Goal: Task Accomplishment & Management: Manage account settings

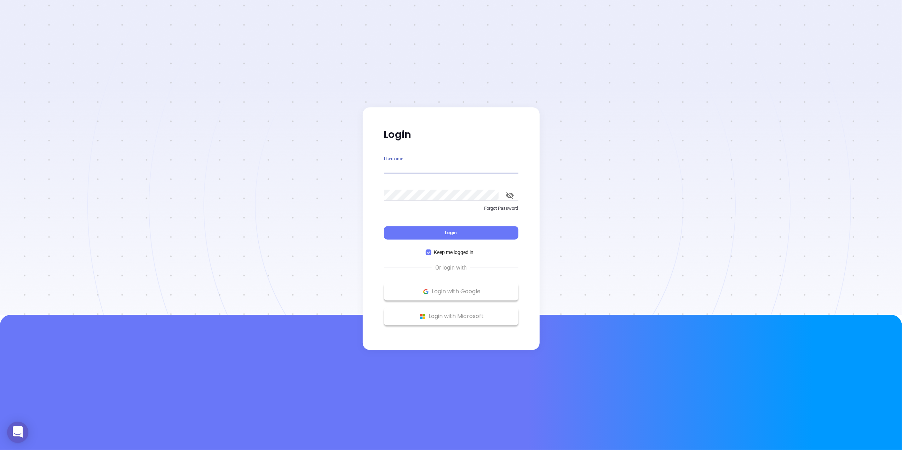
click at [456, 168] on input "Username" at bounding box center [451, 167] width 134 height 11
type input "[PERSON_NAME][EMAIL_ADDRESS][DOMAIN_NAME]"
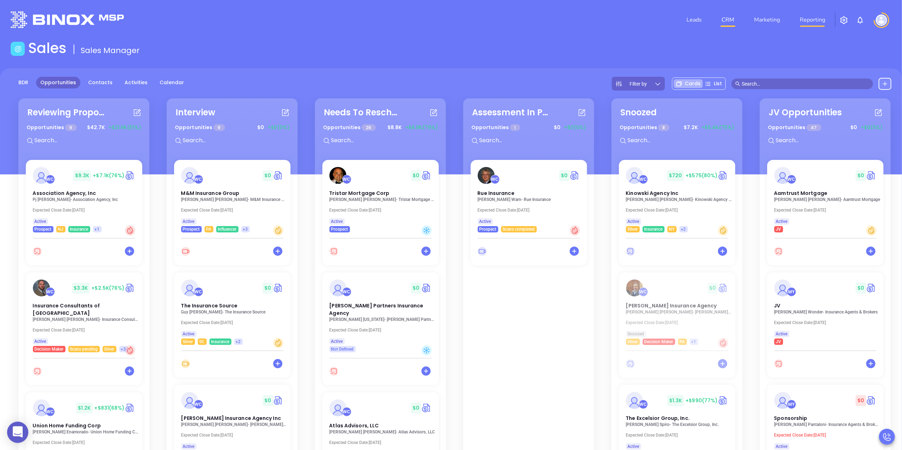
click at [825, 19] on link "Reporting" at bounding box center [812, 20] width 31 height 14
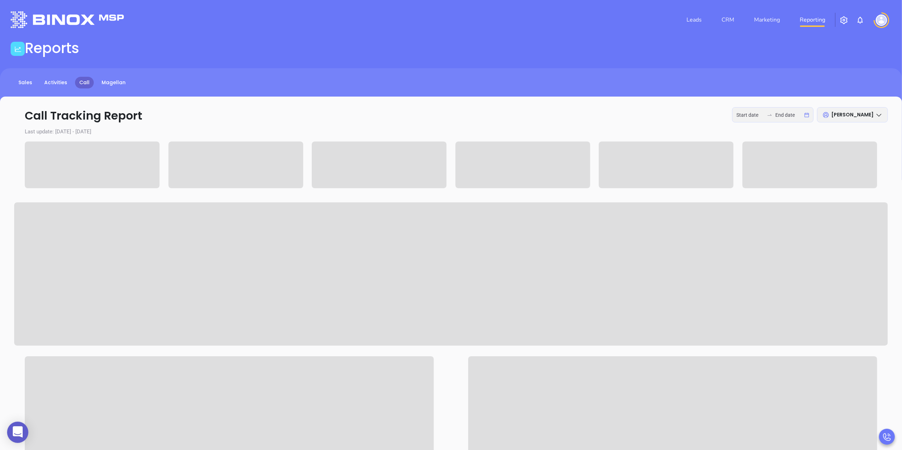
type input "2025-08-25"
type input "2025-08-27"
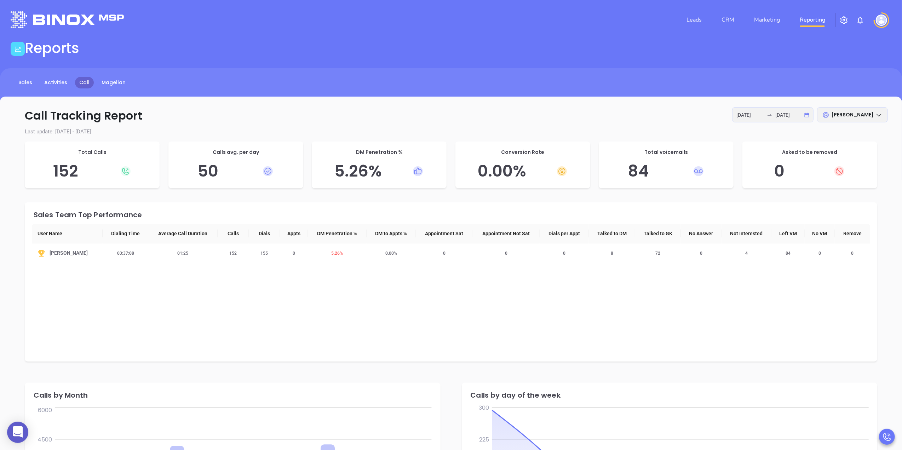
click at [805, 114] on div "2025-08-25 2025-08-27" at bounding box center [772, 114] width 81 height 15
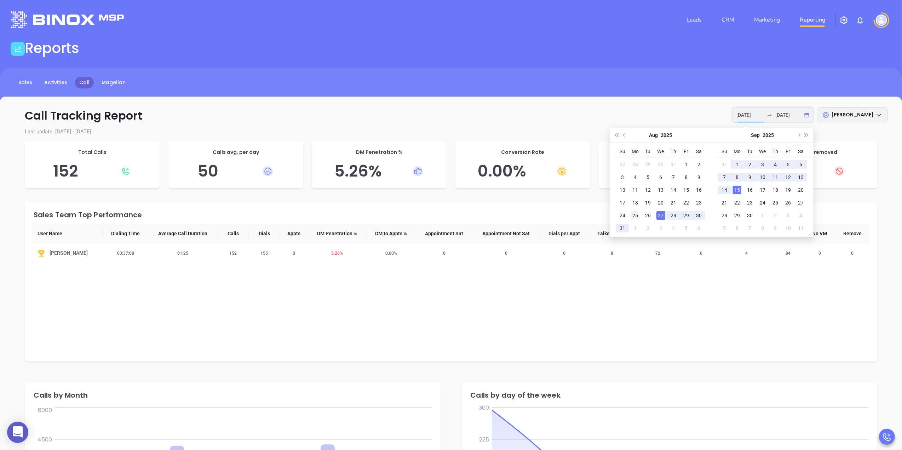
type input "2025-08-25"
click at [633, 213] on div "25" at bounding box center [635, 215] width 8 height 8
type input "2025-08-26"
click at [647, 213] on div "26" at bounding box center [647, 215] width 8 height 8
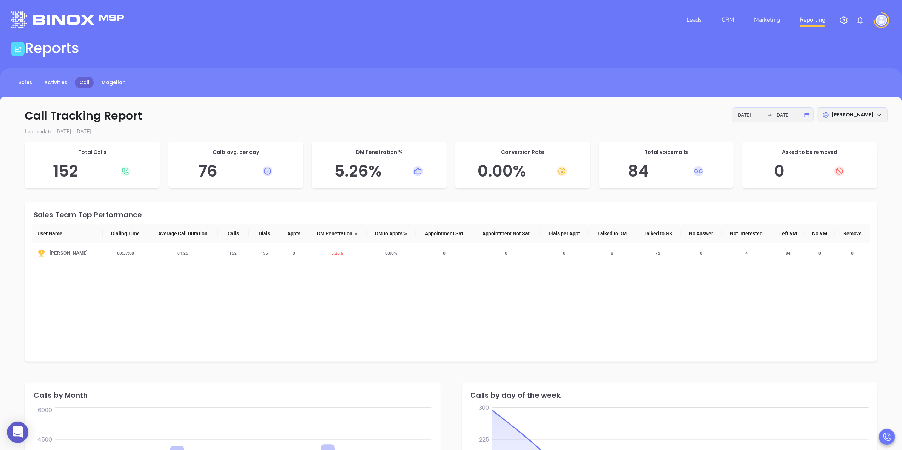
click at [806, 116] on div "2025-08-25 2025-08-26" at bounding box center [772, 114] width 81 height 15
click at [531, 108] on p "Call Tracking Report 2025-08-25 2025-08-26 Lucy Lechado" at bounding box center [450, 115] width 873 height 17
click at [221, 109] on p "Call Tracking Report 2025-08-25 2025-08-26 Lucy Lechado" at bounding box center [450, 115] width 873 height 17
click at [201, 110] on p "Call Tracking Report 2025-08-25 2025-08-26 Lucy Lechado" at bounding box center [450, 115] width 873 height 17
click at [202, 110] on p "Call Tracking Report 2025-08-25 2025-08-26 Lucy Lechado" at bounding box center [450, 115] width 873 height 17
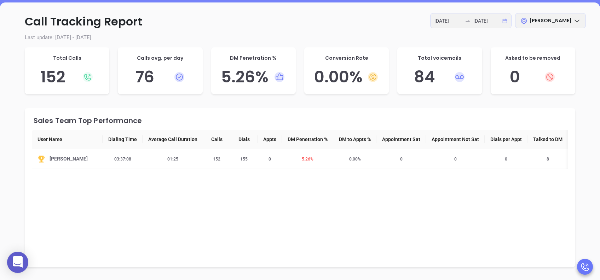
scroll to position [47, 0]
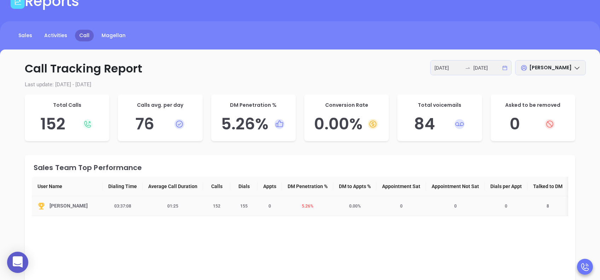
click at [42, 204] on img at bounding box center [41, 206] width 8 height 8
click at [433, 248] on div "Sales Team Top Performance User Name Dialing Time Average Call Duration Calls D…" at bounding box center [300, 234] width 550 height 159
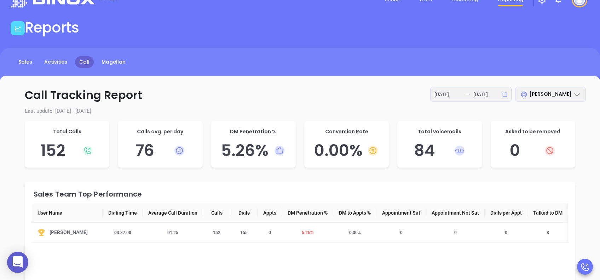
scroll to position [0, 0]
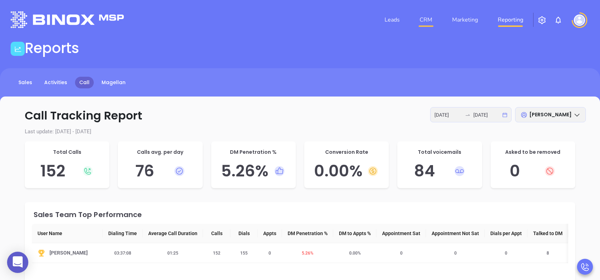
click at [429, 17] on link "CRM" at bounding box center [426, 20] width 18 height 14
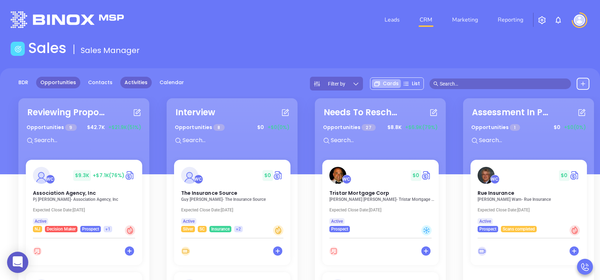
click at [134, 80] on link "Activities" at bounding box center [135, 83] width 31 height 12
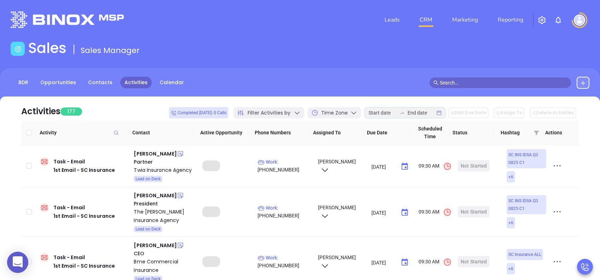
click at [297, 116] on div "Filter Activities by" at bounding box center [268, 112] width 71 height 11
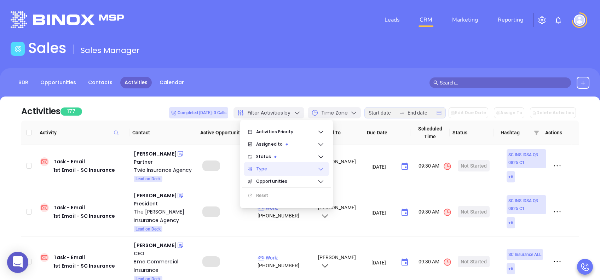
click at [275, 170] on span "Type" at bounding box center [286, 169] width 61 height 14
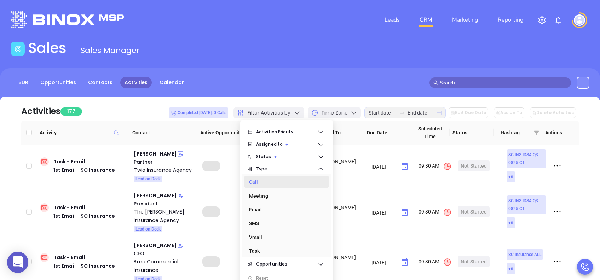
click at [261, 184] on div "Call" at bounding box center [284, 182] width 71 height 14
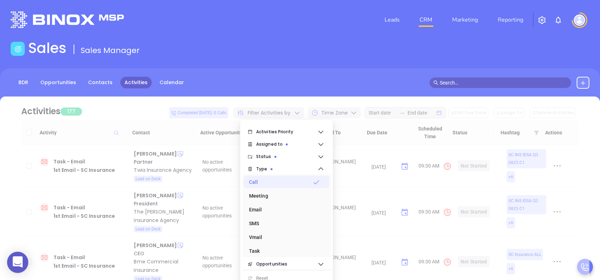
click at [152, 106] on div at bounding box center [300, 236] width 579 height 278
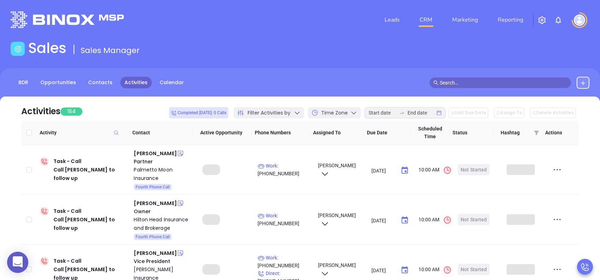
click at [407, 111] on div at bounding box center [401, 113] width 11 height 6
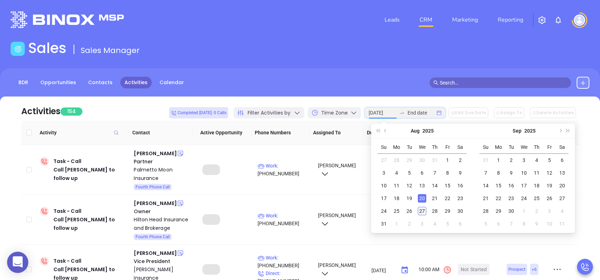
type input "2025-08-27"
click at [424, 213] on div "27" at bounding box center [422, 211] width 8 height 8
type input "2025-08-27"
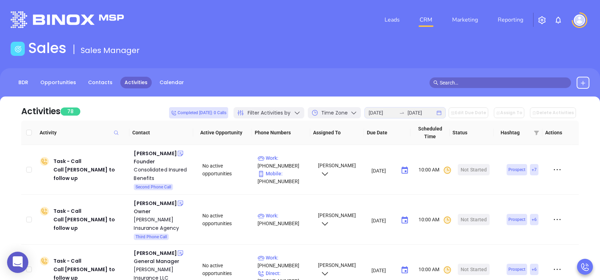
click at [150, 114] on div "Activities 78 Completed today: 0 Calls Filter Activities by Time Zone 2025-08-2…" at bounding box center [299, 109] width 557 height 24
click at [150, 155] on div "James English" at bounding box center [155, 153] width 43 height 8
click at [159, 167] on div "Consolidated Insured Benefits" at bounding box center [163, 174] width 59 height 17
click at [261, 35] on header "Leads CRM Marketing Reporting Financial Leads Leads" at bounding box center [300, 20] width 579 height 40
click at [333, 48] on div "Sales Sales Manager" at bounding box center [299, 50] width 587 height 20
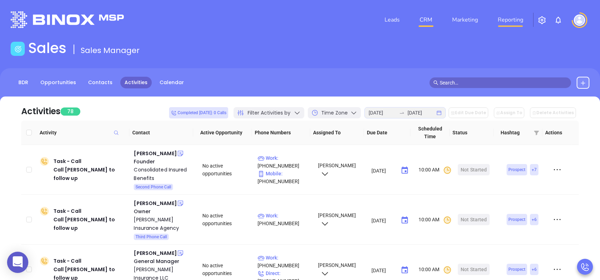
click at [509, 19] on link "Reporting" at bounding box center [510, 20] width 31 height 14
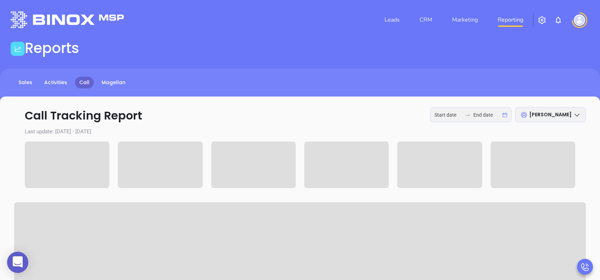
type input "2025-08-25"
type input "2025-08-27"
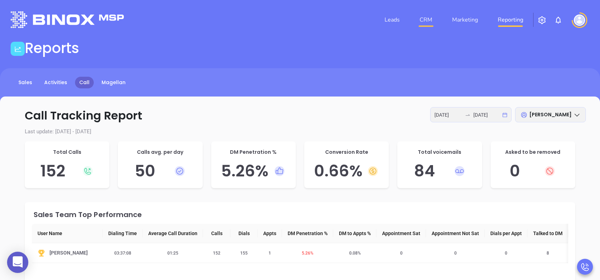
click at [425, 19] on link "CRM" at bounding box center [426, 20] width 18 height 14
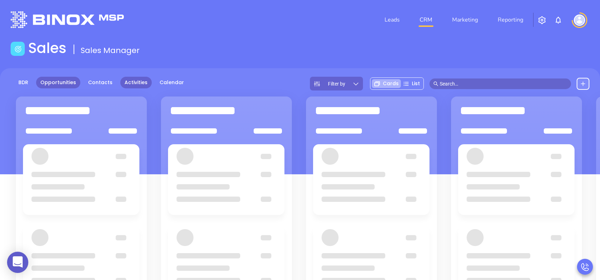
click at [132, 82] on link "Activities" at bounding box center [135, 83] width 31 height 12
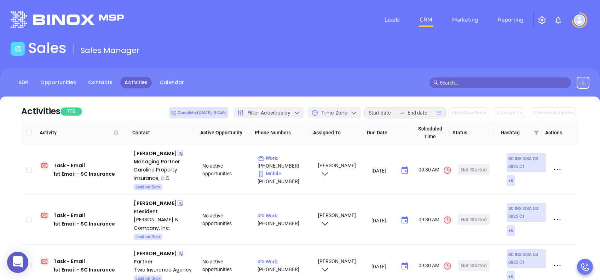
click at [301, 109] on icon at bounding box center [297, 112] width 7 height 7
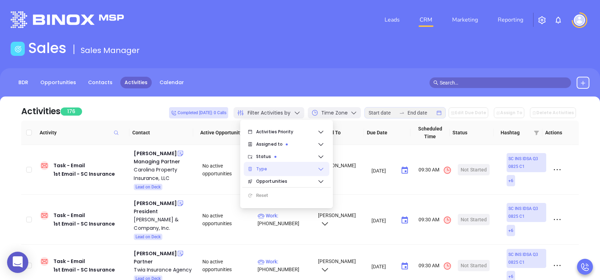
click at [279, 168] on span "Type" at bounding box center [286, 169] width 61 height 14
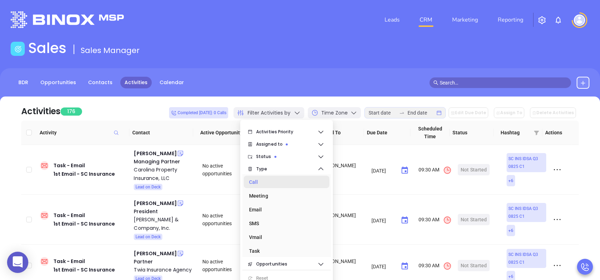
click at [259, 180] on div "Call" at bounding box center [284, 182] width 71 height 14
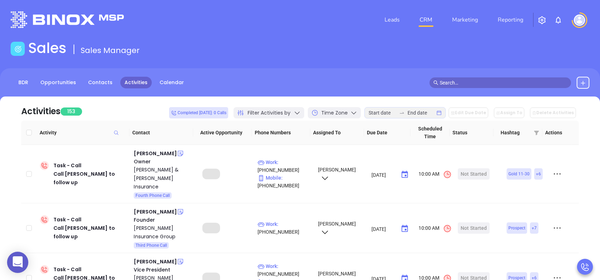
click at [334, 82] on div "BDR Opportunities Contacts Activities Calendar" at bounding box center [300, 83] width 600 height 12
click at [396, 112] on input at bounding box center [383, 113] width 28 height 8
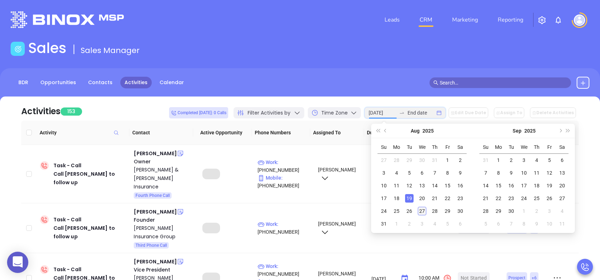
type input "2025-08-27"
click at [422, 212] on div "27" at bounding box center [422, 211] width 8 height 8
type input "2025-08-27"
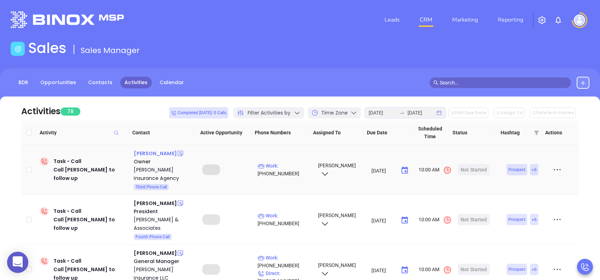
click at [157, 150] on div "[PERSON_NAME]" at bounding box center [155, 153] width 43 height 8
click at [152, 168] on div "Jeffords Insurance Agency" at bounding box center [163, 174] width 59 height 17
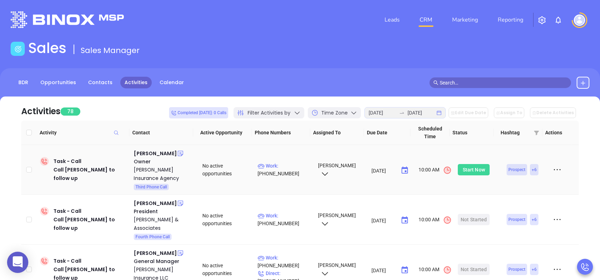
click at [463, 168] on div "Start Now" at bounding box center [474, 169] width 22 height 11
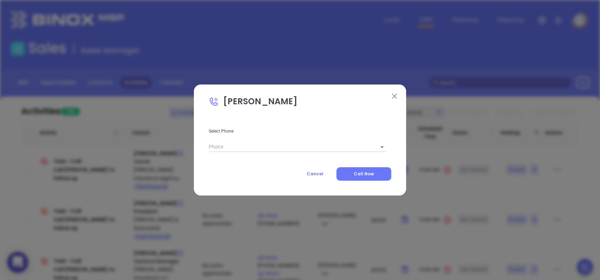
type input "(800) 948-5077"
type input "1"
click at [377, 175] on button "Call Now" at bounding box center [363, 173] width 55 height 13
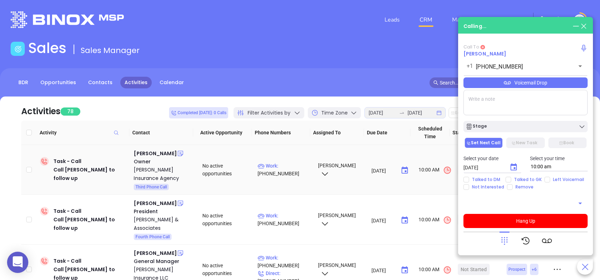
type input "(800) 948-5077"
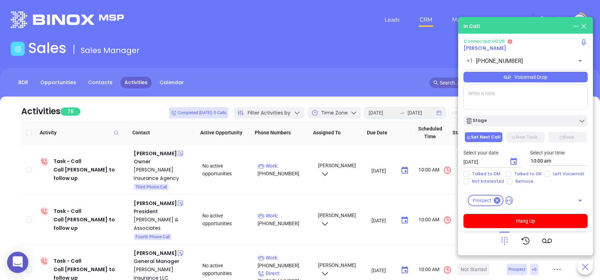
click at [540, 75] on div "Voicemail Drop" at bounding box center [525, 77] width 124 height 11
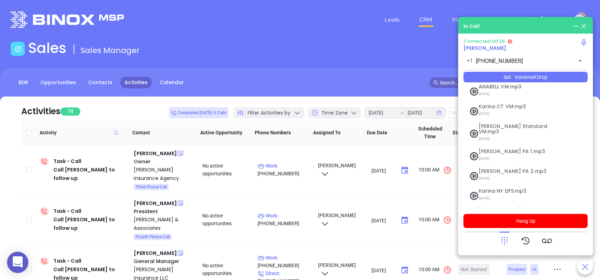
scroll to position [77, 0]
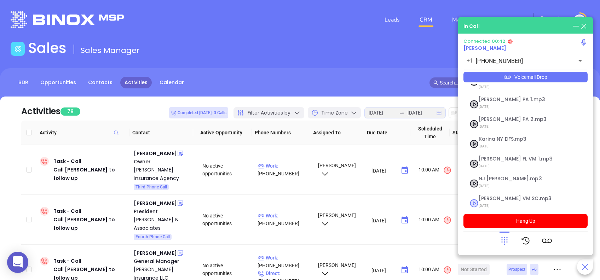
click at [499, 196] on span "Lucy VM SC.mp3" at bounding box center [517, 198] width 76 height 5
checkbox input "true"
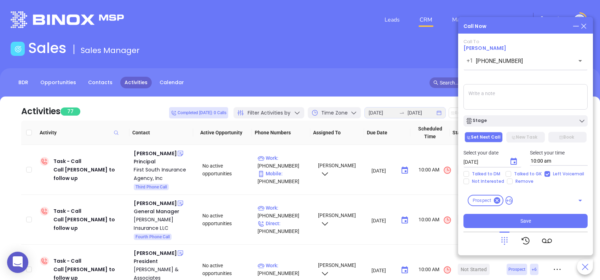
click at [504, 123] on div "Stage" at bounding box center [525, 120] width 120 height 7
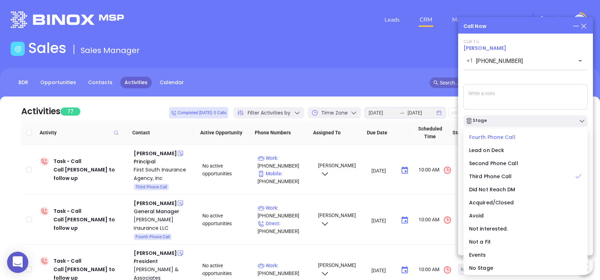
click at [494, 135] on span "Fourth Phone Call" at bounding box center [492, 137] width 46 height 7
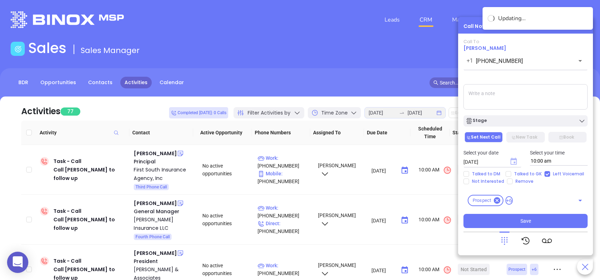
click at [510, 162] on icon "Choose date, selected date is Aug 28, 2025" at bounding box center [513, 161] width 6 height 7
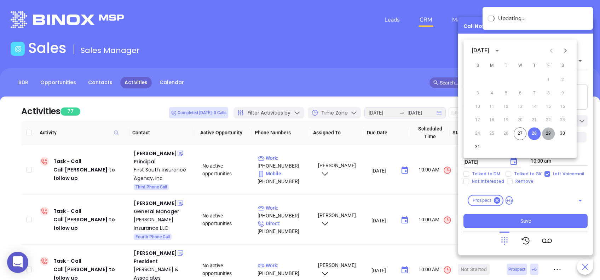
click at [547, 134] on button "29" at bounding box center [548, 133] width 13 height 13
type input "08/29/2025"
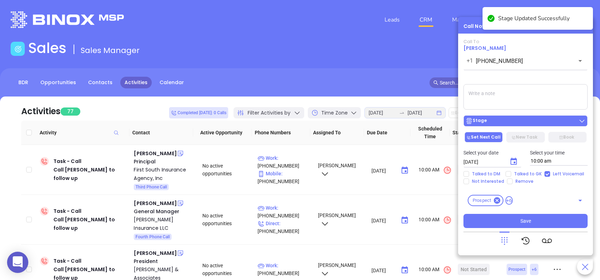
click at [538, 117] on div "Stage" at bounding box center [525, 120] width 120 height 7
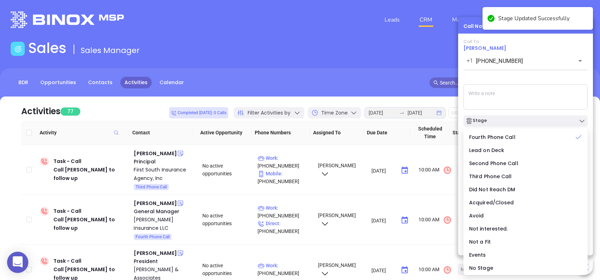
click at [514, 81] on div "Call To Warren Jeffords +1 (800) 948-5077 ​ Voicemail Drop Stage Set Next Call …" at bounding box center [525, 133] width 124 height 189
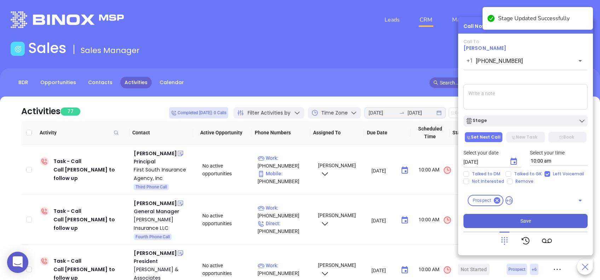
click at [543, 220] on button "Save" at bounding box center [525, 221] width 124 height 14
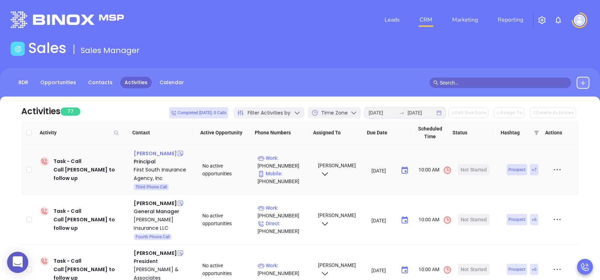
click at [150, 153] on div "Brandi Derrick" at bounding box center [155, 153] width 43 height 8
click at [158, 169] on div "First South Insurance Agency, Inc" at bounding box center [163, 174] width 59 height 17
click at [468, 169] on div "Start Now" at bounding box center [474, 169] width 22 height 11
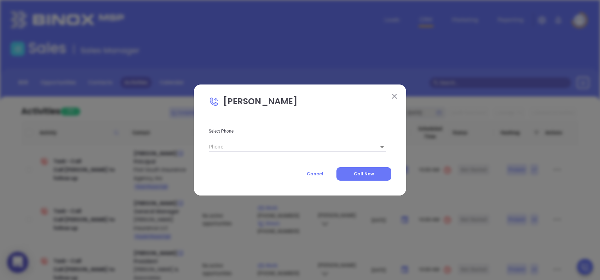
type input "(800) 354-0303"
type input "1"
click at [366, 149] on body "0 Leads CRM Marketing Reporting Financial Leads Leads Sales Sales Manager BDR O…" at bounding box center [300, 140] width 600 height 280
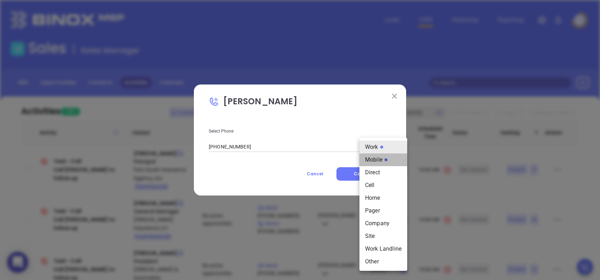
click at [376, 163] on li "Mobile" at bounding box center [383, 160] width 48 height 13
type input "(803) 351-1018"
type input "2"
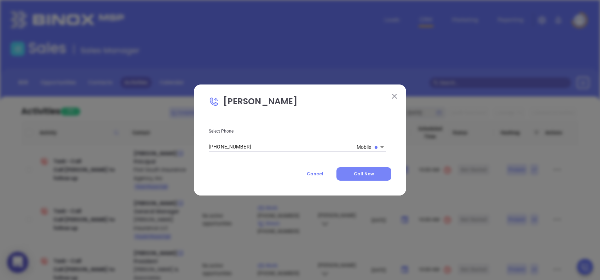
click at [377, 176] on button "Call Now" at bounding box center [363, 173] width 55 height 13
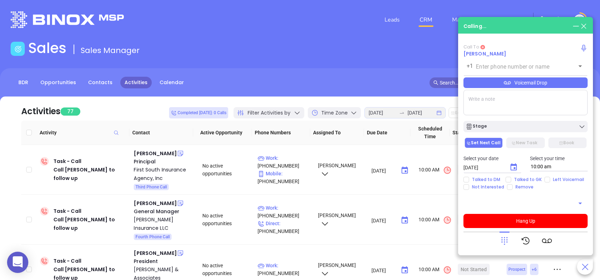
type input "(803) 351-1018"
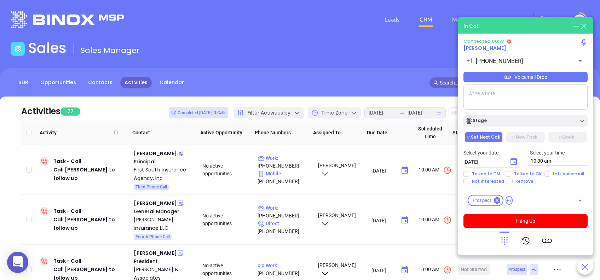
click at [545, 76] on div "Voicemail Drop" at bounding box center [525, 77] width 124 height 11
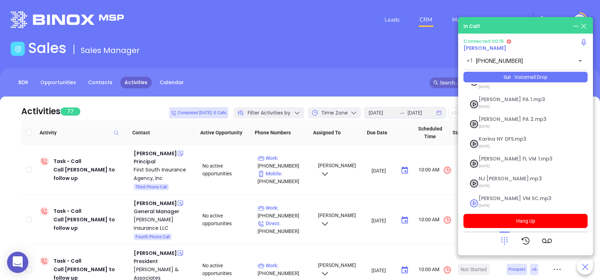
click at [491, 201] on span "08/01/2025" at bounding box center [517, 205] width 76 height 9
checkbox input "true"
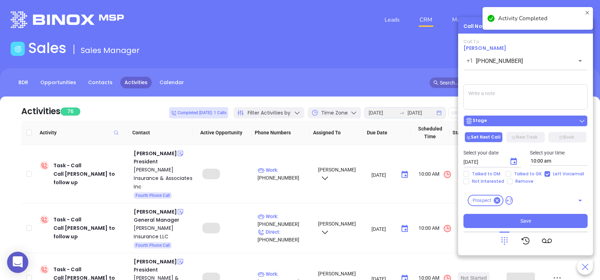
click at [526, 125] on button "Stage" at bounding box center [525, 120] width 124 height 11
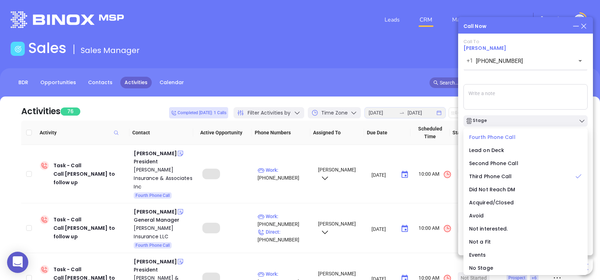
click at [487, 136] on span "Fourth Phone Call" at bounding box center [492, 137] width 46 height 7
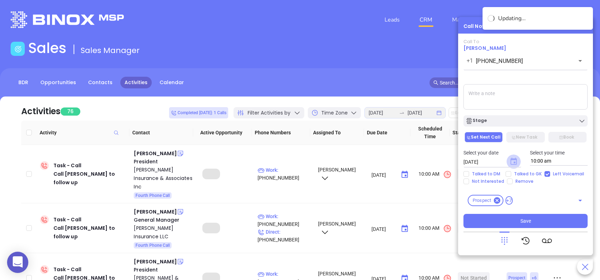
click at [514, 164] on icon "Choose date, selected date is Aug 28, 2025" at bounding box center [513, 161] width 6 height 7
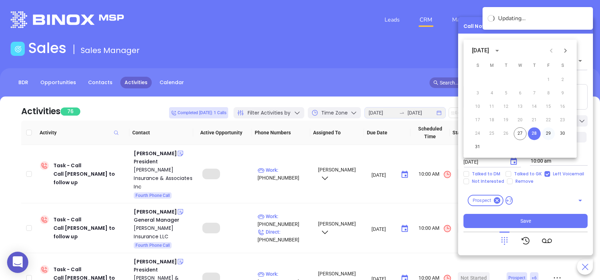
click at [548, 132] on button "29" at bounding box center [548, 133] width 13 height 13
type input "08/29/2025"
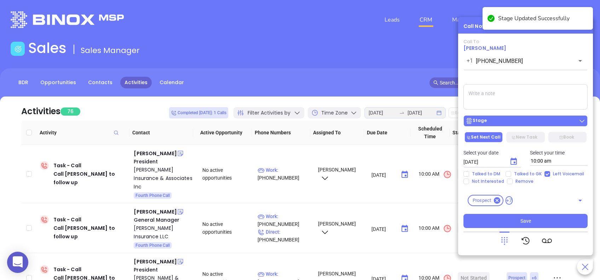
click at [524, 126] on button "Stage" at bounding box center [525, 120] width 124 height 11
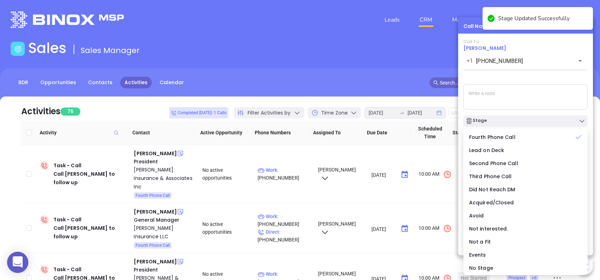
click at [500, 79] on div "Call To Brandi Derrick +1 (803) 351-1018 ​ Voicemail Drop Stage Set Next Call N…" at bounding box center [525, 133] width 124 height 189
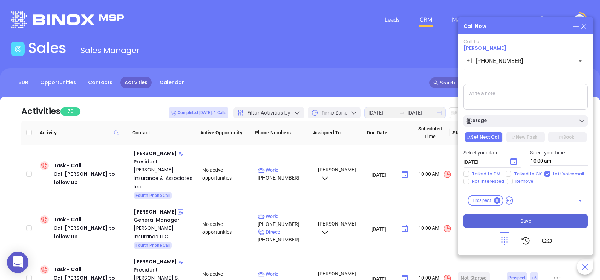
click at [552, 220] on button "Save" at bounding box center [525, 221] width 124 height 14
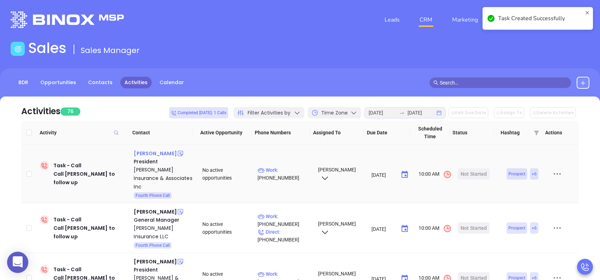
click at [155, 153] on div "Landon Papay" at bounding box center [155, 153] width 43 height 8
click at [146, 170] on div "Papay Insurance & Associates Inc" at bounding box center [163, 178] width 59 height 25
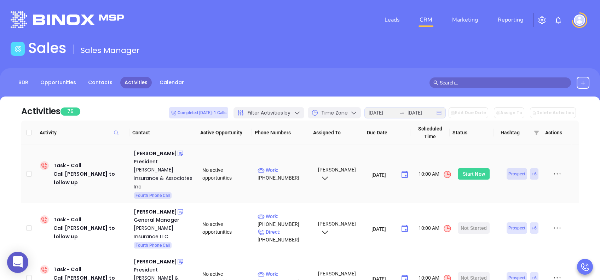
click at [467, 169] on div "Start Now" at bounding box center [474, 173] width 22 height 11
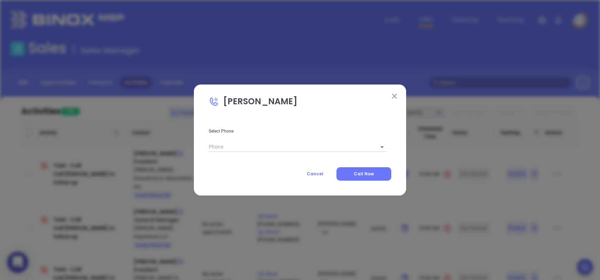
type input "(843) 476-4805"
type input "1"
click at [377, 147] on body "0 Leads CRM Marketing Reporting Financial Leads Leads Sales Sales Manager BDR O…" at bounding box center [300, 140] width 600 height 280
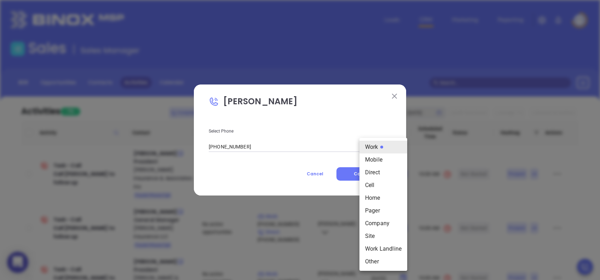
click at [384, 129] on div at bounding box center [300, 140] width 600 height 280
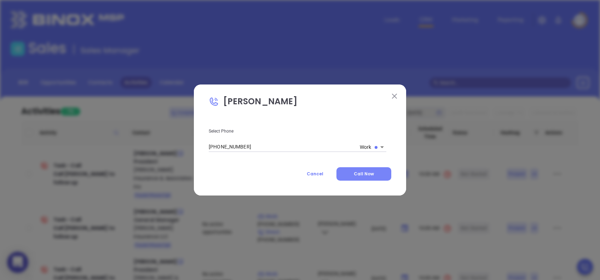
click at [377, 173] on button "Call Now" at bounding box center [363, 173] width 55 height 13
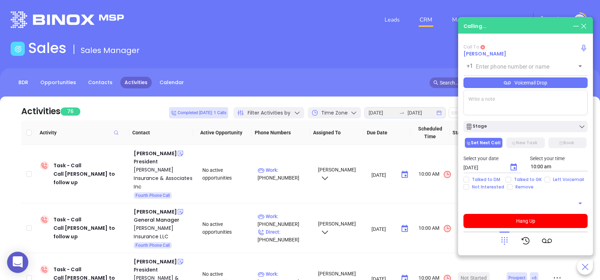
type input "(843) 476-4805"
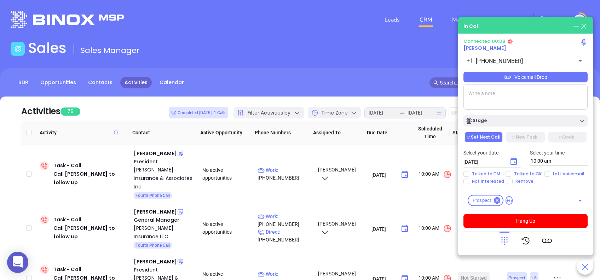
click at [503, 238] on icon at bounding box center [504, 241] width 10 height 10
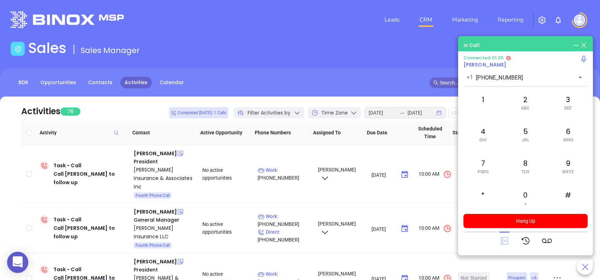
click at [505, 242] on icon at bounding box center [503, 240] width 7 height 7
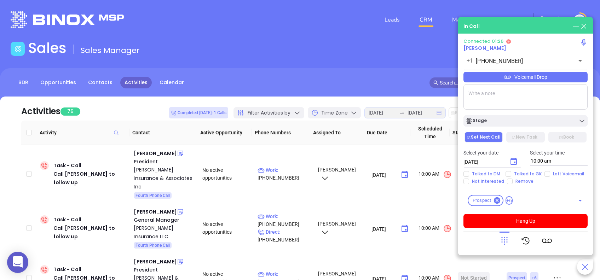
click at [570, 79] on div "Voicemail Drop" at bounding box center [525, 77] width 124 height 11
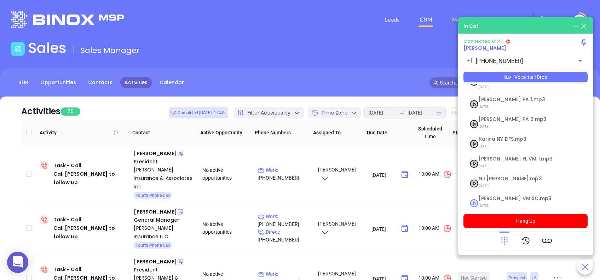
click at [497, 196] on span "Lucy VM SC.mp3" at bounding box center [517, 198] width 76 height 5
checkbox input "true"
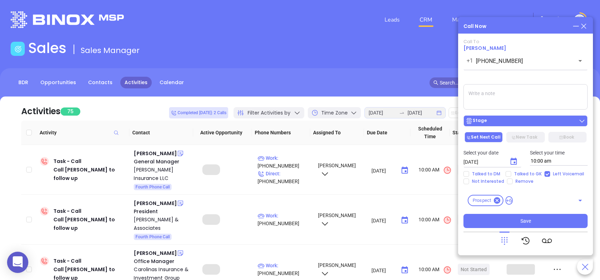
click at [513, 123] on div "Stage" at bounding box center [525, 120] width 120 height 7
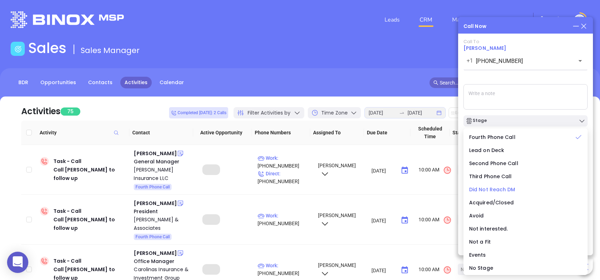
click at [483, 189] on span "Did Not Reach DM" at bounding box center [492, 189] width 46 height 7
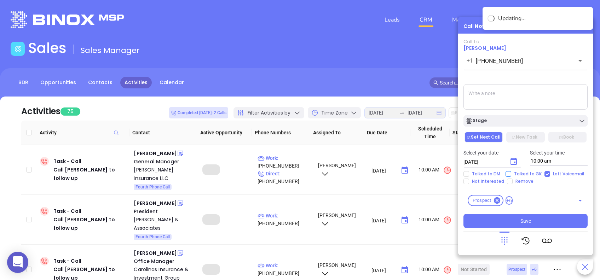
click at [510, 174] on input "Talked to GK" at bounding box center [508, 174] width 6 height 6
checkbox input "true"
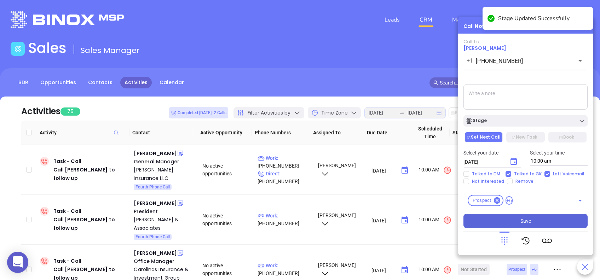
click at [554, 219] on button "Save" at bounding box center [525, 221] width 124 height 14
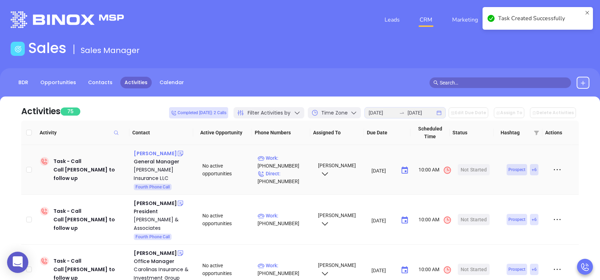
click at [150, 153] on div "Rick Short" at bounding box center [155, 153] width 43 height 8
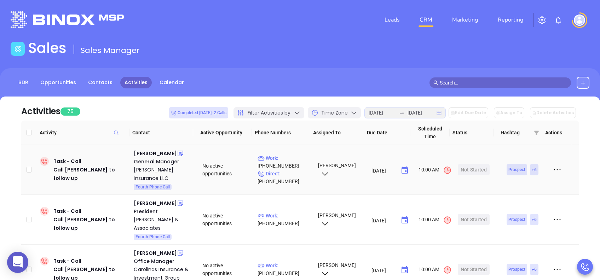
click at [161, 169] on div "LW Short Insurance LLC" at bounding box center [163, 174] width 59 height 17
click at [472, 164] on div "Start Now" at bounding box center [474, 169] width 22 height 11
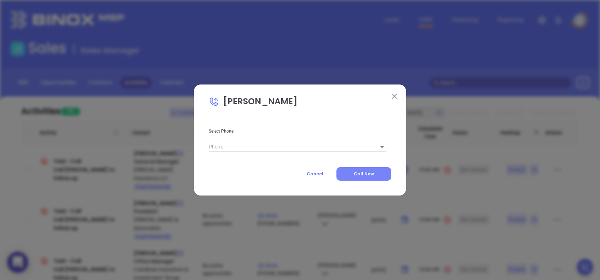
type input "(843) 357-7493"
type input "1"
click at [361, 169] on button "Call Now" at bounding box center [363, 173] width 55 height 13
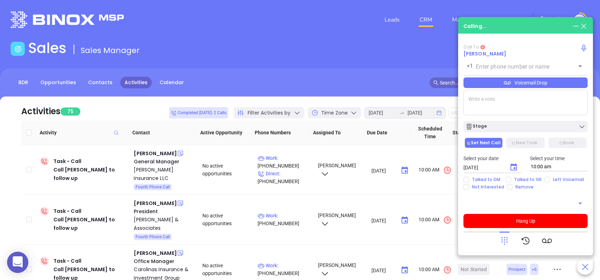
type input "(843) 357-7493"
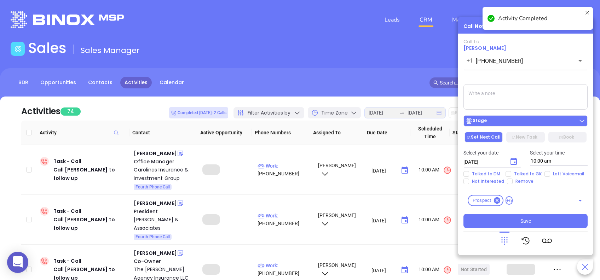
click at [517, 125] on button "Stage" at bounding box center [525, 120] width 124 height 11
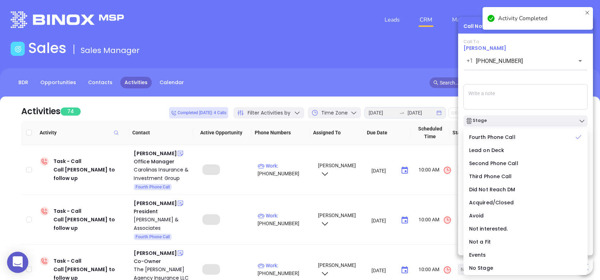
click at [508, 74] on div "Call To Rick Short +1 (843) 357-7493 ​ Voicemail Drop Stage Set Next Call New T…" at bounding box center [525, 133] width 124 height 189
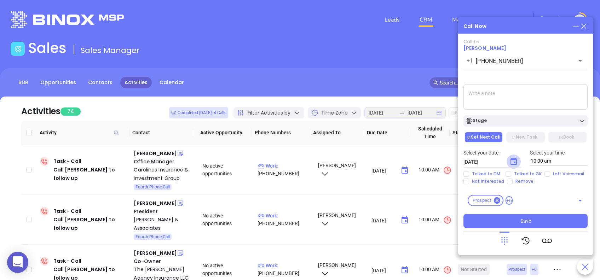
click at [515, 161] on icon "Choose date, selected date is Aug 28, 2025" at bounding box center [513, 161] width 8 height 8
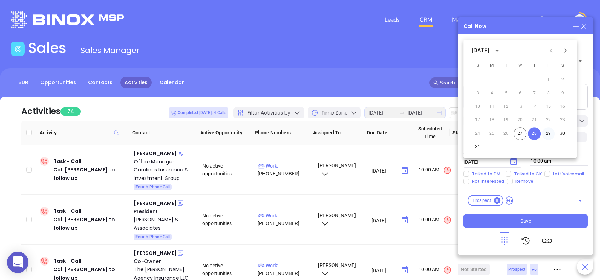
click at [548, 133] on button "29" at bounding box center [548, 133] width 13 height 13
type input "08/29/2025"
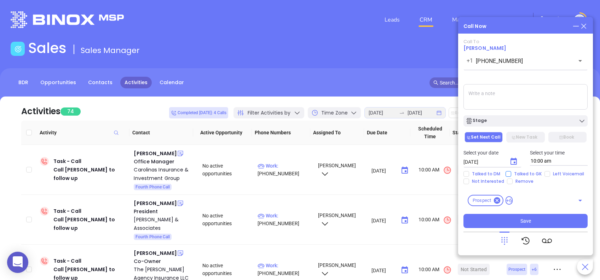
click at [508, 175] on input "Talked to GK" at bounding box center [508, 174] width 6 height 6
checkbox input "true"
click at [556, 219] on button "Save" at bounding box center [525, 221] width 124 height 14
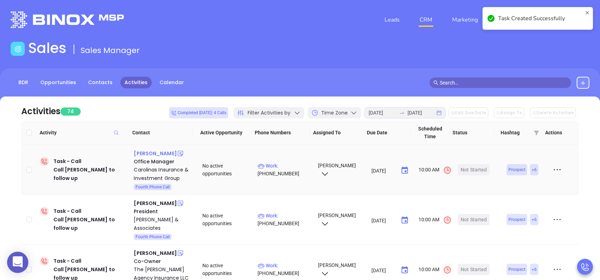
click at [151, 153] on div "Michelle Snipes" at bounding box center [155, 153] width 43 height 8
click at [149, 168] on div "Carolinas Insurance & Investment Group" at bounding box center [163, 174] width 59 height 17
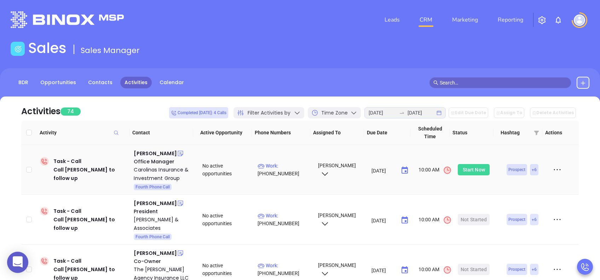
click at [467, 169] on div "Start Now" at bounding box center [474, 169] width 22 height 11
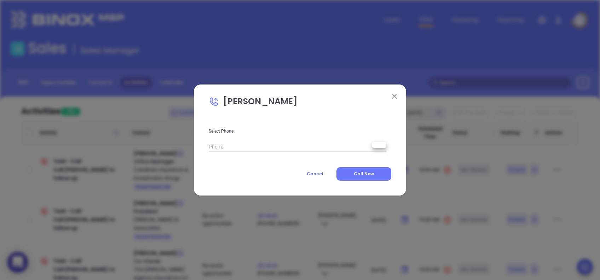
click at [382, 146] on body "0 Leads CRM Marketing Reporting Financial Leads Leads Sales Sales Manager BDR O…" at bounding box center [300, 140] width 600 height 280
type input "(803) 328-9988"
type input "1"
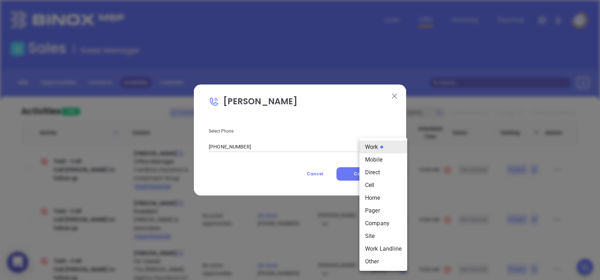
click at [267, 174] on div at bounding box center [300, 140] width 600 height 280
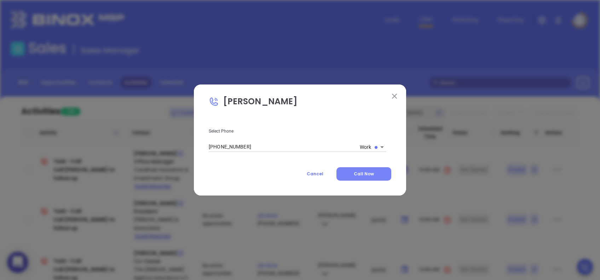
click at [345, 171] on button "Call Now" at bounding box center [363, 173] width 55 height 13
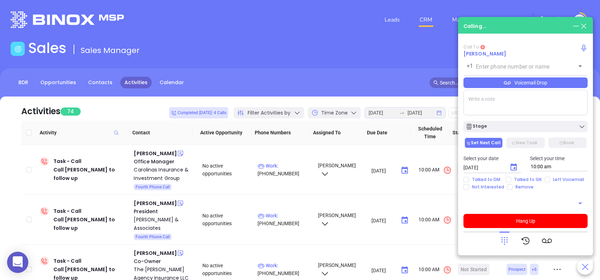
type input "(803) 328-9988"
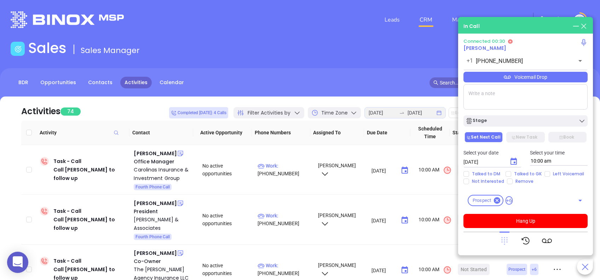
click at [504, 240] on icon at bounding box center [504, 241] width 6 height 8
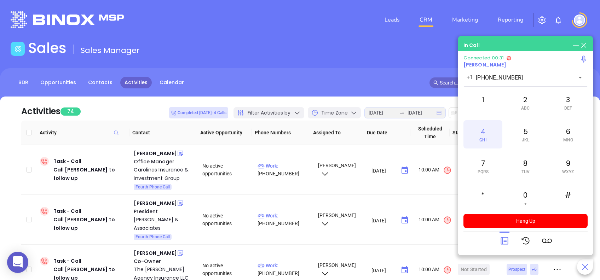
click at [483, 132] on div "4 GHI" at bounding box center [482, 134] width 39 height 28
click at [504, 241] on icon at bounding box center [503, 240] width 7 height 7
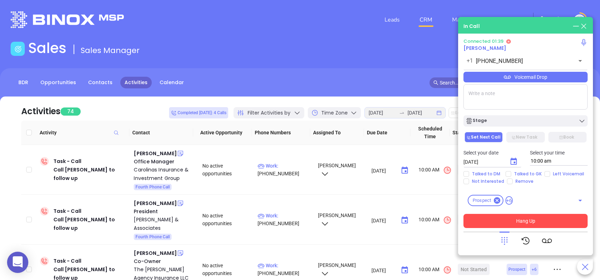
click at [569, 220] on button "Hang Up" at bounding box center [525, 221] width 124 height 14
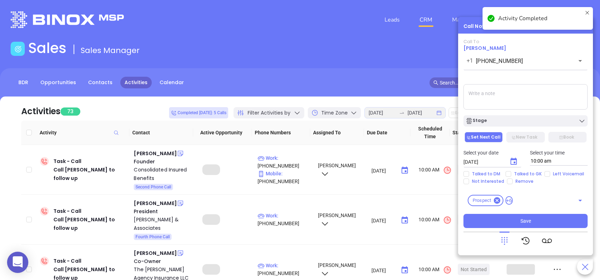
click at [532, 121] on div "Stage" at bounding box center [525, 120] width 120 height 7
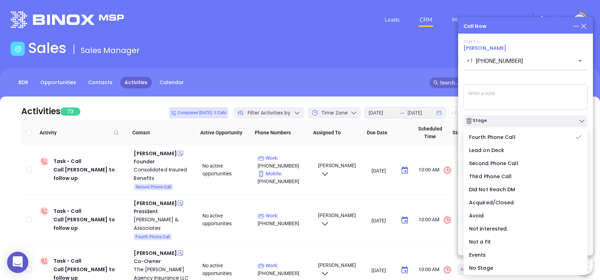
click at [525, 76] on div "Call To Michelle Snipes +1 (803) 328-9988 ​ Voicemail Drop Stage Set Next Call …" at bounding box center [525, 133] width 124 height 189
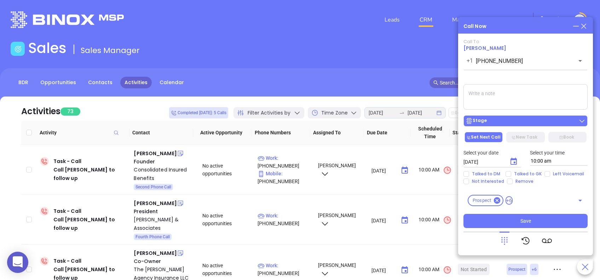
click at [499, 122] on div "Stage" at bounding box center [525, 120] width 120 height 7
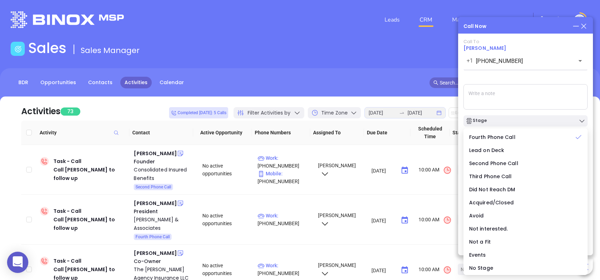
click at [506, 81] on div "Call To Michelle Snipes +1 (803) 328-9988 ​ Voicemail Drop Stage Set Next Call …" at bounding box center [525, 133] width 124 height 189
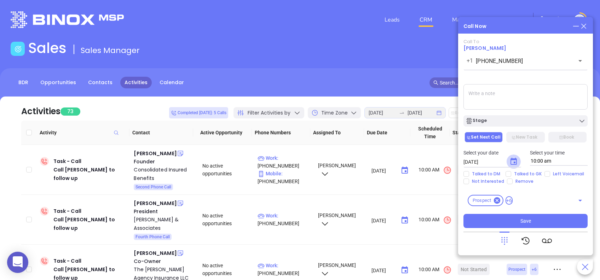
click at [515, 161] on icon "Choose date, selected date is Aug 28, 2025" at bounding box center [513, 161] width 8 height 8
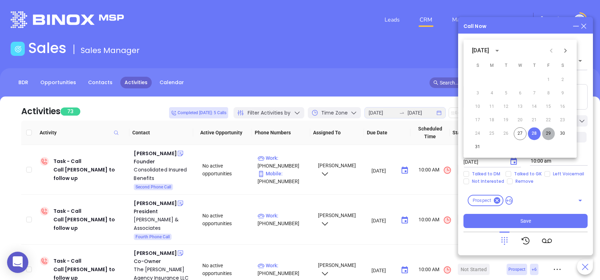
click at [548, 133] on button "29" at bounding box center [548, 133] width 13 height 13
type input "08/29/2025"
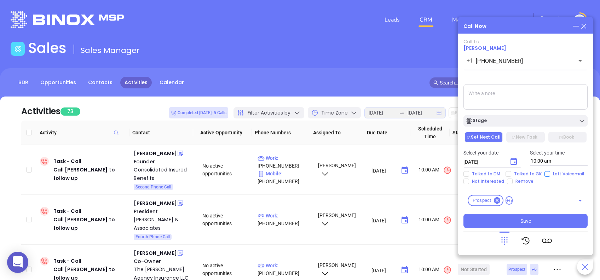
click at [545, 173] on input "Left Voicemail" at bounding box center [547, 174] width 6 height 6
checkbox input "true"
click at [566, 224] on button "Save" at bounding box center [525, 221] width 124 height 14
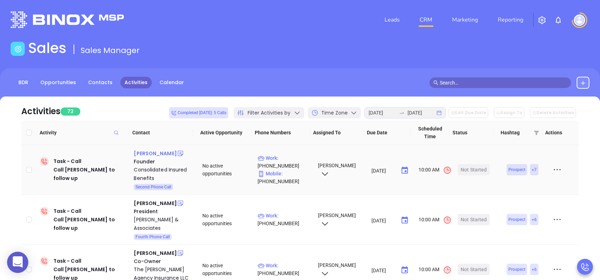
click at [146, 154] on div "James English" at bounding box center [155, 153] width 43 height 8
click at [147, 168] on div "Consolidated Insured Benefits" at bounding box center [163, 174] width 59 height 17
click at [468, 171] on div "Start Now" at bounding box center [474, 169] width 22 height 11
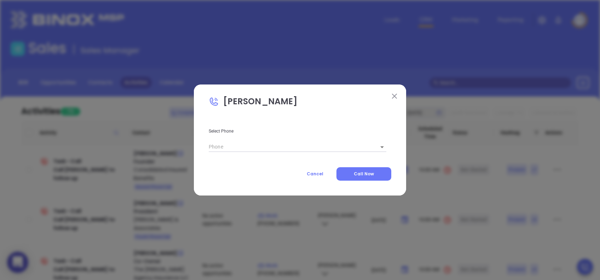
type input "(864) 271-6863"
type input "1"
click at [369, 171] on span "Call Now" at bounding box center [364, 174] width 20 height 6
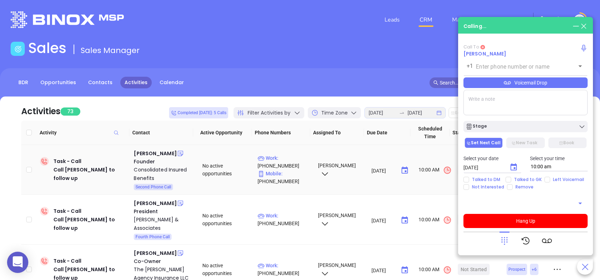
type input "(864) 271-6863"
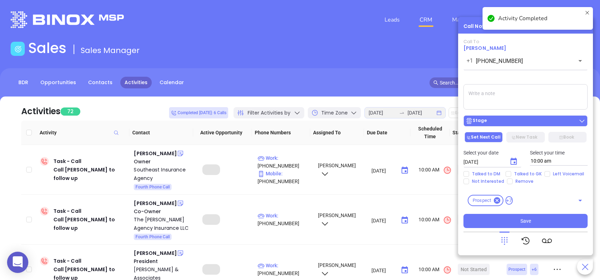
click at [499, 123] on div "Stage" at bounding box center [525, 120] width 120 height 7
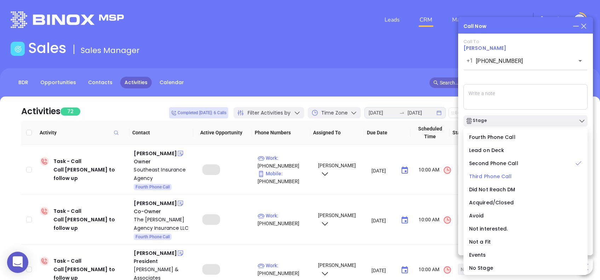
click at [482, 175] on span "Third Phone Call" at bounding box center [490, 176] width 43 height 7
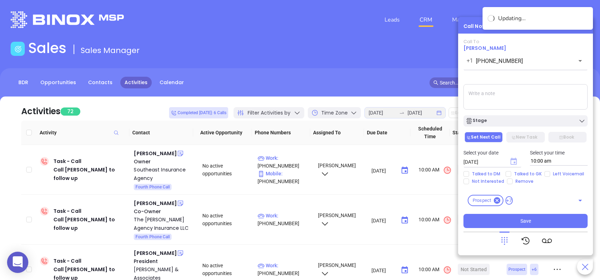
click at [515, 160] on icon "Choose date, selected date is Aug 28, 2025" at bounding box center [513, 161] width 6 height 7
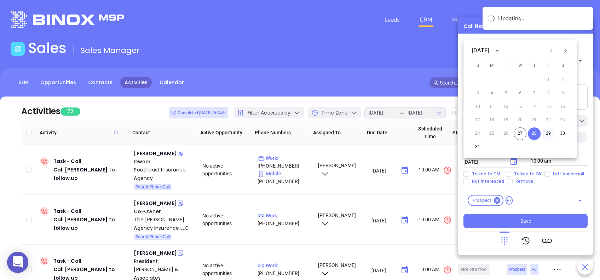
click at [550, 133] on button "29" at bounding box center [548, 133] width 13 height 13
type input "08/29/2025"
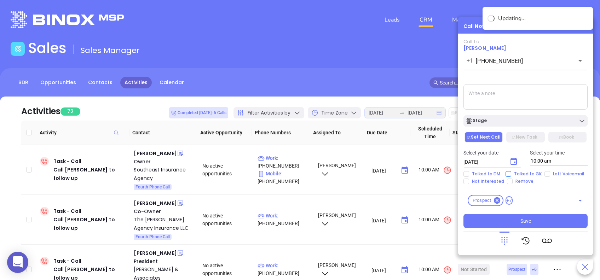
click at [505, 173] on input "Talked to GK" at bounding box center [508, 174] width 6 height 6
checkbox input "true"
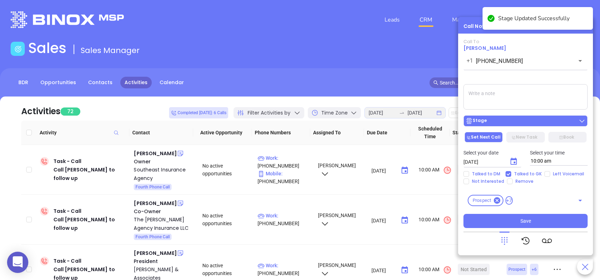
click at [552, 122] on div "Stage" at bounding box center [525, 120] width 120 height 7
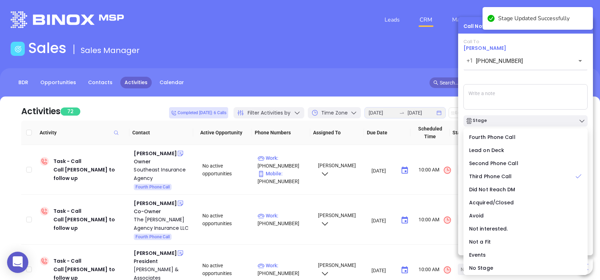
click at [541, 77] on div "Call To James English +1 (864) 271-6863 ​ Voicemail Drop Stage Set Next Call Ne…" at bounding box center [525, 133] width 124 height 189
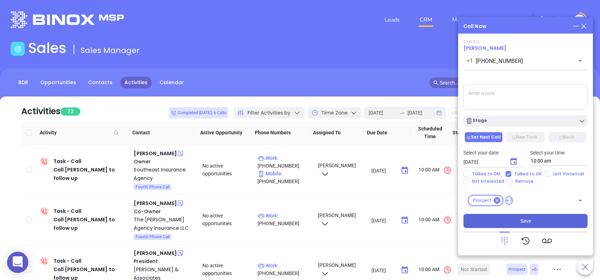
click at [553, 220] on button "Save" at bounding box center [525, 221] width 124 height 14
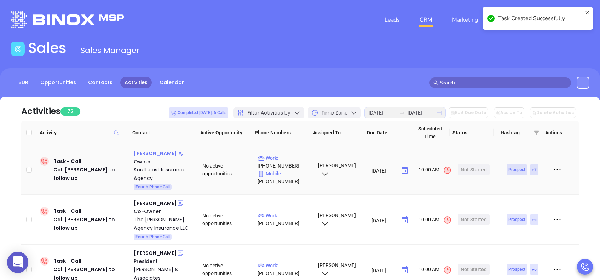
click at [150, 152] on div "Larry Baker" at bounding box center [155, 153] width 43 height 8
click at [150, 168] on div "Southeast Insurance Agency" at bounding box center [163, 174] width 59 height 17
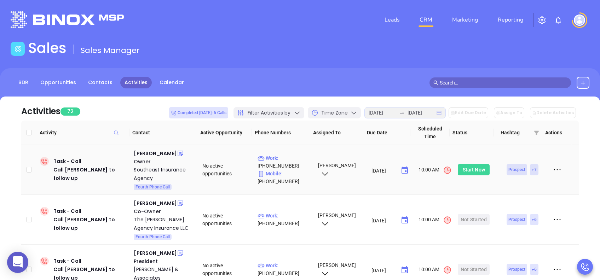
click at [471, 169] on div "Start Now" at bounding box center [474, 169] width 22 height 11
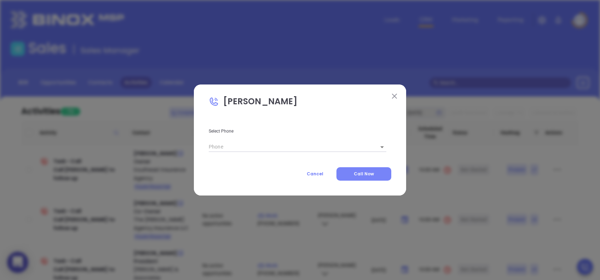
type input "(803) 572-8159"
type input "1"
click at [363, 175] on span "Call Now" at bounding box center [364, 174] width 20 height 6
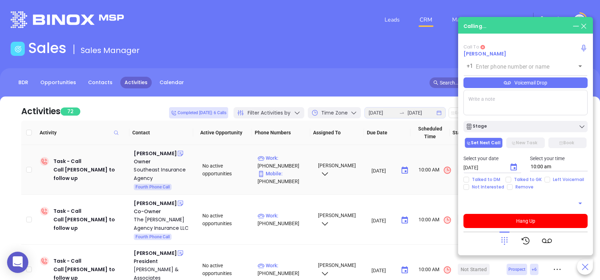
type input "(803) 572-8159"
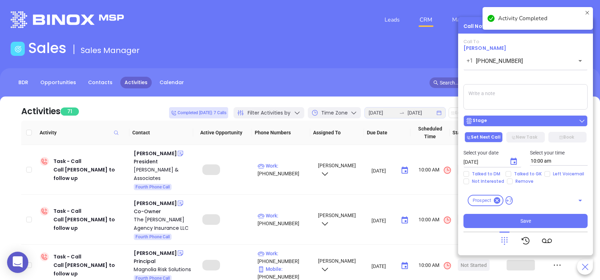
click at [518, 120] on div "Stage" at bounding box center [525, 120] width 120 height 7
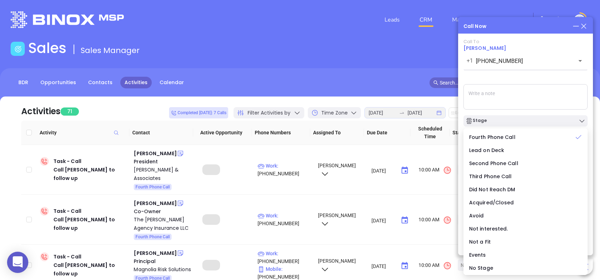
click at [509, 82] on div "Call To Larry Baker +1 (803) 572-8159 ​ Voicemail Drop Stage Set Next Call New …" at bounding box center [525, 133] width 124 height 189
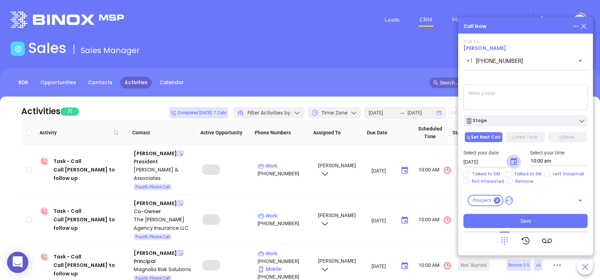
click at [512, 161] on icon "Choose date, selected date is Aug 28, 2025" at bounding box center [513, 161] width 8 height 8
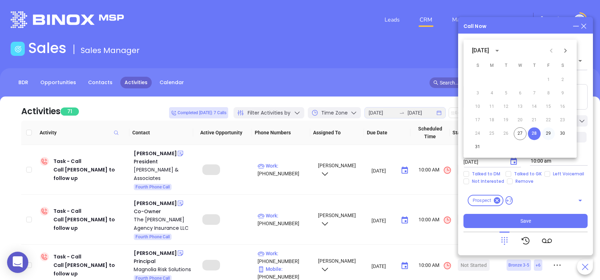
click at [549, 133] on button "29" at bounding box center [548, 133] width 13 height 13
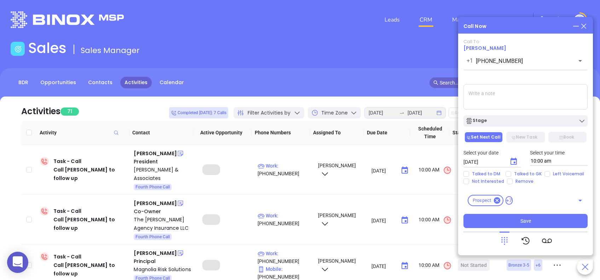
type input "08/29/2025"
click at [509, 173] on input "Talked to GK" at bounding box center [508, 174] width 6 height 6
checkbox input "true"
click at [558, 225] on button "Save" at bounding box center [525, 221] width 124 height 14
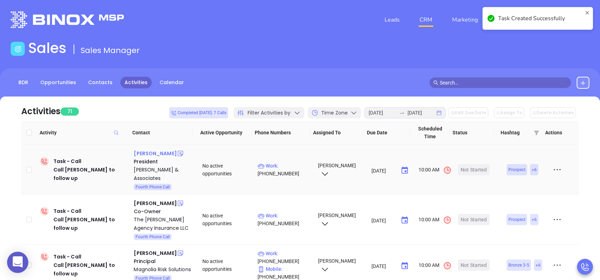
click at [147, 152] on div "Ken Finch" at bounding box center [155, 153] width 43 height 8
click at [151, 170] on div "Adams Eaddy & Associates" at bounding box center [163, 174] width 59 height 17
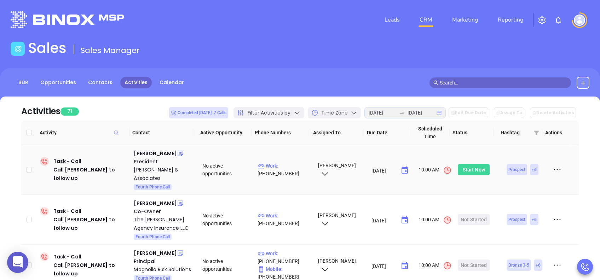
click at [464, 167] on div "Start Now" at bounding box center [474, 169] width 22 height 11
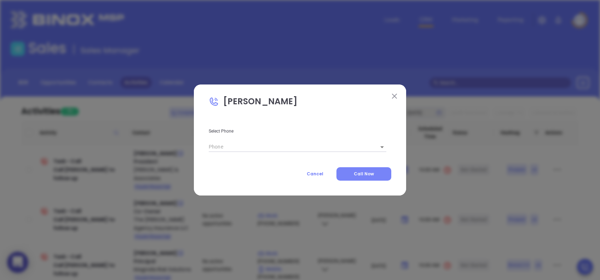
type input "(803) 254-9404"
type input "1"
click at [364, 173] on span "Call Now" at bounding box center [364, 174] width 20 height 6
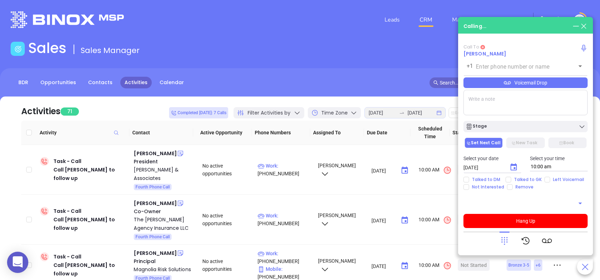
type input "(803) 254-9404"
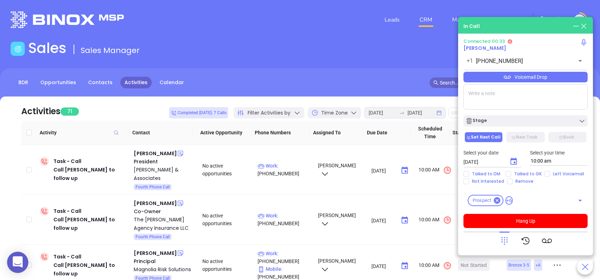
click at [538, 76] on div "Voicemail Drop" at bounding box center [525, 77] width 124 height 11
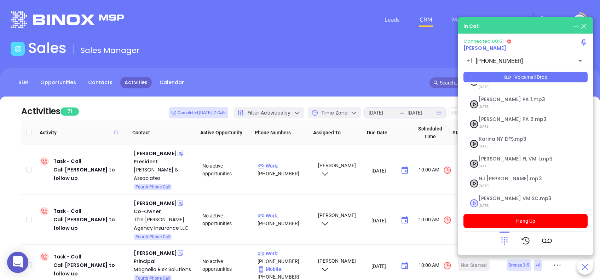
click at [498, 196] on span "Lucy VM SC.mp3" at bounding box center [517, 198] width 76 height 5
checkbox input "true"
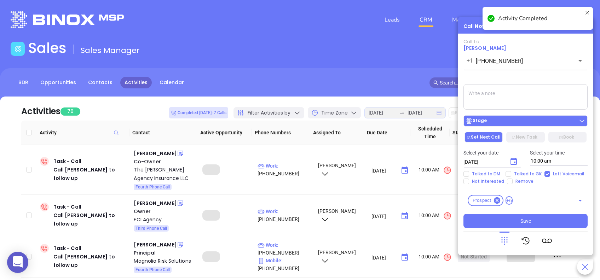
click at [537, 120] on div "Stage" at bounding box center [525, 120] width 120 height 7
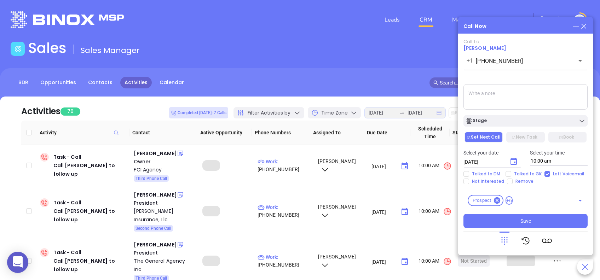
click at [523, 82] on div "Call To Ken Finch +1 (803) 254-9404 ​ Voicemail Drop Stage Set Next Call New Ta…" at bounding box center [525, 133] width 124 height 189
click at [511, 163] on icon "Choose date, selected date is Aug 28, 2025" at bounding box center [513, 161] width 8 height 8
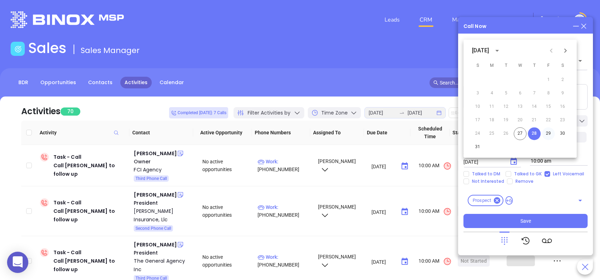
click at [548, 135] on button "29" at bounding box center [548, 133] width 13 height 13
type input "08/29/2025"
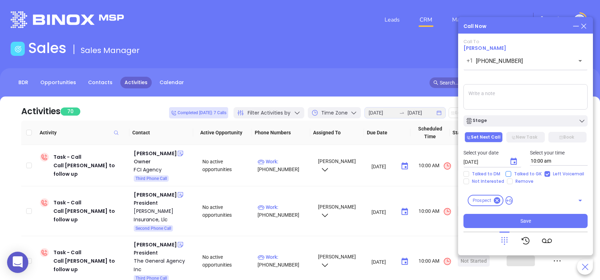
click at [507, 173] on input "Talked to GK" at bounding box center [508, 174] width 6 height 6
checkbox input "true"
click at [528, 221] on span "Save" at bounding box center [525, 221] width 11 height 8
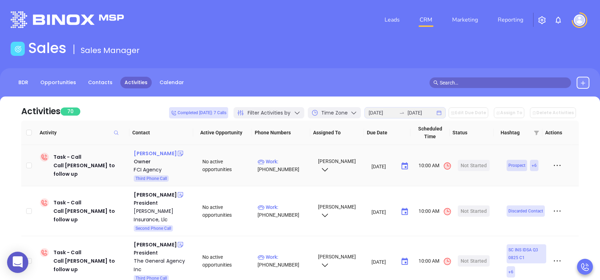
click at [157, 150] on div "Doug Walker" at bounding box center [155, 153] width 43 height 8
click at [148, 169] on div "FCI Agency" at bounding box center [163, 170] width 59 height 8
click at [474, 166] on div "Start Now" at bounding box center [474, 165] width 22 height 11
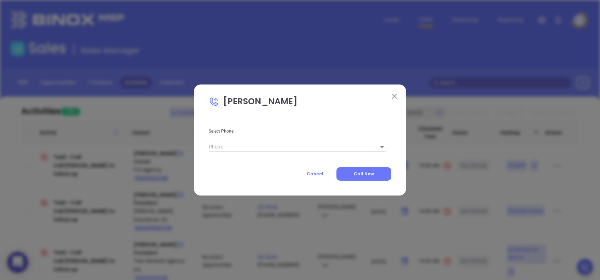
type input "(864) 334-1200"
type input "1"
click at [354, 173] on button "Call Now" at bounding box center [363, 173] width 55 height 13
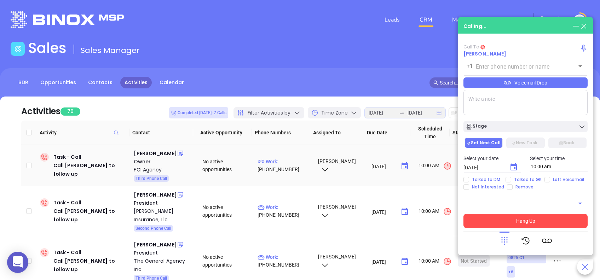
type input "(864) 334-1200"
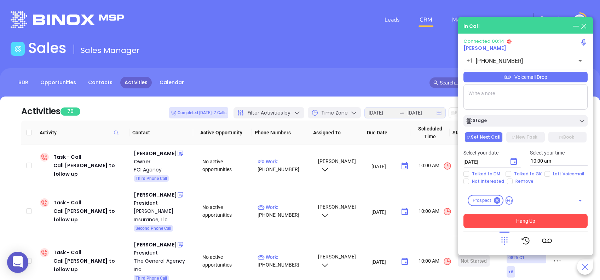
click at [504, 238] on icon at bounding box center [504, 241] width 10 height 10
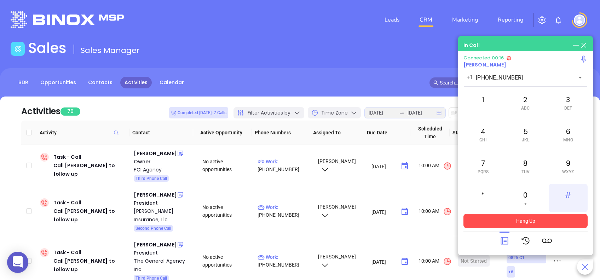
click at [567, 190] on div "#" at bounding box center [568, 198] width 39 height 28
click at [529, 200] on div "0 +" at bounding box center [525, 198] width 39 height 28
click at [505, 239] on icon at bounding box center [504, 241] width 10 height 10
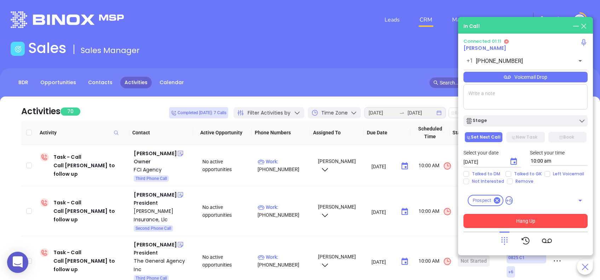
click at [568, 76] on div "Voicemail Drop" at bounding box center [525, 77] width 124 height 11
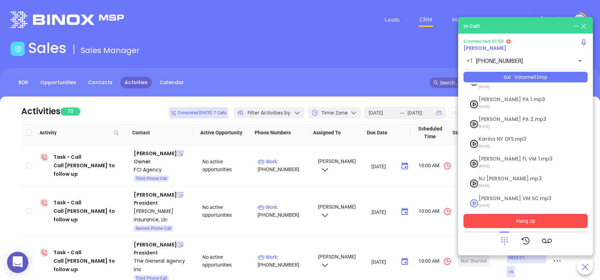
click at [490, 196] on span "Lucy VM SC.mp3" at bounding box center [517, 198] width 76 height 5
checkbox input "true"
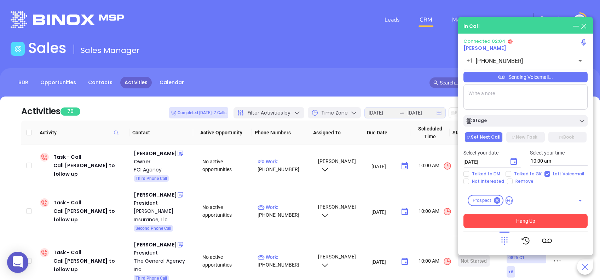
click at [571, 218] on button "Hang Up" at bounding box center [525, 221] width 124 height 14
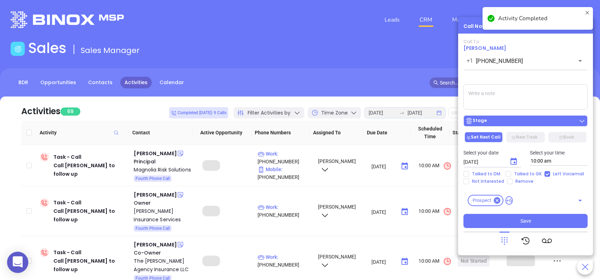
click at [536, 121] on div "Stage" at bounding box center [525, 120] width 120 height 7
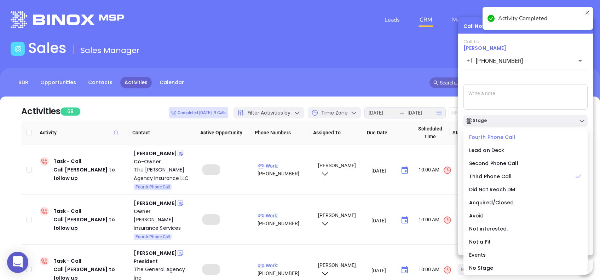
click at [484, 137] on span "Fourth Phone Call" at bounding box center [492, 137] width 46 height 7
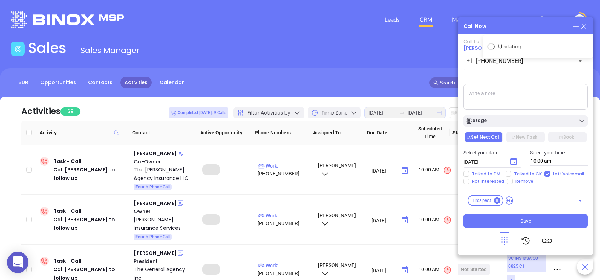
click at [512, 161] on icon "Choose date, selected date is Aug 28, 2025" at bounding box center [513, 161] width 8 height 8
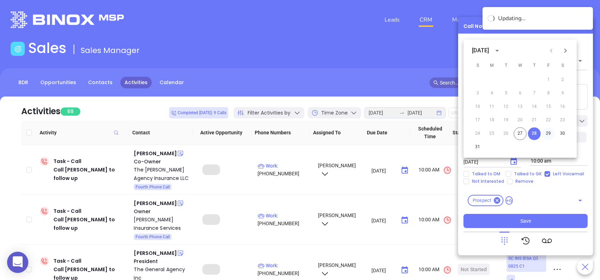
click at [547, 130] on button "29" at bounding box center [548, 133] width 13 height 13
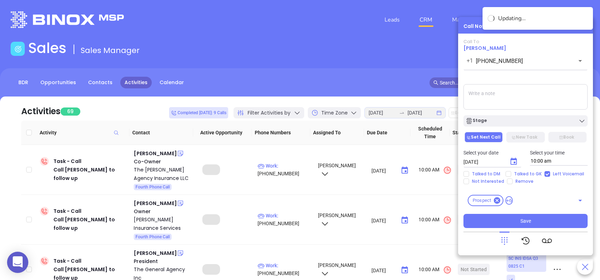
type input "08/29/2025"
click at [509, 174] on input "Talked to GK" at bounding box center [508, 174] width 6 height 6
checkbox input "true"
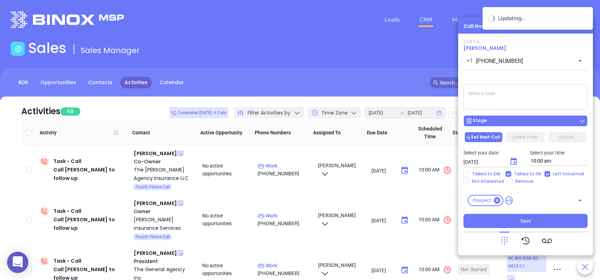
click at [517, 117] on button "Stage" at bounding box center [525, 120] width 124 height 11
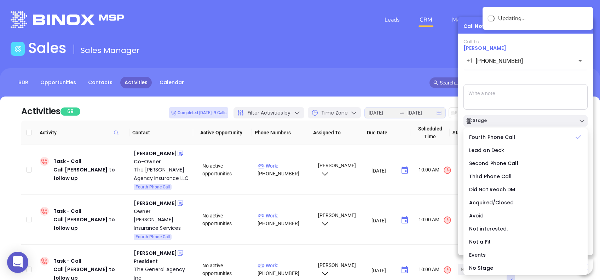
click at [529, 76] on div "Call To Doug Walker +1 (864) 334-1200 ​ Sending Voicemail... Stage Set Next Cal…" at bounding box center [525, 133] width 124 height 189
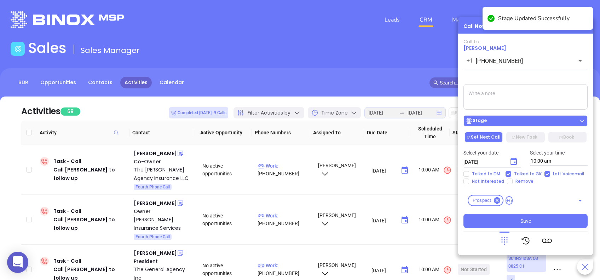
click at [539, 120] on div "Stage" at bounding box center [525, 120] width 120 height 7
click at [515, 76] on div "Call To Doug Walker +1 (864) 334-1200 ​ Sending Voicemail... Stage Set Next Cal…" at bounding box center [525, 133] width 124 height 189
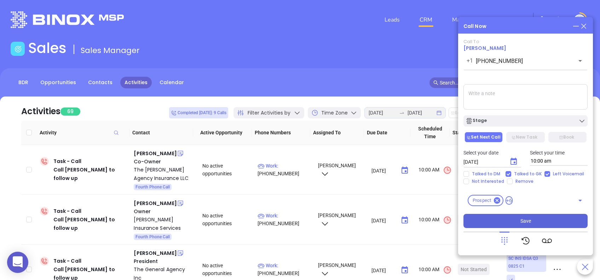
click at [531, 219] on button "Save" at bounding box center [525, 221] width 124 height 14
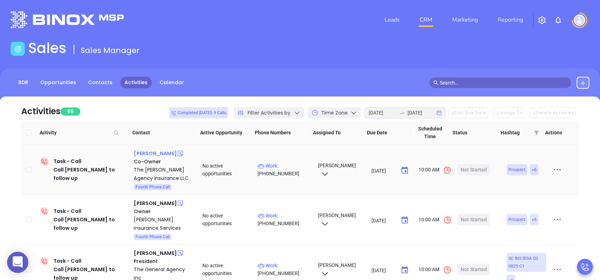
click at [161, 154] on div "Richard M Marsh" at bounding box center [155, 153] width 43 height 8
click at [152, 168] on div "The George Agency Insurance LLC" at bounding box center [163, 174] width 59 height 17
click at [470, 167] on div "Start Now" at bounding box center [474, 169] width 22 height 11
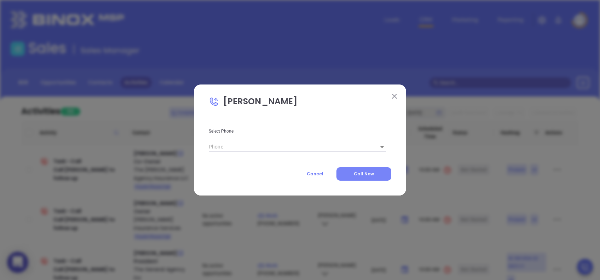
type input "(843) 464-6884"
type input "1"
click at [375, 146] on body "0 Leads CRM Marketing Reporting Financial Leads Leads Sales Sales Manager BDR O…" at bounding box center [300, 140] width 600 height 280
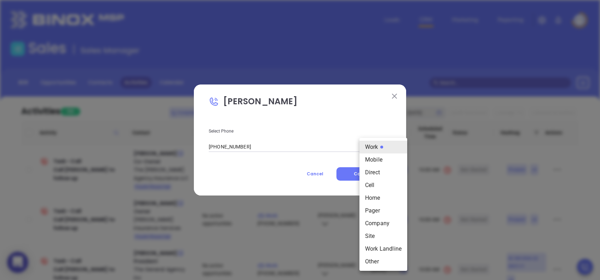
click at [375, 123] on div at bounding box center [300, 140] width 600 height 280
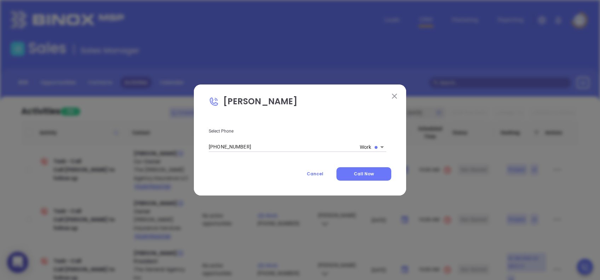
click at [355, 178] on button "Call Now" at bounding box center [363, 173] width 55 height 13
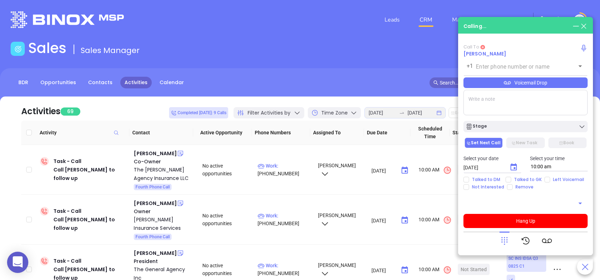
type input "(843) 464-6884"
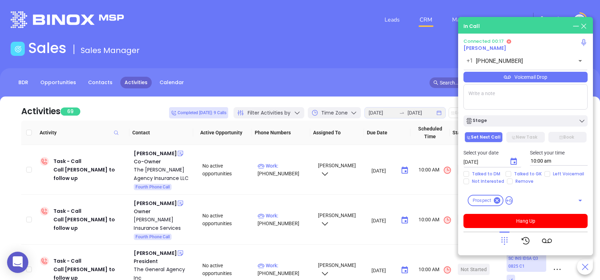
click at [549, 81] on div "Voicemail Drop" at bounding box center [525, 77] width 124 height 11
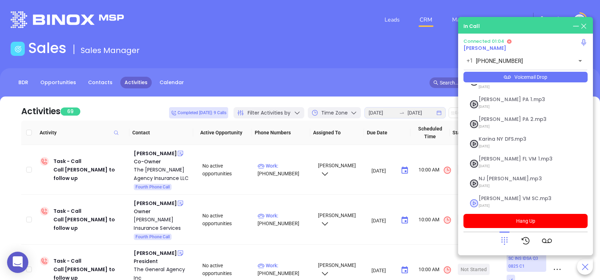
click at [515, 196] on span "Lucy VM SC.mp3" at bounding box center [517, 198] width 76 height 5
checkbox input "true"
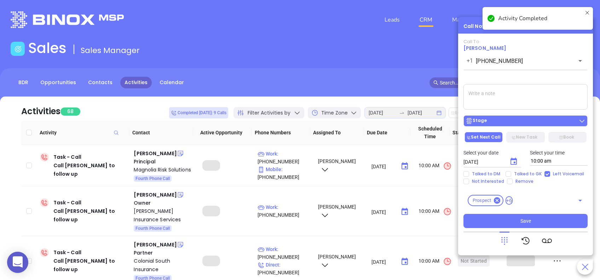
click at [496, 122] on div "Stage" at bounding box center [525, 120] width 120 height 7
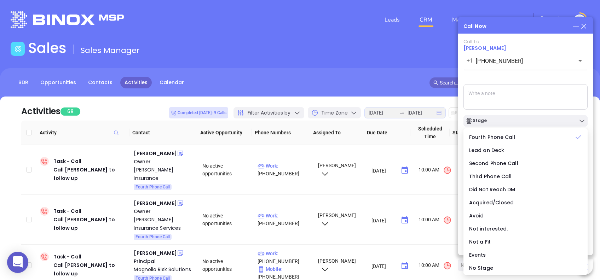
click at [510, 76] on div "Call To Richard M Marsh +1 (843) 464-6884 ​ Voicemail Drop Stage Set Next Call …" at bounding box center [525, 133] width 124 height 189
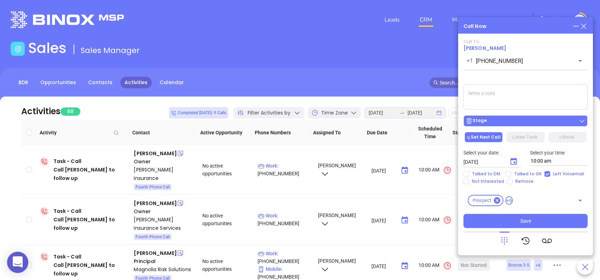
click at [491, 120] on div "Stage" at bounding box center [525, 120] width 120 height 7
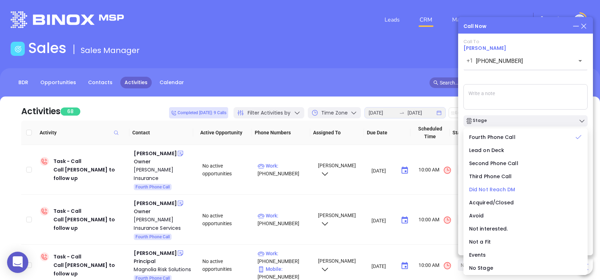
click at [491, 190] on span "Did Not Reach DM" at bounding box center [492, 189] width 46 height 7
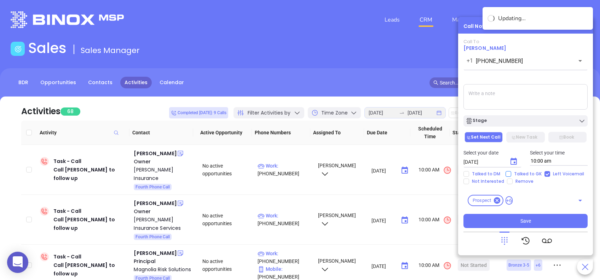
click at [505, 174] on input "Talked to GK" at bounding box center [508, 174] width 6 height 6
checkbox input "true"
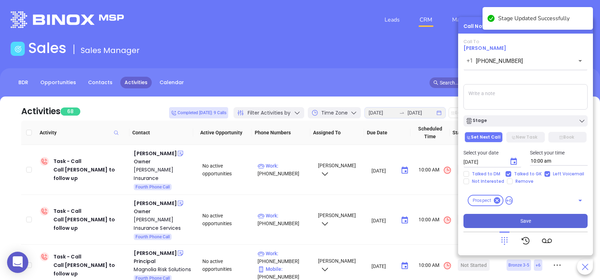
click at [552, 222] on button "Save" at bounding box center [525, 221] width 124 height 14
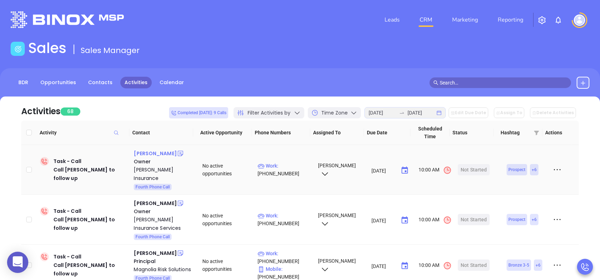
click at [155, 151] on div "Ann Hobson" at bounding box center [155, 153] width 43 height 8
drag, startPoint x: 169, startPoint y: 169, endPoint x: 244, endPoint y: 170, distance: 75.3
click at [169, 169] on div "Fred Jones Insurance" at bounding box center [163, 174] width 59 height 17
click at [467, 164] on div "Start Now" at bounding box center [474, 169] width 22 height 11
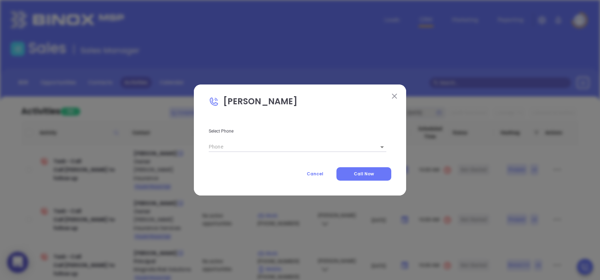
type input "(843) 662-9401"
type input "1"
click at [376, 147] on body "0 Leads CRM Marketing Reporting Financial Leads Leads Sales Sales Manager BDR O…" at bounding box center [300, 140] width 600 height 280
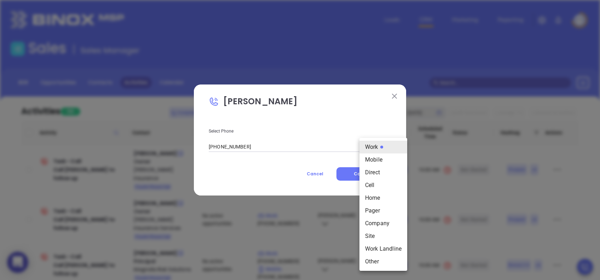
click at [377, 124] on div at bounding box center [300, 140] width 600 height 280
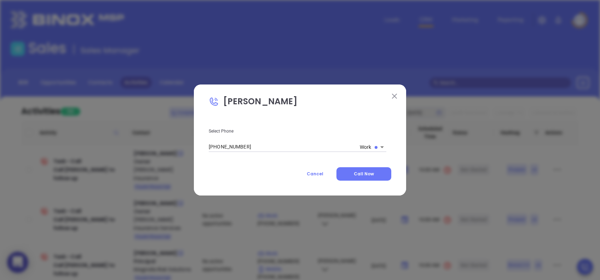
click at [359, 175] on span "Call Now" at bounding box center [364, 174] width 20 height 6
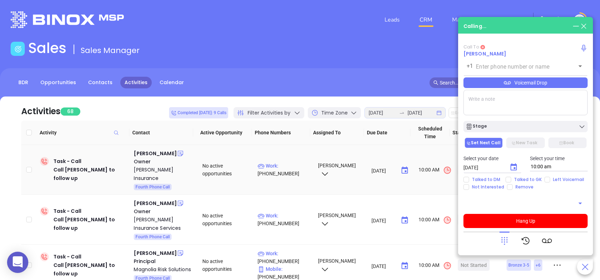
type input "(843) 662-9401"
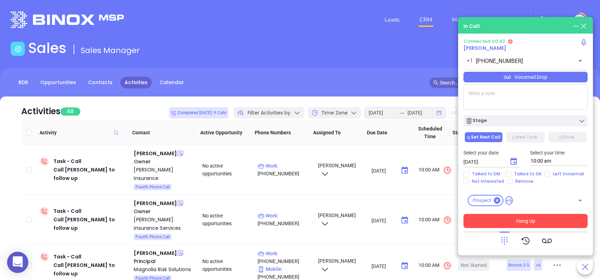
click at [563, 224] on button "Hang Up" at bounding box center [525, 221] width 124 height 14
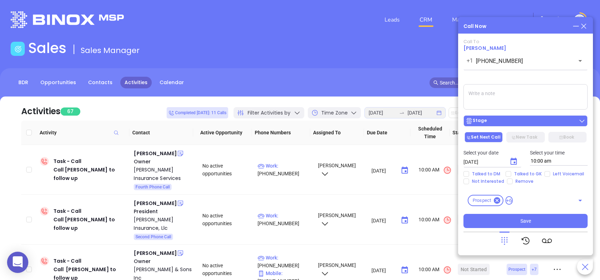
click at [480, 120] on div "Stage" at bounding box center [475, 120] width 21 height 7
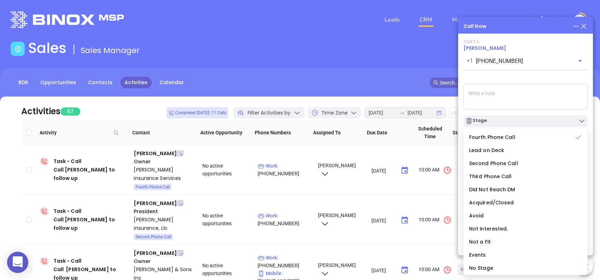
click at [506, 82] on div "Call To Ann Hobson +1 (843) 662-9401 ​ Voicemail Drop Stage Set Next Call New T…" at bounding box center [525, 133] width 124 height 189
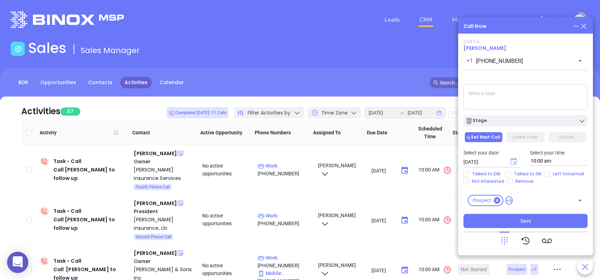
click at [515, 158] on icon "Choose date, selected date is Aug 28, 2025" at bounding box center [513, 161] width 6 height 7
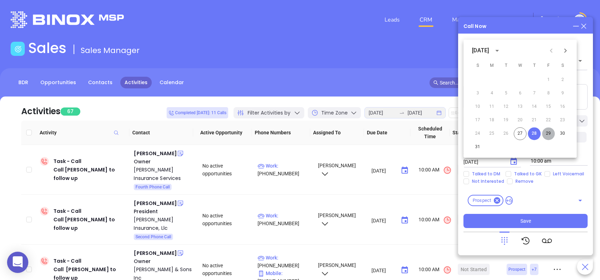
click at [549, 133] on button "29" at bounding box center [548, 133] width 13 height 13
type input "08/29/2025"
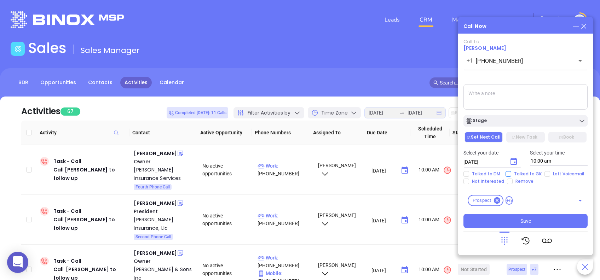
click at [507, 176] on input "Talked to GK" at bounding box center [508, 174] width 6 height 6
checkbox input "true"
click at [544, 172] on input "Left Voicemail" at bounding box center [547, 174] width 6 height 6
checkbox input "true"
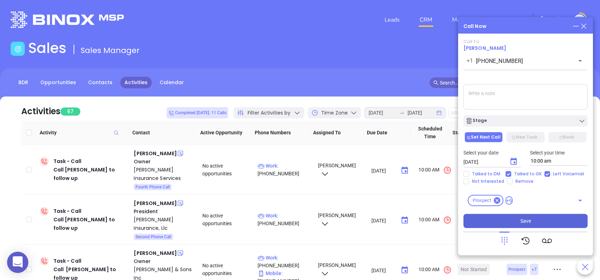
click at [554, 219] on button "Save" at bounding box center [525, 221] width 124 height 14
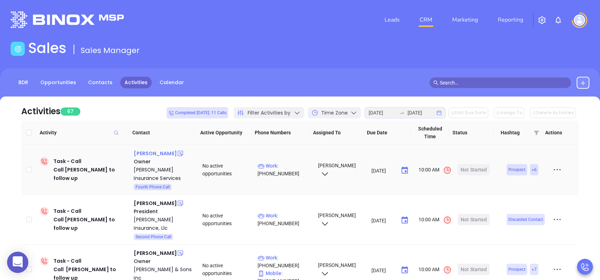
click at [154, 153] on div "Scott Callen" at bounding box center [155, 153] width 43 height 8
click at [150, 169] on div "Callen Insurance Services" at bounding box center [163, 174] width 59 height 17
click at [354, 21] on div "Leads CRM Marketing Reporting" at bounding box center [398, 19] width 392 height 25
click at [465, 166] on div "Start Now" at bounding box center [474, 169] width 22 height 11
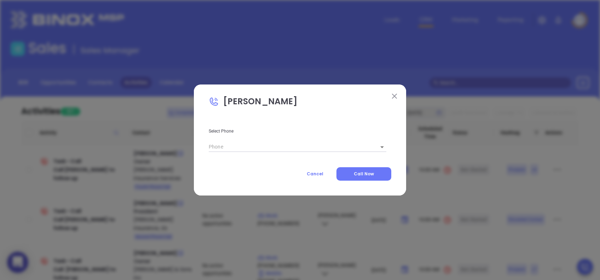
type input "(843) 681-2221"
type input "1"
click at [368, 145] on body "0 Leads CRM Marketing Reporting Financial Leads Leads Sales Sales Manager BDR O…" at bounding box center [300, 140] width 600 height 280
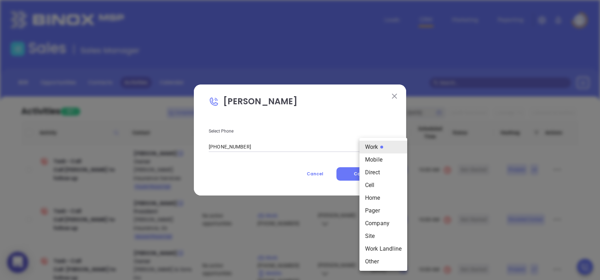
click at [381, 122] on div at bounding box center [300, 140] width 600 height 280
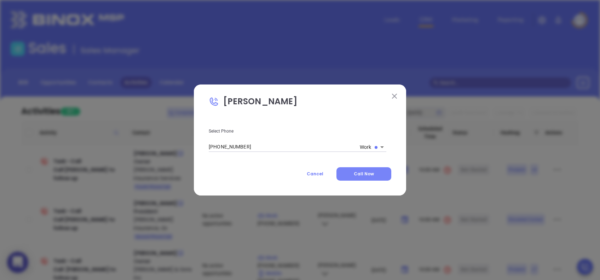
drag, startPoint x: 376, startPoint y: 178, endPoint x: 321, endPoint y: 2, distance: 184.0
click at [376, 178] on button "Call Now" at bounding box center [363, 173] width 55 height 13
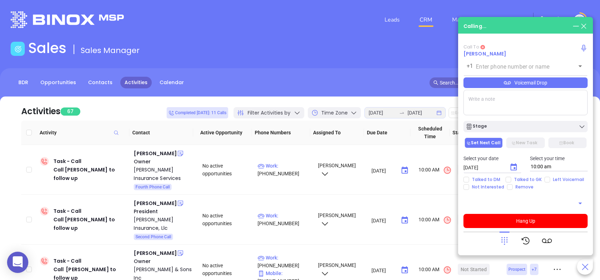
type input "(843) 681-2221"
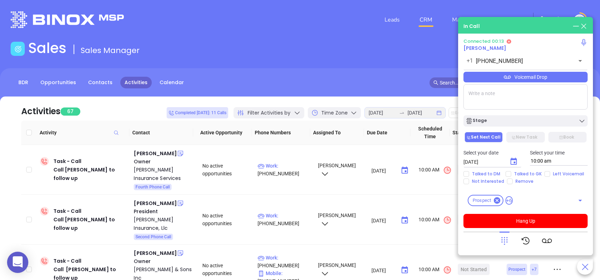
click at [504, 241] on icon at bounding box center [504, 241] width 10 height 10
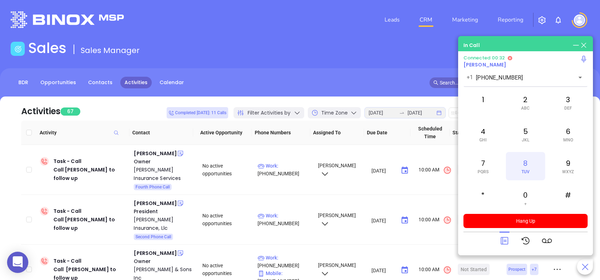
click at [531, 167] on div "8 TUV" at bounding box center [525, 166] width 39 height 28
click at [501, 240] on icon at bounding box center [504, 241] width 10 height 10
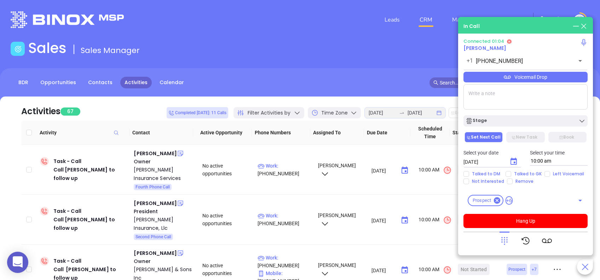
click at [554, 77] on div "Voicemail Drop" at bounding box center [525, 77] width 124 height 11
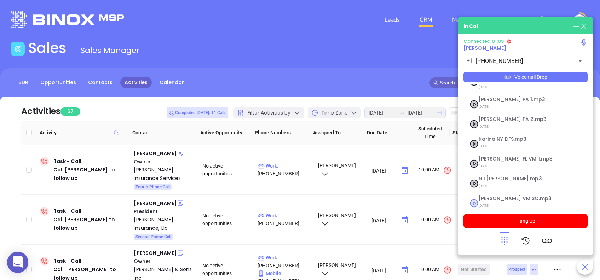
click at [492, 196] on span "Lucy VM SC.mp3" at bounding box center [517, 198] width 76 height 5
checkbox input "true"
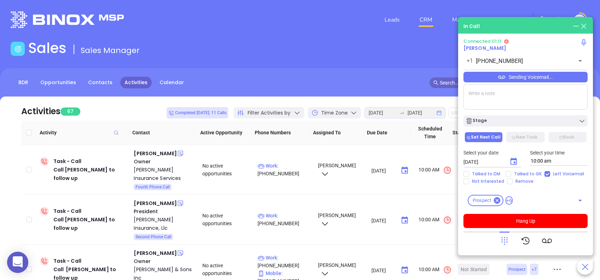
click at [506, 242] on icon at bounding box center [504, 241] width 6 height 8
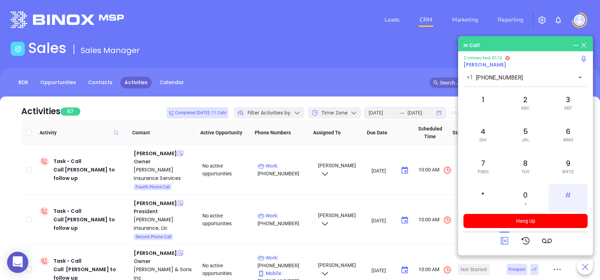
click at [567, 196] on div "#" at bounding box center [568, 198] width 39 height 28
click at [501, 240] on icon at bounding box center [504, 241] width 10 height 10
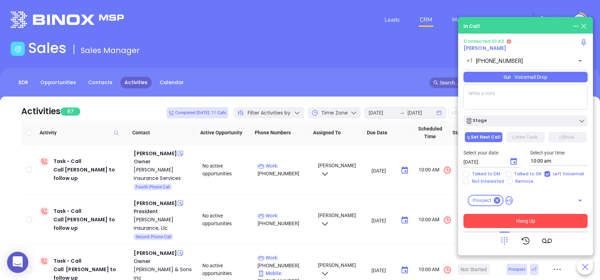
click at [553, 223] on button "Hang Up" at bounding box center [525, 221] width 124 height 14
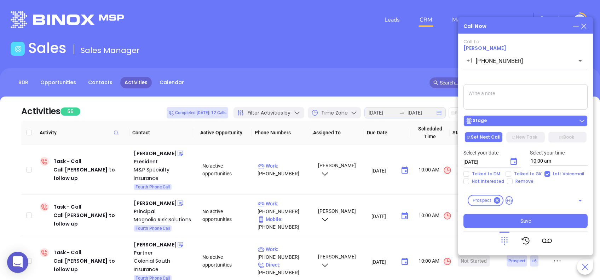
click at [541, 124] on div "Stage" at bounding box center [525, 120] width 120 height 7
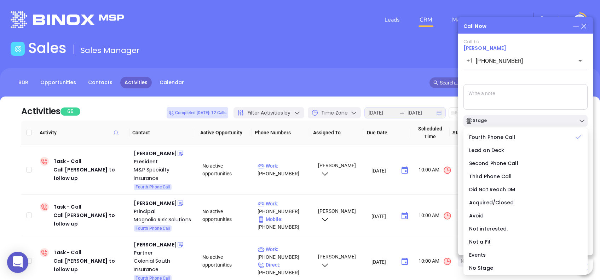
click at [528, 80] on div "Call To Scott Callen +1 (843) 681-2221 ​ Voicemail Drop Stage Set Next Call New…" at bounding box center [525, 133] width 124 height 189
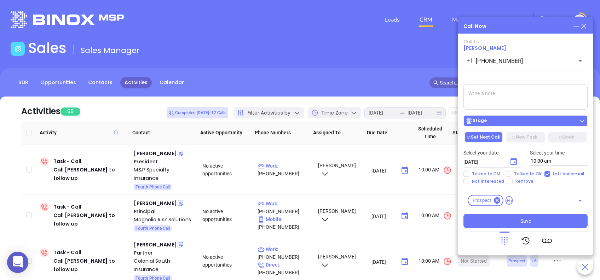
click at [512, 121] on div "Stage" at bounding box center [525, 120] width 120 height 7
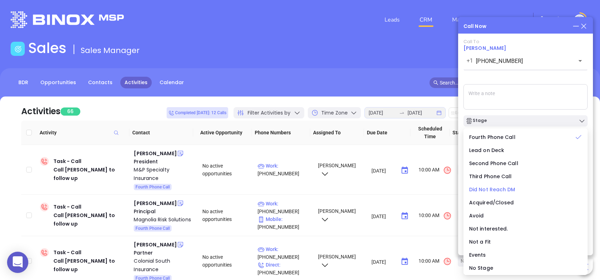
click at [488, 190] on span "Did Not Reach DM" at bounding box center [492, 189] width 46 height 7
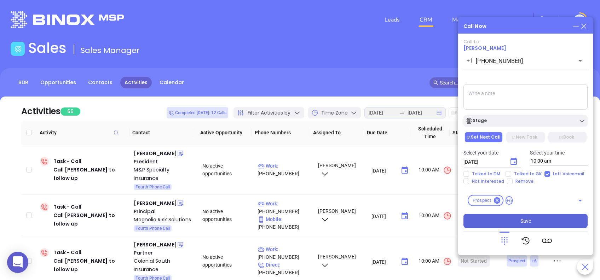
click at [563, 220] on button "Save" at bounding box center [525, 221] width 124 height 14
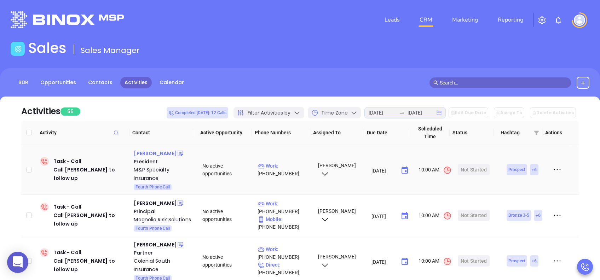
click at [163, 152] on div "Jason McElrath" at bounding box center [155, 153] width 43 height 8
click at [149, 168] on div "M&P Specialty Insurance" at bounding box center [163, 174] width 59 height 17
click at [463, 169] on div "Start Now" at bounding box center [474, 169] width 22 height 11
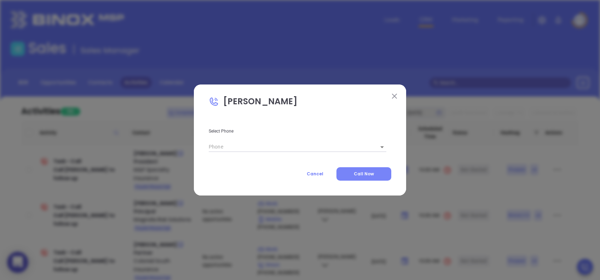
type input "(803) 936-1601"
type input "1"
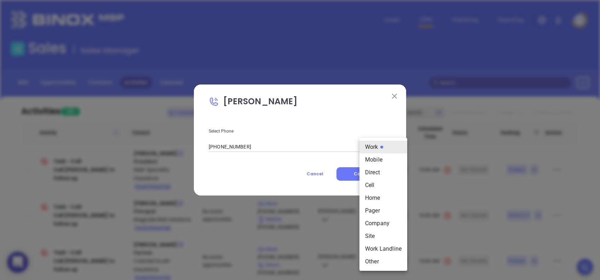
click at [372, 145] on body "0 Leads CRM Marketing Reporting Financial Leads Leads Sales Sales Manager BDR O…" at bounding box center [300, 140] width 600 height 280
click at [368, 123] on div at bounding box center [300, 140] width 600 height 280
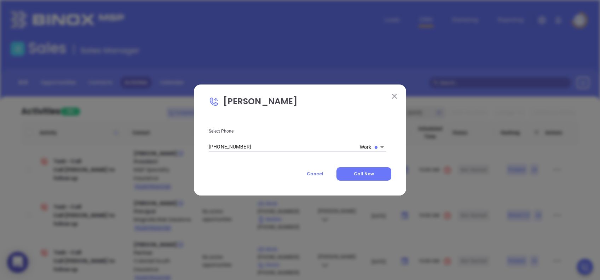
click at [358, 175] on span "Call Now" at bounding box center [364, 174] width 20 height 6
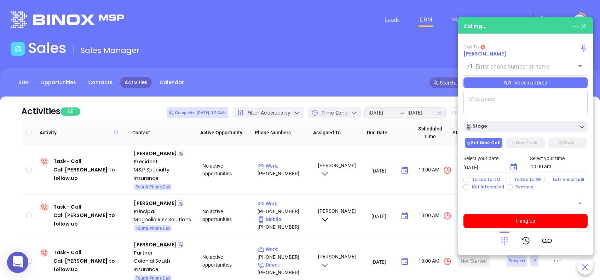
type input "(803) 936-1601"
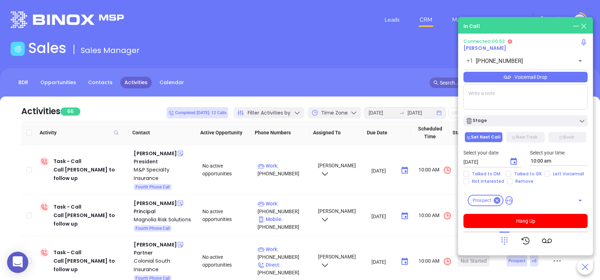
click at [501, 239] on icon at bounding box center [504, 241] width 10 height 10
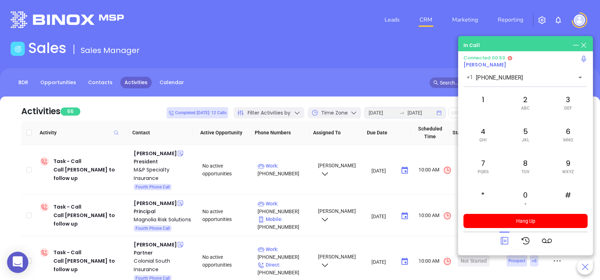
click at [501, 239] on icon at bounding box center [503, 240] width 7 height 7
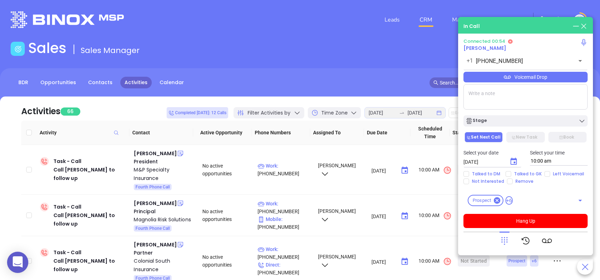
click at [550, 77] on div "Voicemail Drop" at bounding box center [525, 77] width 124 height 11
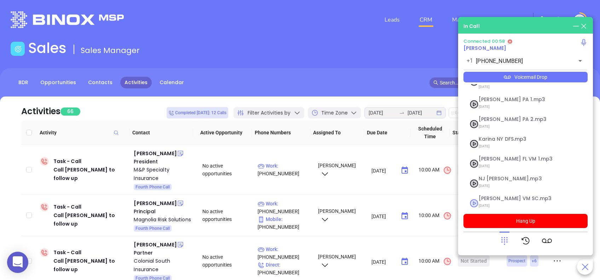
click at [498, 196] on span "Lucy VM SC.mp3" at bounding box center [517, 198] width 76 height 5
checkbox input "true"
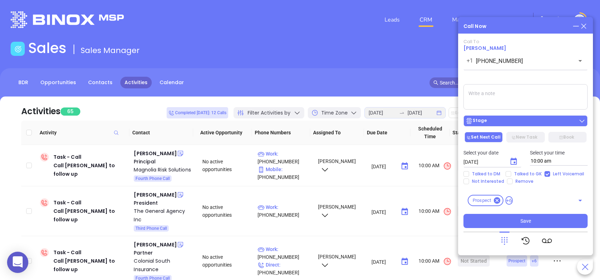
click at [558, 121] on div "Stage" at bounding box center [525, 120] width 120 height 7
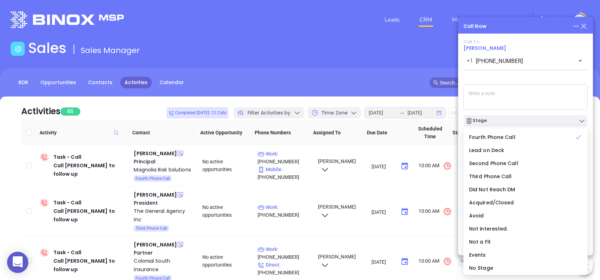
click at [538, 81] on div "Call To Jason McElrath +1 (803) 936-1601 ​ Voicemail Drop Stage Set Next Call N…" at bounding box center [525, 133] width 124 height 189
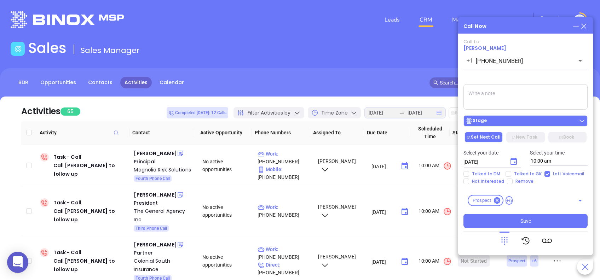
click at [500, 127] on button "Stage" at bounding box center [525, 120] width 124 height 11
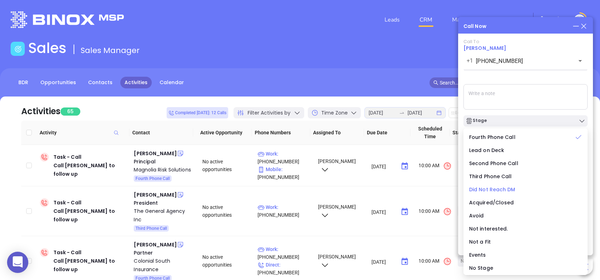
click at [488, 187] on span "Did Not Reach DM" at bounding box center [492, 189] width 46 height 7
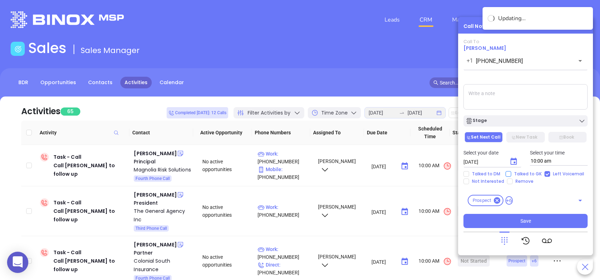
click at [509, 174] on input "Talked to GK" at bounding box center [508, 174] width 6 height 6
checkbox input "true"
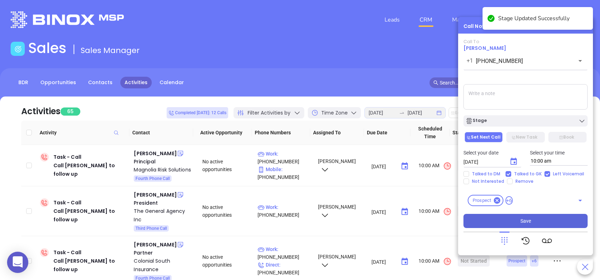
click at [550, 218] on button "Save" at bounding box center [525, 221] width 124 height 14
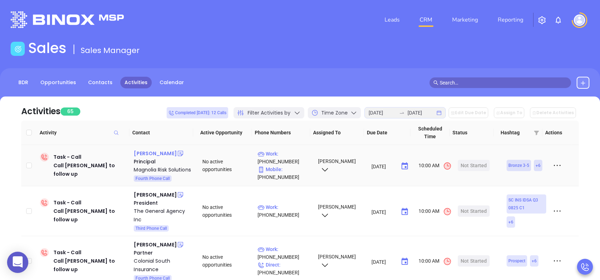
click at [152, 155] on div "Stephen Frank" at bounding box center [155, 153] width 43 height 8
drag, startPoint x: 152, startPoint y: 168, endPoint x: 185, endPoint y: 168, distance: 33.3
click at [152, 168] on div "Magnolia Risk Solutions" at bounding box center [163, 170] width 59 height 8
click at [463, 170] on div "Start Now" at bounding box center [474, 165] width 22 height 11
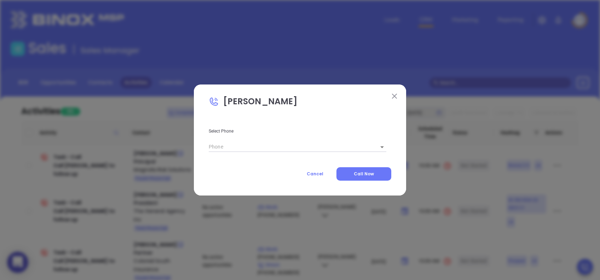
type input "[PHONE_NUMBER]"
type input "1"
click at [374, 172] on button "Call Now" at bounding box center [363, 173] width 55 height 13
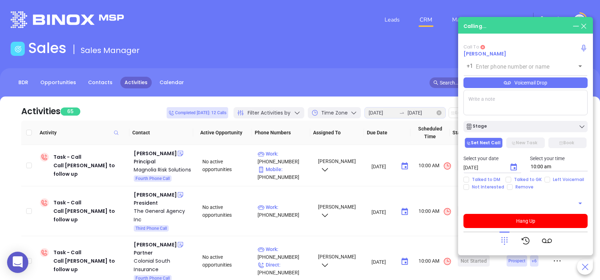
type input "[PHONE_NUMBER]"
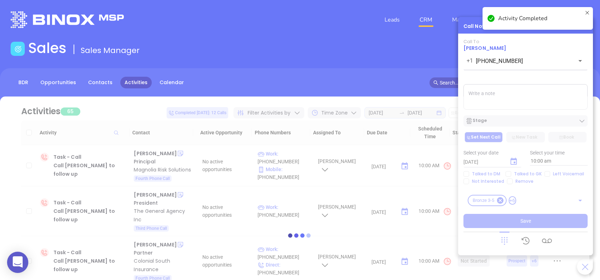
click at [586, 12] on icon at bounding box center [587, 18] width 6 height 17
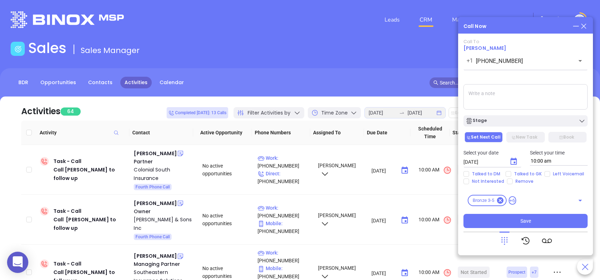
click at [477, 46] on span "Stephen Frank" at bounding box center [484, 48] width 43 height 7
click at [582, 27] on icon at bounding box center [584, 26] width 8 height 8
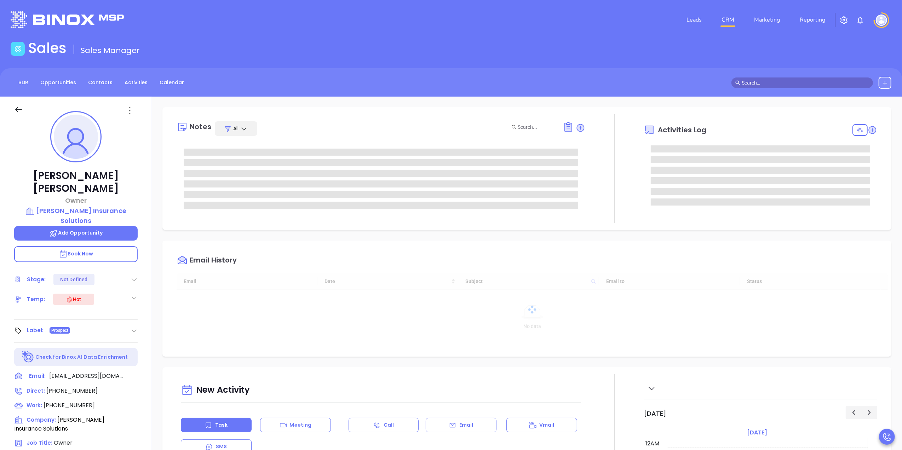
type input "[DATE]"
type input "[PERSON_NAME]"
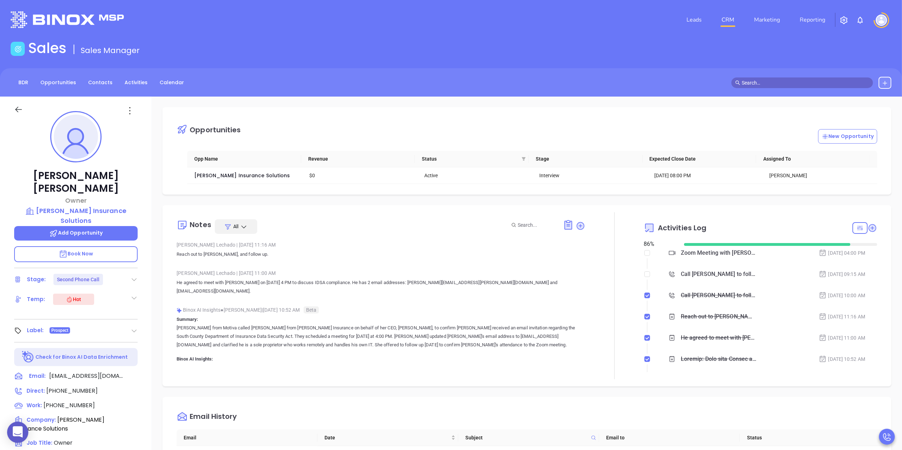
click at [255, 85] on div "BDR Opportunities Contacts Activities Calendar" at bounding box center [451, 83] width 902 height 12
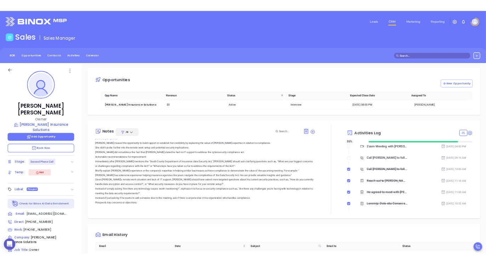
scroll to position [0, 0]
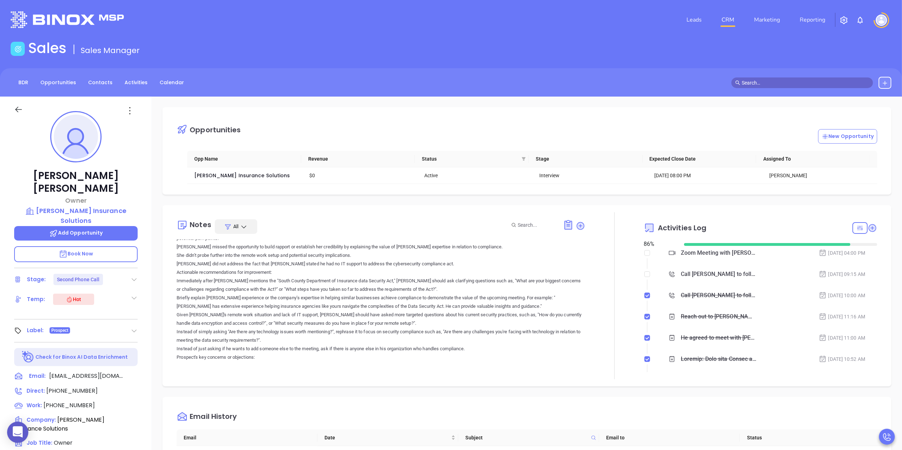
click at [410, 126] on div "Opportunities New Opportunity" at bounding box center [531, 128] width 711 height 29
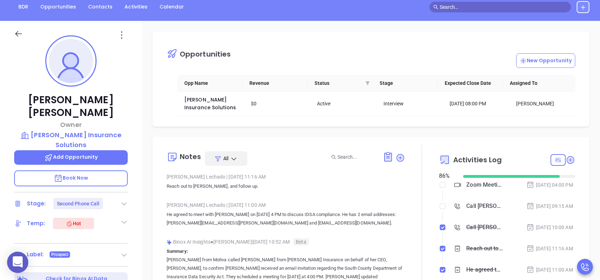
scroll to position [28, 0]
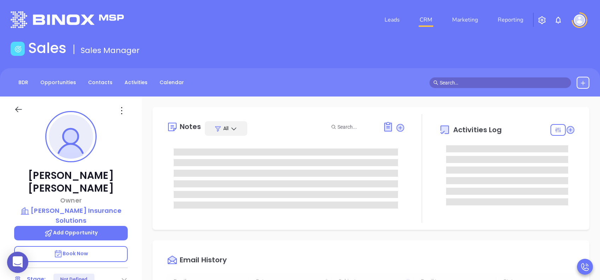
type input "[DATE]"
click at [546, 36] on header "Leads CRM Marketing Reporting Financial Leads Leads" at bounding box center [300, 20] width 579 height 40
type input "[PERSON_NAME]"
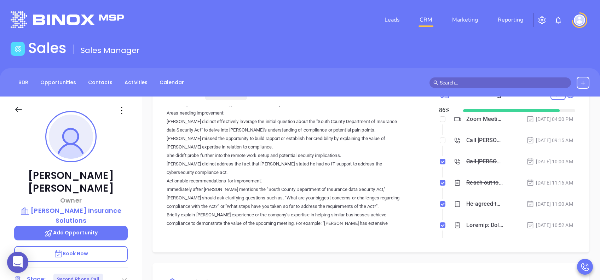
scroll to position [0, 0]
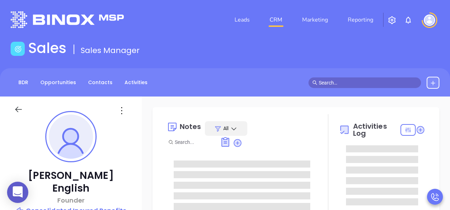
type input "[PERSON_NAME]"
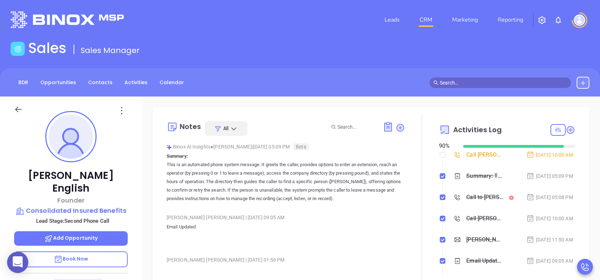
scroll to position [144, 0]
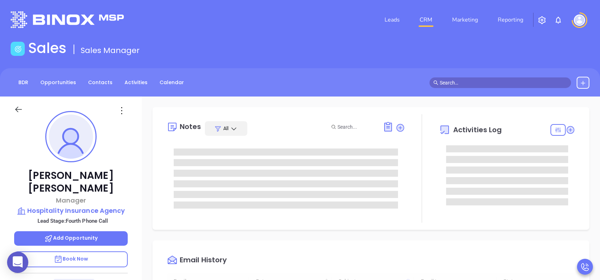
type input "[DATE]"
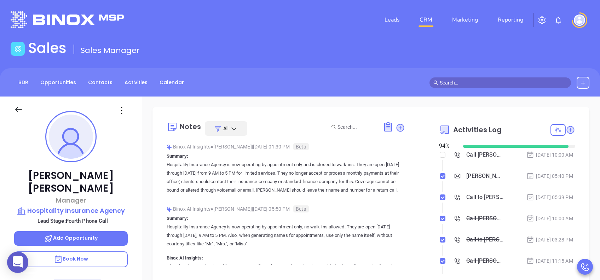
type input "[PERSON_NAME]"
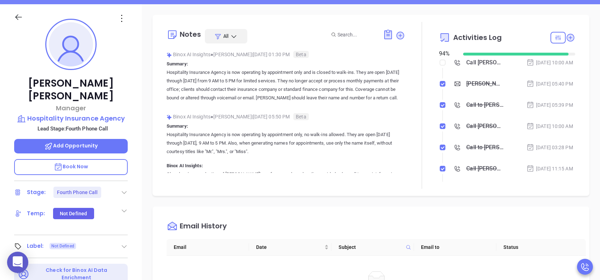
scroll to position [94, 0]
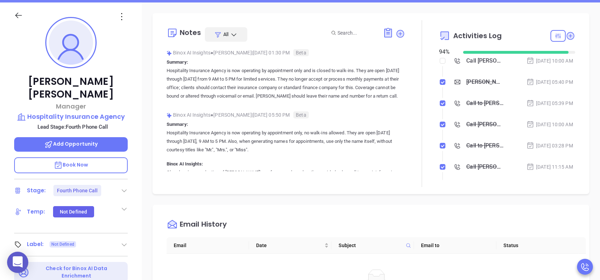
click at [122, 187] on icon at bounding box center [124, 190] width 7 height 7
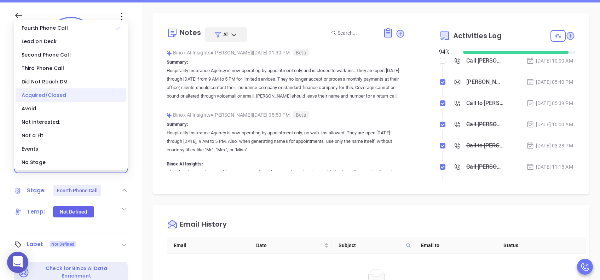
click at [48, 93] on div "Acquired/Closed" at bounding box center [71, 94] width 111 height 13
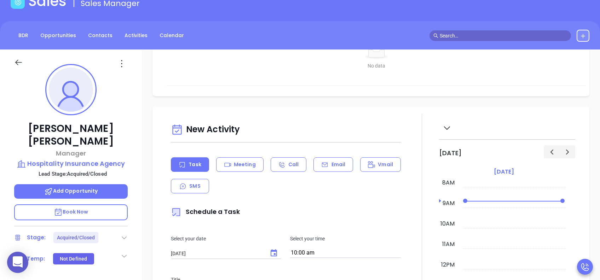
scroll to position [330, 0]
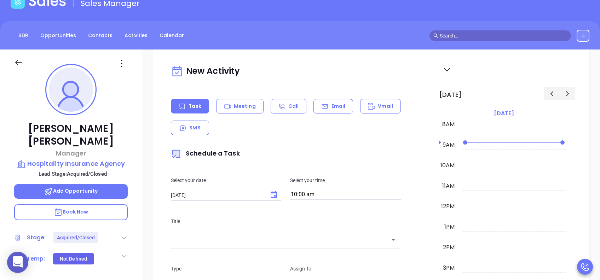
click at [116, 65] on icon at bounding box center [121, 63] width 11 height 11
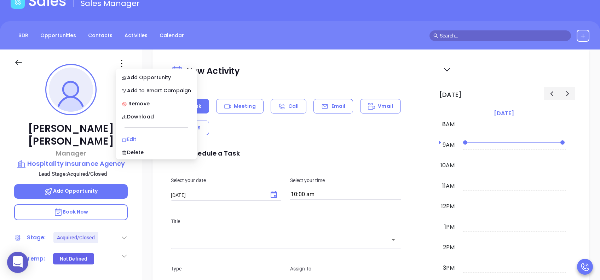
click at [141, 141] on div "Edit" at bounding box center [156, 139] width 69 height 8
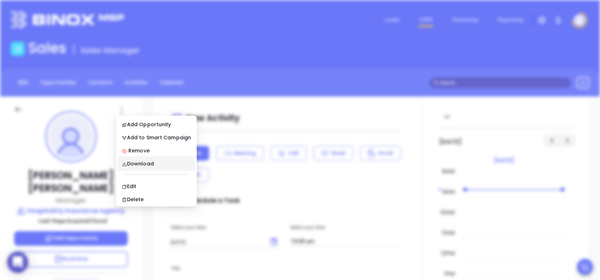
scroll to position [0, 0]
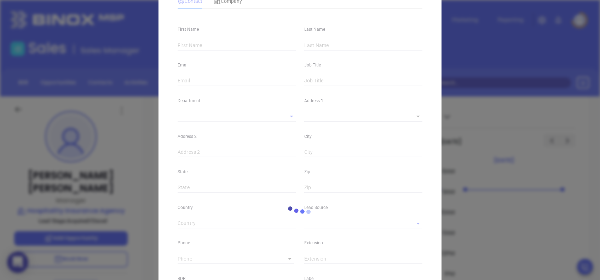
type input "Tammy"
type input "Poston"
type input "tammy@hospitality-ins.com"
type input "Manager"
type textarea "1951 Pisgah Road"
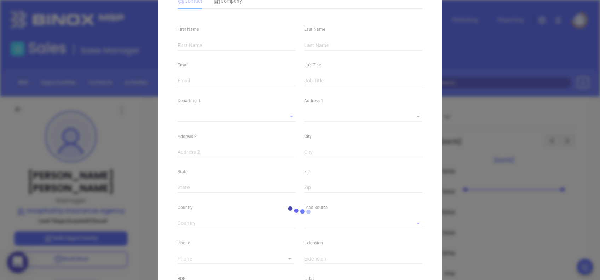
type input "1"
type input "Suite 121"
type input "Florence"
type input "SC"
type input "29501"
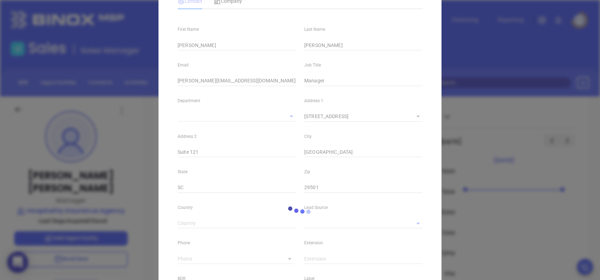
type input "[PERSON_NAME]"
type input "Acquired/Closed"
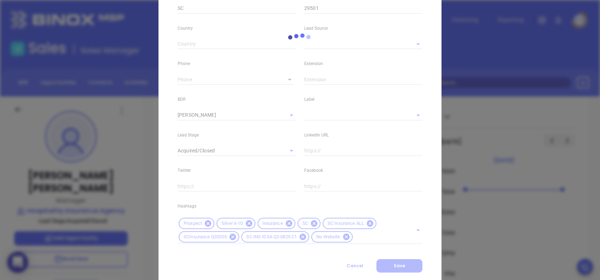
type input "(843) 407-5082"
type input "1"
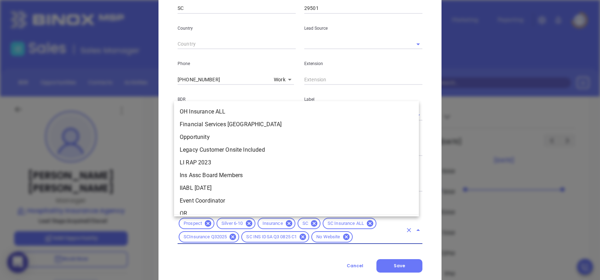
click at [371, 239] on input "text" at bounding box center [378, 237] width 49 height 9
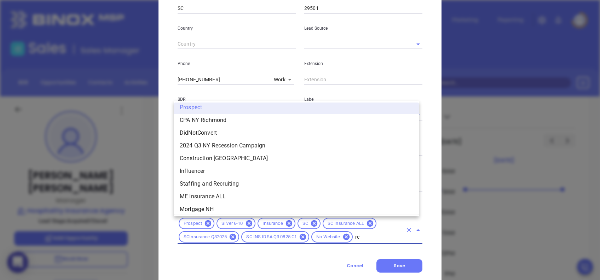
scroll to position [0, 0]
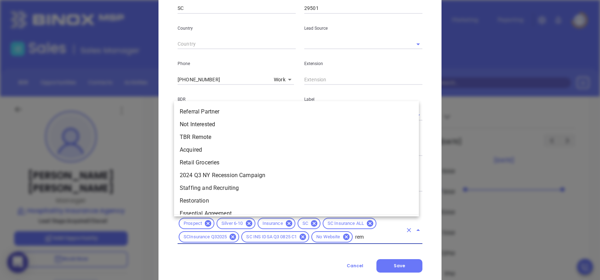
type input "remo"
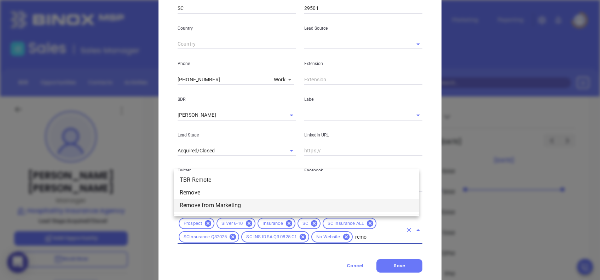
click at [224, 205] on li "Remove from Marketing" at bounding box center [296, 205] width 245 height 13
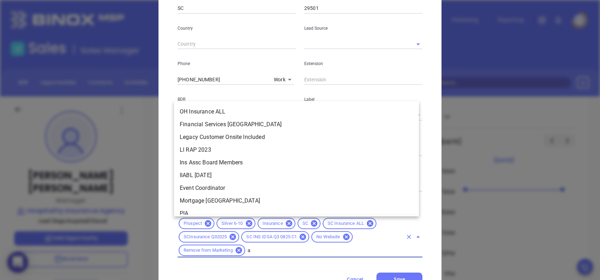
type input "ac"
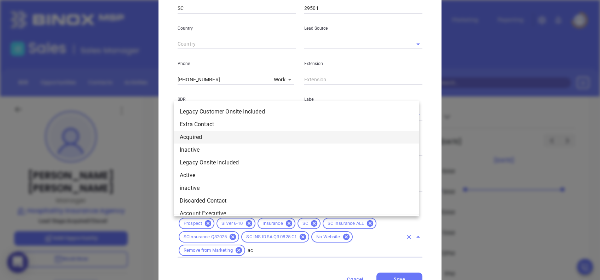
click at [198, 138] on li "Acquired" at bounding box center [296, 137] width 245 height 13
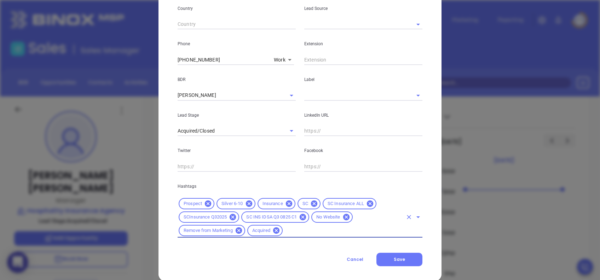
scroll to position [263, 0]
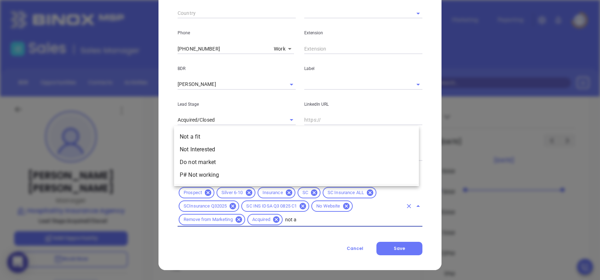
type input "not a"
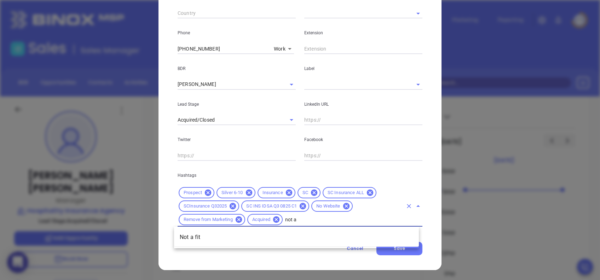
click at [226, 235] on li "Not a fit" at bounding box center [296, 237] width 245 height 13
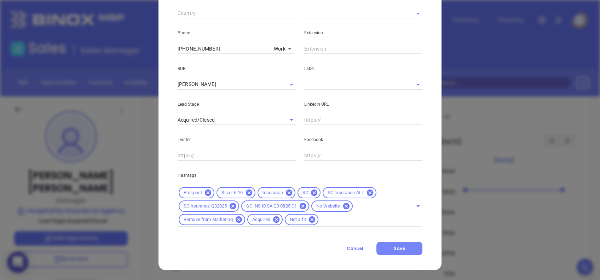
click at [394, 246] on span "Save" at bounding box center [399, 248] width 11 height 6
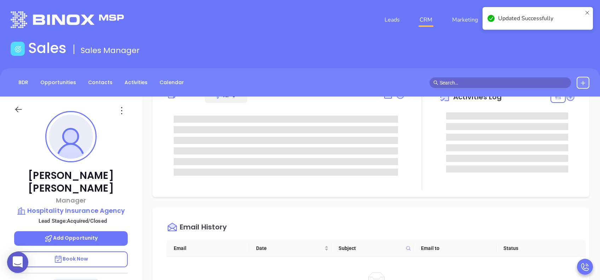
scroll to position [0, 0]
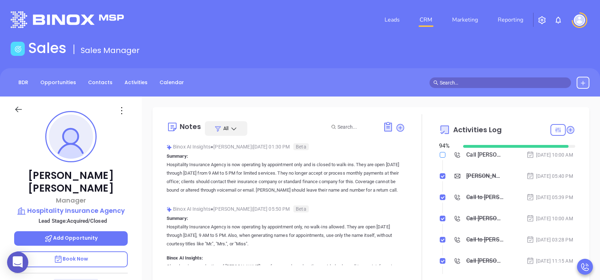
click at [440, 155] on input "checkbox" at bounding box center [443, 155] width 6 height 6
checkbox input "true"
click at [365, 68] on main "Sales Sales Manager BDR Opportunities Contacts Activities Calendar Call Now Cal…" at bounding box center [300, 243] width 600 height 407
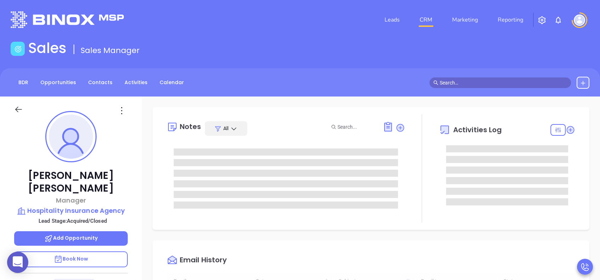
type input "[DATE]"
type input "[PERSON_NAME]"
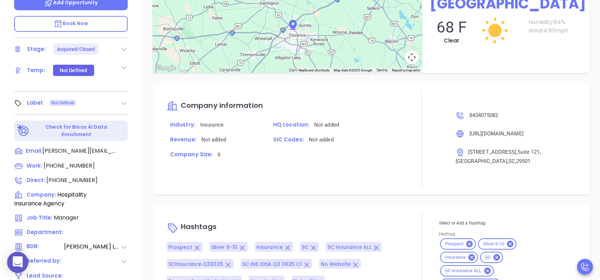
scroll to position [311, 0]
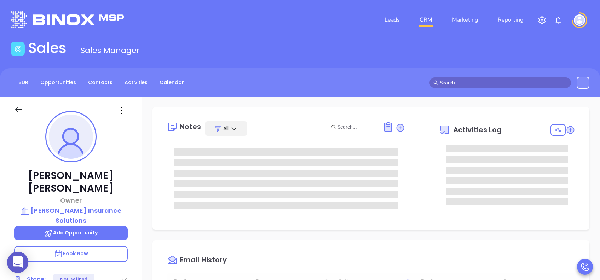
type input "[DATE]"
type input "[PERSON_NAME]"
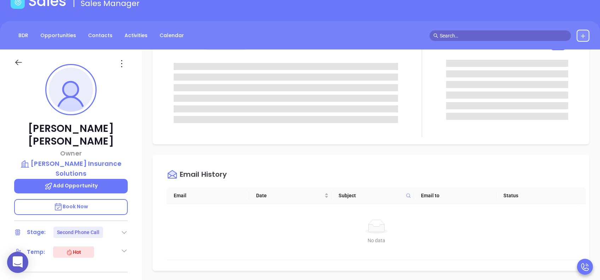
scroll to position [0, 0]
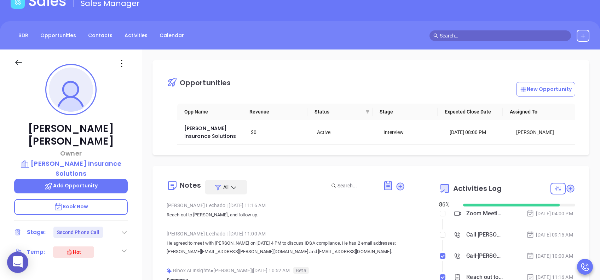
click at [476, 217] on div "Zoom Meeting with [PERSON_NAME]" at bounding box center [484, 213] width 37 height 11
click at [418, 64] on div "Opportunities New Opportunity Opp Name Revenue Status Stage Expected Close Date…" at bounding box center [370, 107] width 437 height 95
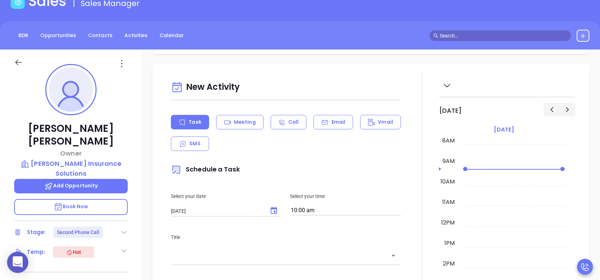
scroll to position [424, 0]
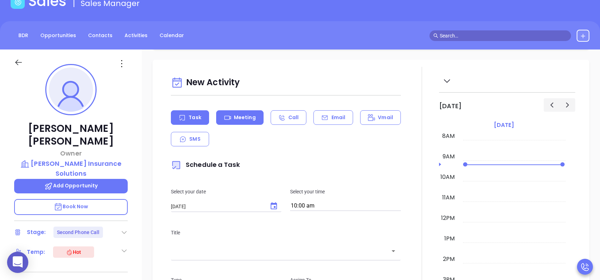
click at [238, 116] on p "Meeting" at bounding box center [245, 117] width 22 height 7
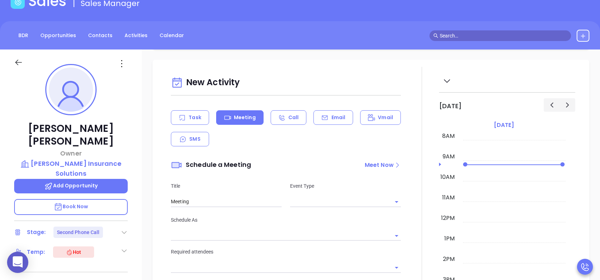
type input "[DATE]"
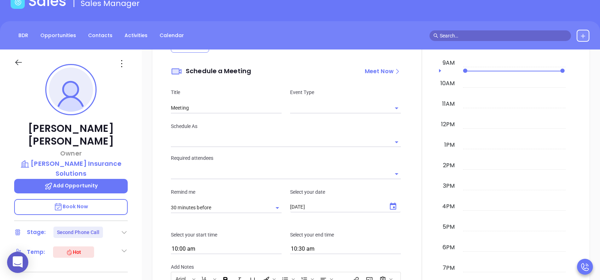
scroll to position [519, 0]
type input "[PERSON_NAME]"
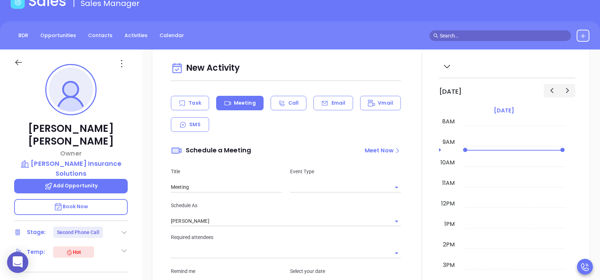
scroll to position [424, 0]
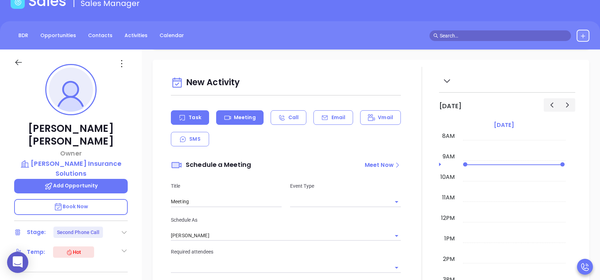
click at [203, 121] on div "Task" at bounding box center [190, 117] width 38 height 15
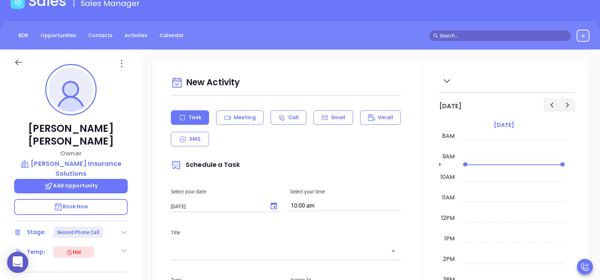
type input "[PERSON_NAME]"
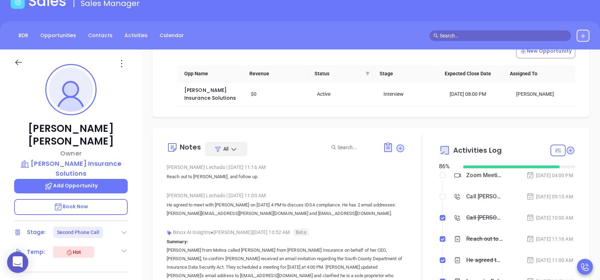
scroll to position [0, 0]
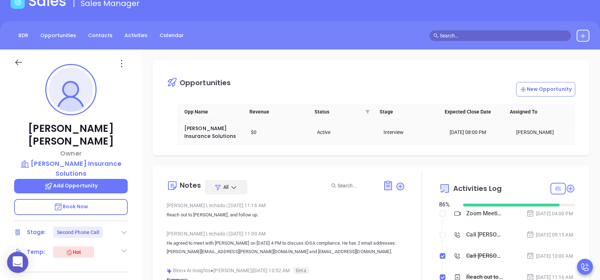
click at [526, 130] on div "[PERSON_NAME]" at bounding box center [544, 132] width 57 height 8
click at [385, 133] on div "Interview" at bounding box center [411, 132] width 57 height 8
click at [251, 131] on div "$0" at bounding box center [279, 132] width 57 height 8
click at [362, 70] on div "Opportunities New Opportunity" at bounding box center [376, 81] width 419 height 29
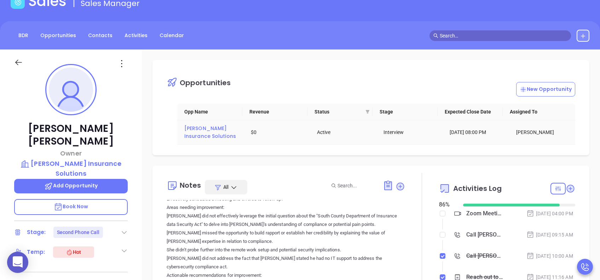
click at [202, 127] on span "Davenport Insurance Solutions" at bounding box center [210, 132] width 52 height 15
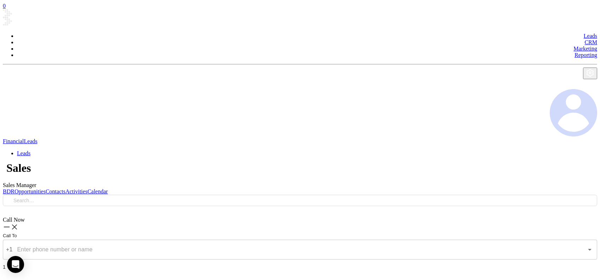
type input "[DATE]"
type input "[PERSON_NAME]"
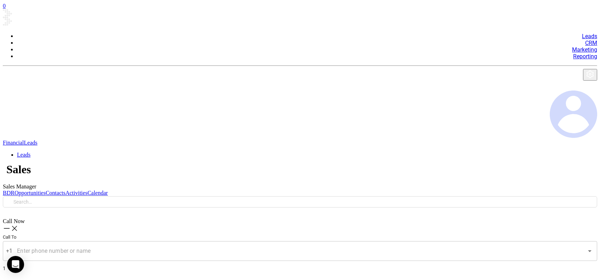
type input "[DATE]"
type input "[PERSON_NAME]"
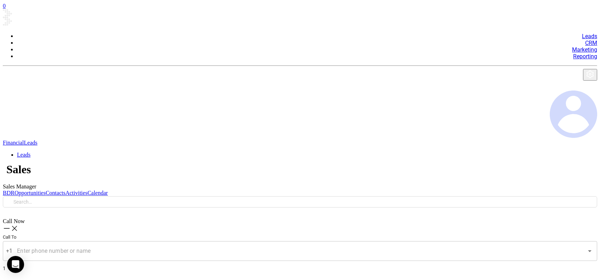
type input "Zoom Meeting"
type input "Zoom"
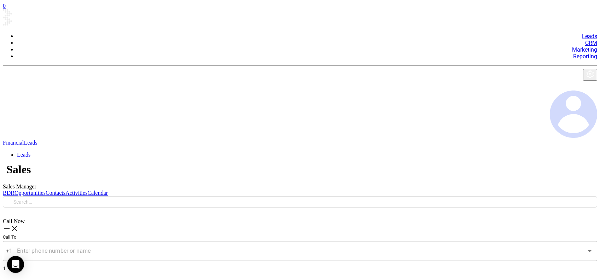
type input "[PERSON_NAME]"
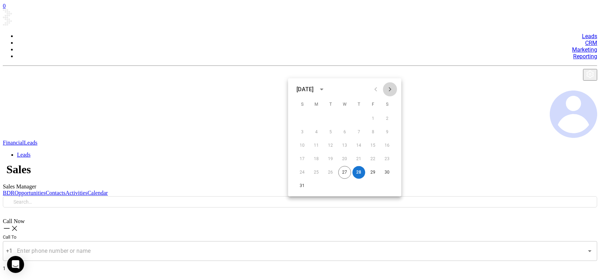
click at [392, 88] on icon "Next month" at bounding box center [390, 89] width 8 height 8
click at [344, 117] on button "3" at bounding box center [344, 118] width 13 height 13
type input "09/03/2025"
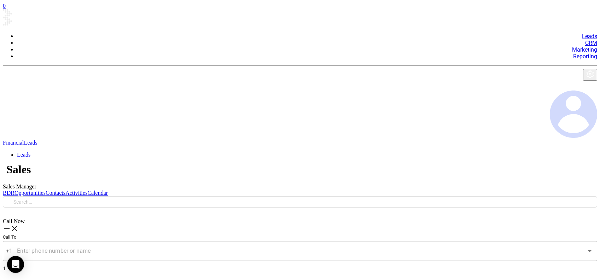
type input "4:00 pm"
type input "4:30 pm"
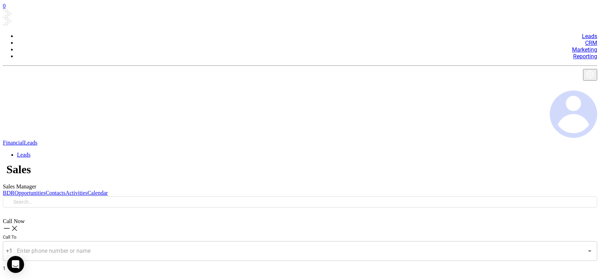
scroll to position [726, 0]
type input "Meeting"
checkbox input "false"
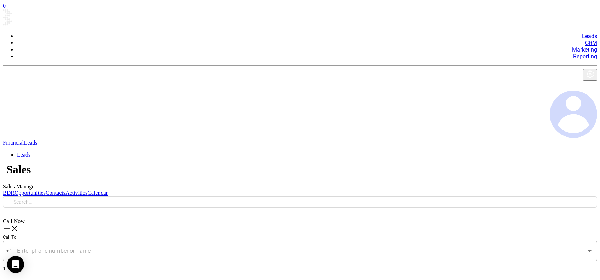
checkbox input "false"
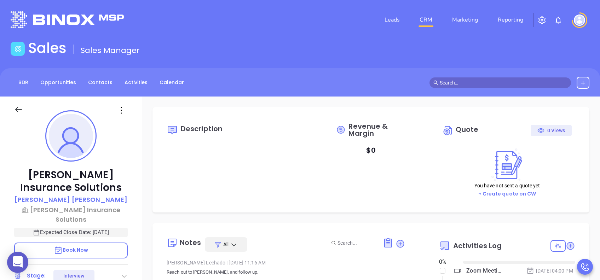
type input "[DATE]"
type input "[PERSON_NAME]"
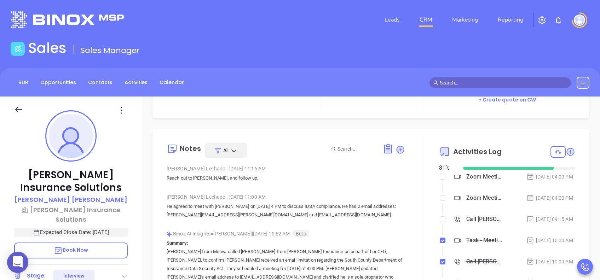
scroll to position [141, 0]
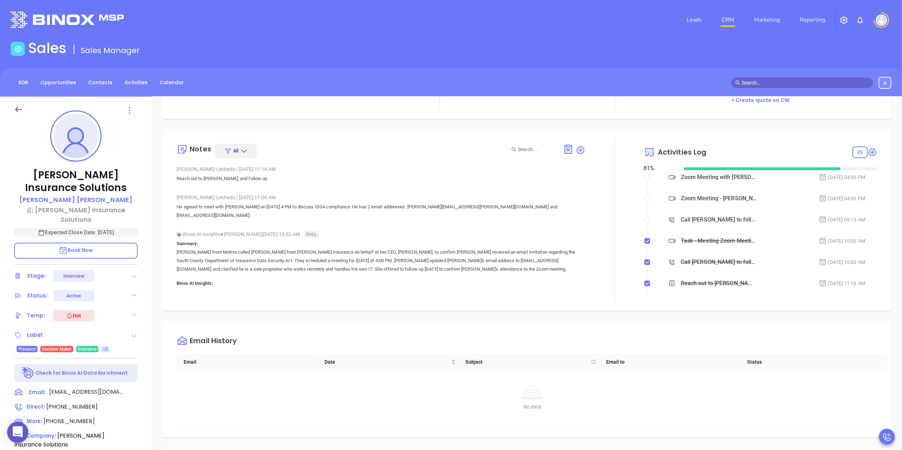
scroll to position [94, 0]
click at [599, 198] on div "Zoom Meeting - Philip Davenport" at bounding box center [718, 198] width 76 height 11
click at [599, 175] on div "Zoom Meeting with Walter" at bounding box center [718, 177] width 76 height 11
click at [599, 280] on div "Description Revenue & Margin $ 0 Quote 0 Views You have not sent a quote yet + …" at bounding box center [527, 344] width 750 height 495
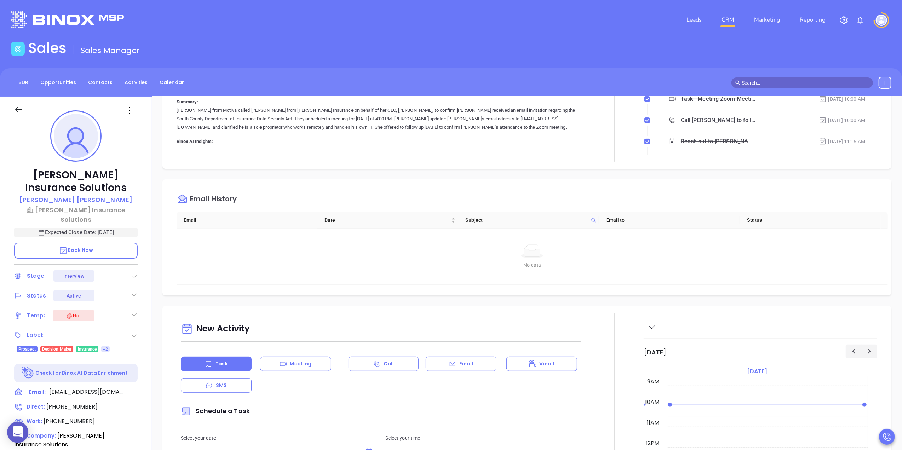
scroll to position [330, 0]
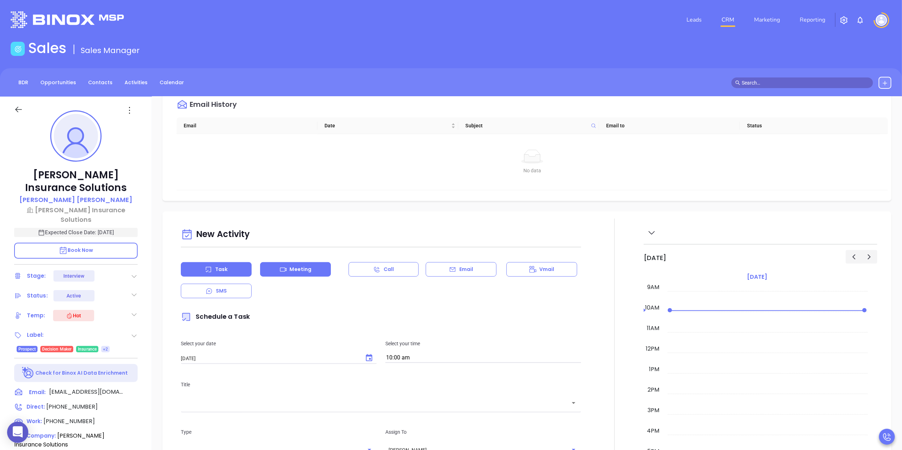
click at [317, 265] on div "Meeting" at bounding box center [295, 269] width 71 height 15
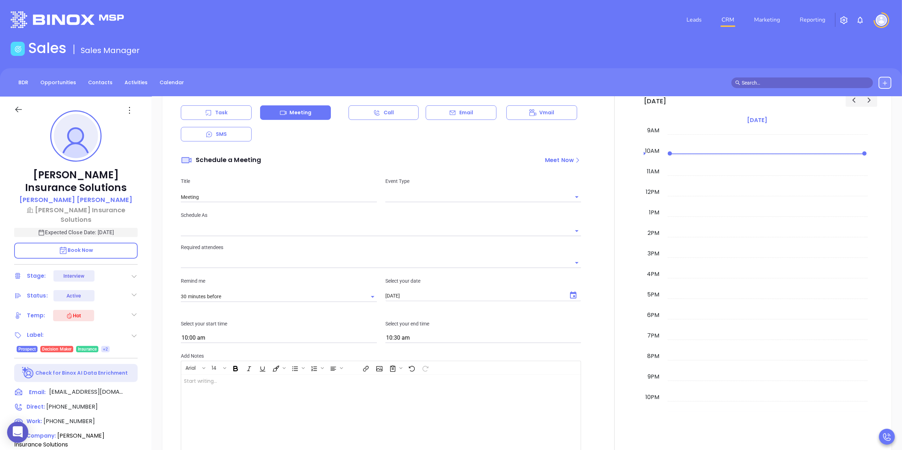
scroll to position [519, 0]
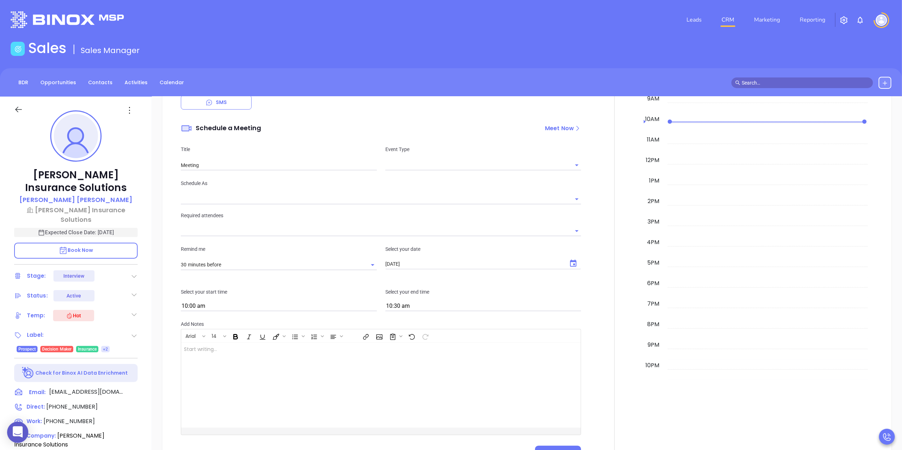
type input "[PERSON_NAME]"
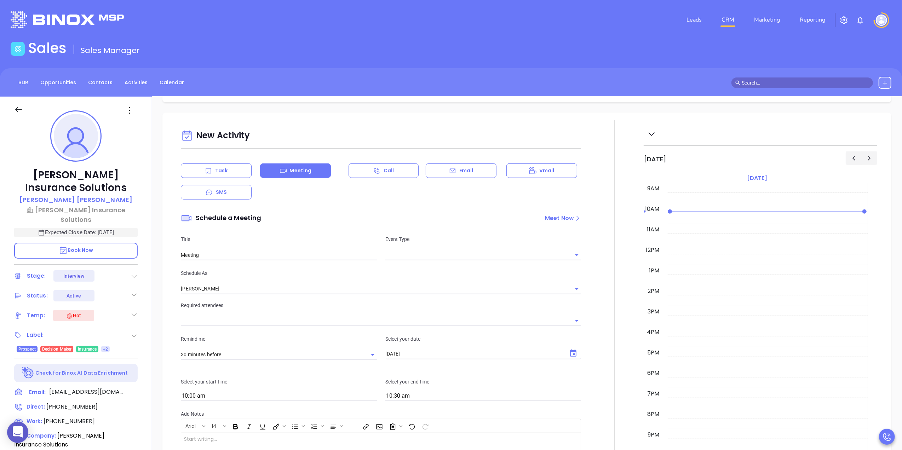
scroll to position [424, 0]
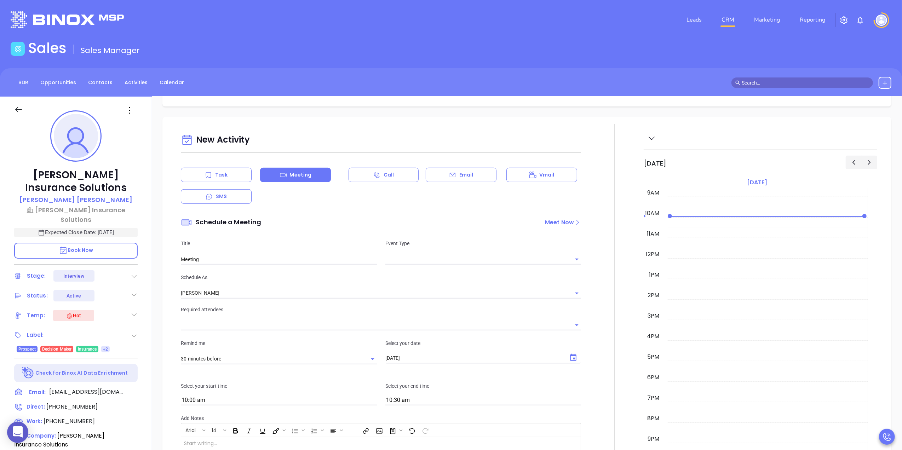
click at [323, 197] on div "Task Meeting Call Email Vmail SMS" at bounding box center [381, 186] width 400 height 36
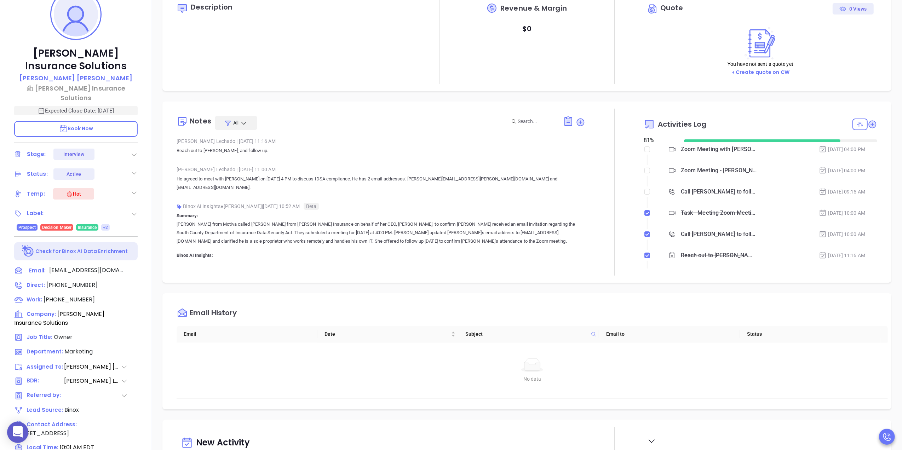
scroll to position [115, 0]
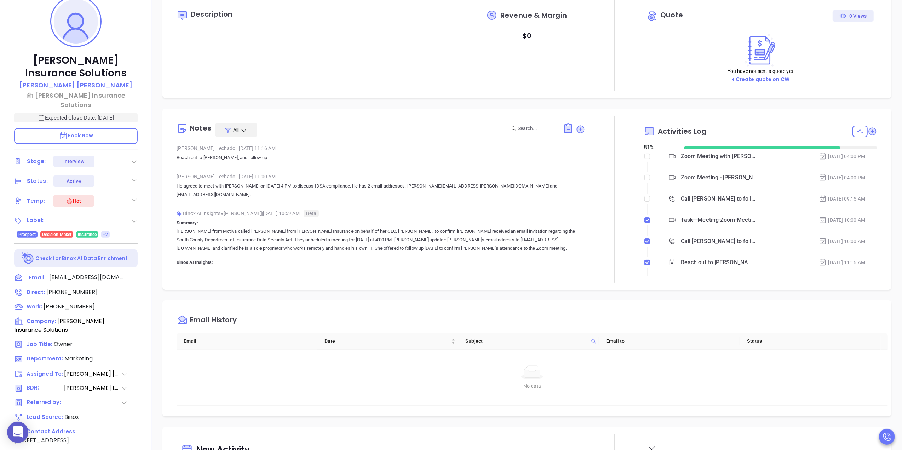
click at [599, 159] on div "Zoom Meeting with Walter" at bounding box center [718, 156] width 76 height 11
click at [599, 144] on div "Description Revenue & Margin $ 0 Quote 0 Views You have not sent a quote yet + …" at bounding box center [527, 229] width 750 height 495
click at [599, 158] on div "Zoom Meeting with Walter" at bounding box center [718, 156] width 76 height 11
click at [599, 169] on div "Description Revenue & Margin $ 0 Quote 0 Views You have not sent a quote yet + …" at bounding box center [527, 229] width 750 height 495
click at [599, 179] on div "Zoom Meeting - Philip Davenport" at bounding box center [718, 177] width 76 height 11
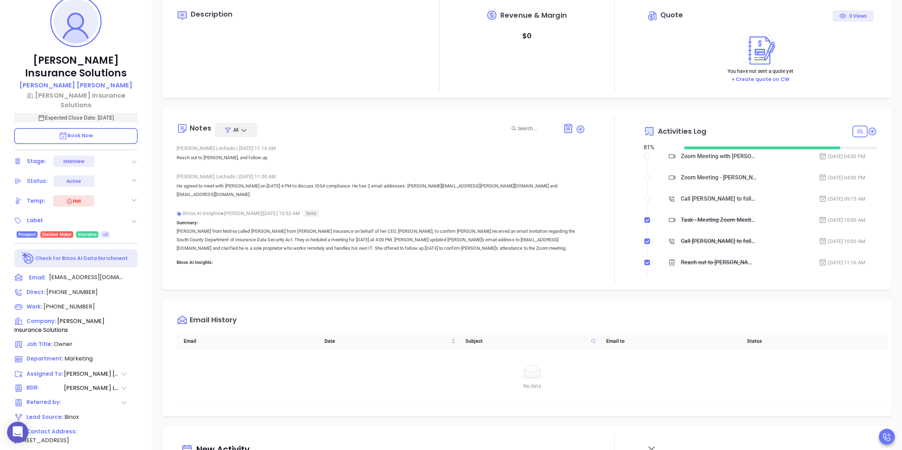
click at [599, 220] on div "Description Revenue & Margin $ 0 Quote 0 Views You have not sent a quote yet + …" at bounding box center [527, 229] width 750 height 495
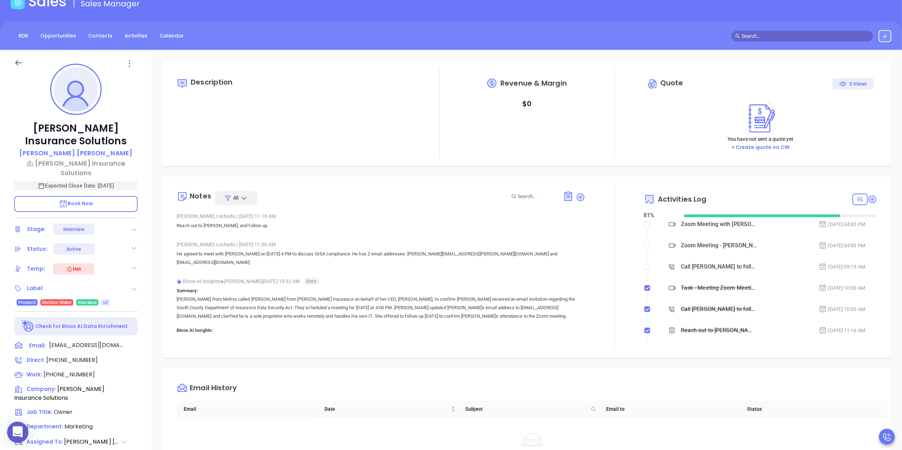
scroll to position [0, 0]
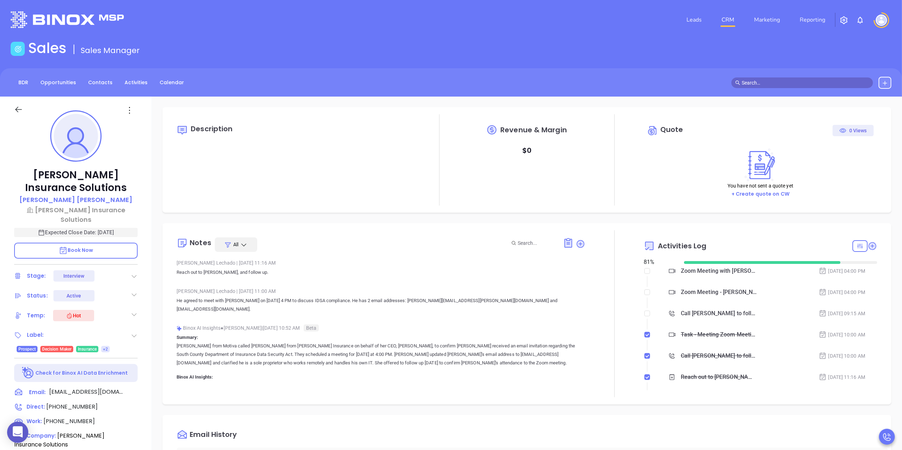
click at [599, 280] on div "Zoom Meeting - Philip Davenport" at bounding box center [718, 292] width 76 height 11
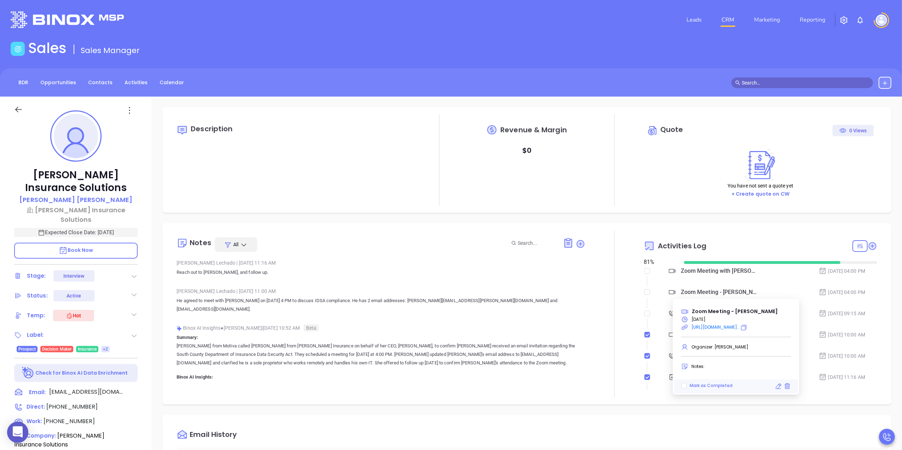
click at [599, 270] on div "Zoom Meeting with Walter" at bounding box center [718, 271] width 76 height 11
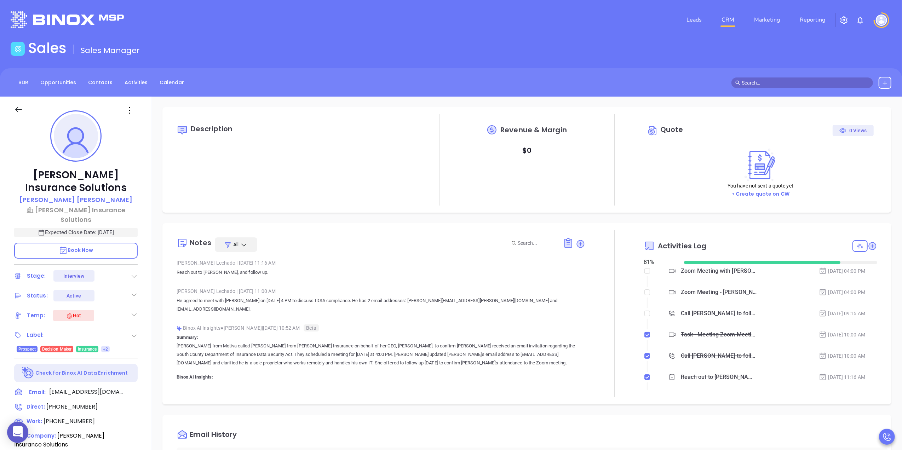
click at [599, 248] on div "Description Revenue & Margin $ 0 Quote 0 Views You have not sent a quote yet + …" at bounding box center [527, 344] width 750 height 495
click at [557, 47] on div "Sales Sales Manager" at bounding box center [450, 50] width 889 height 20
click at [599, 280] on div "Zoom Meeting - Philip Davenport" at bounding box center [718, 292] width 76 height 11
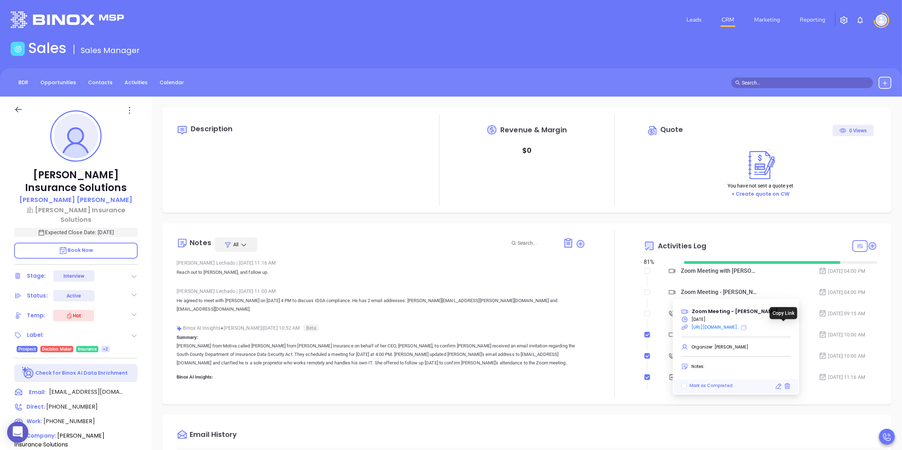
click at [599, 280] on icon at bounding box center [743, 327] width 5 height 5
click at [82, 198] on p "Philip Davenport" at bounding box center [75, 200] width 113 height 10
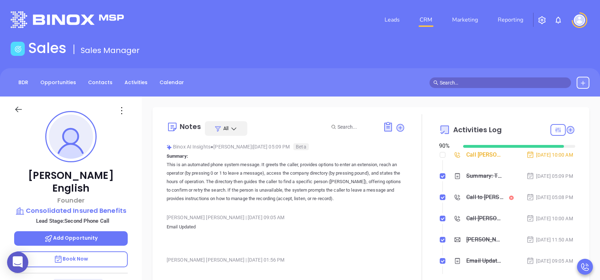
scroll to position [144, 0]
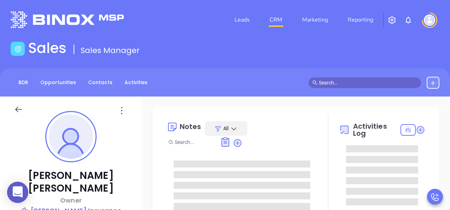
type input "[PERSON_NAME]"
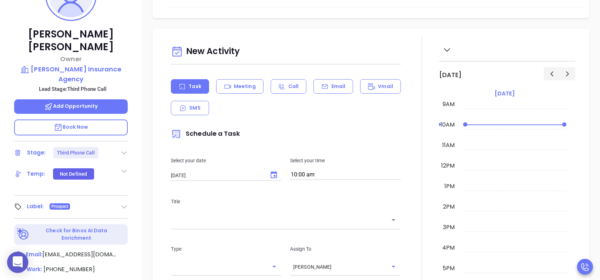
scroll to position [283, 0]
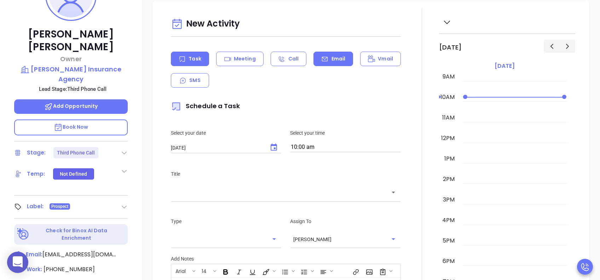
click at [322, 59] on icon at bounding box center [324, 59] width 7 height 7
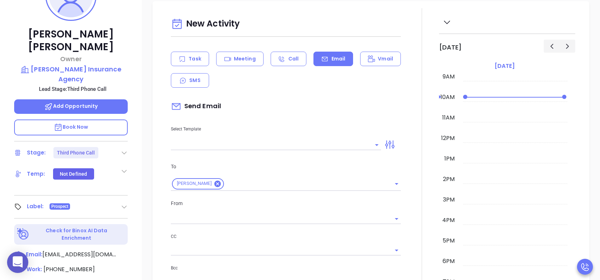
click at [261, 144] on input "text" at bounding box center [270, 145] width 199 height 10
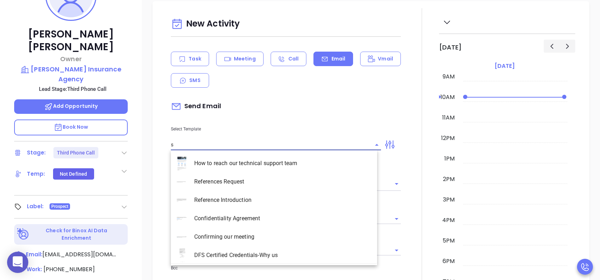
type input "sc"
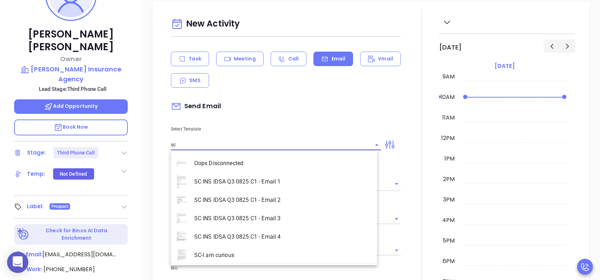
type input "[PERSON_NAME]"
click at [290, 210] on li "SC INS IDSA Q3 0825 C1 - Email 3" at bounding box center [274, 218] width 206 height 18
type input "SC INS IDSA Q3 0825 C1 - Email 3"
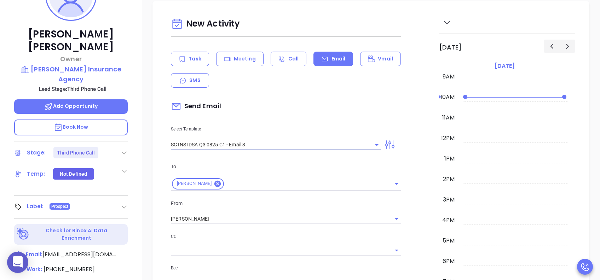
type input "[PERSON_NAME], could your agency survive a data breach?"
type input "SC INS IDSA Q3 0825 C1 - Email 3"
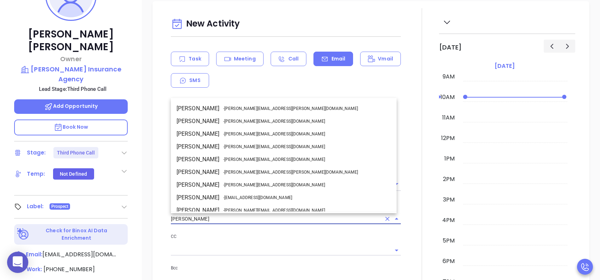
drag, startPoint x: 162, startPoint y: 221, endPoint x: 122, endPoint y: 221, distance: 40.3
click at [122, 210] on div "[PERSON_NAME] Owner [PERSON_NAME] Insurance Agency Lead Stage: Third Phone Call…" at bounding box center [300, 130] width 600 height 350
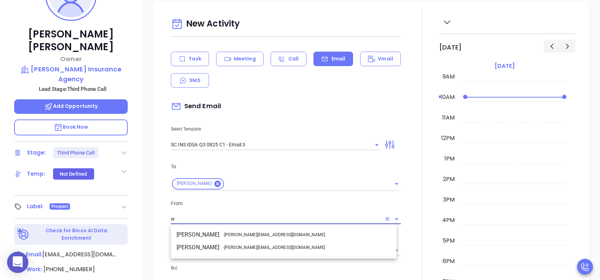
scroll to position [0, 0]
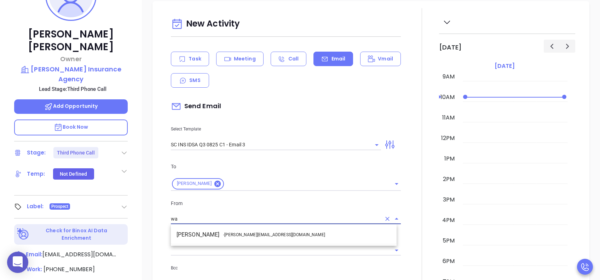
click at [215, 210] on li "Walter Contreras - [EMAIL_ADDRESS][DOMAIN_NAME]" at bounding box center [284, 234] width 226 height 13
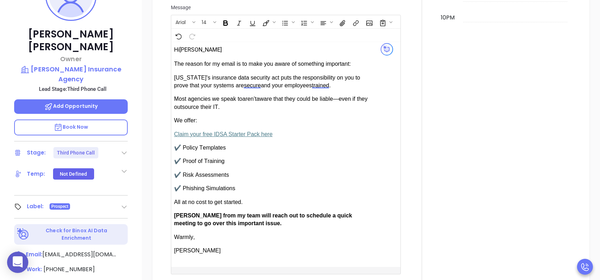
scroll to position [613, 0]
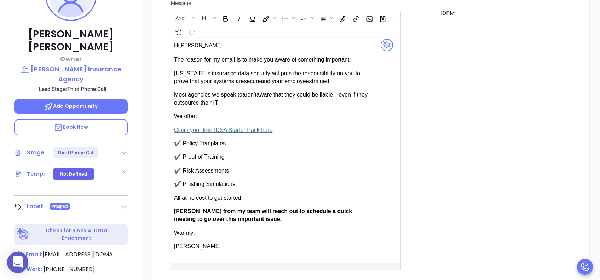
type input "[PERSON_NAME]"
drag, startPoint x: 196, startPoint y: 211, endPoint x: 178, endPoint y: 211, distance: 17.3
click at [178, 210] on span "[PERSON_NAME] from my team will reach out to schedule a quick meeting to go ove…" at bounding box center [263, 215] width 178 height 14
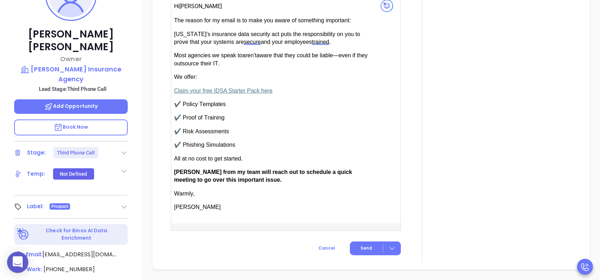
scroll to position [707, 0]
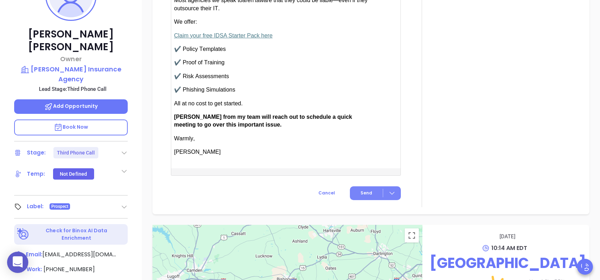
click at [362, 191] on span "Send" at bounding box center [366, 193] width 12 height 6
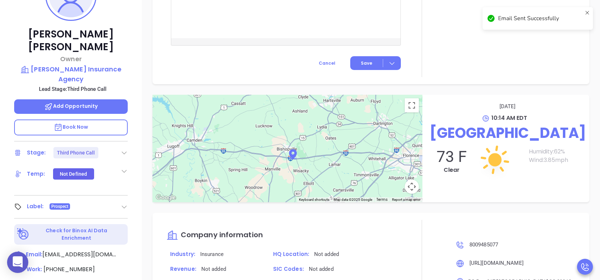
scroll to position [626, 0]
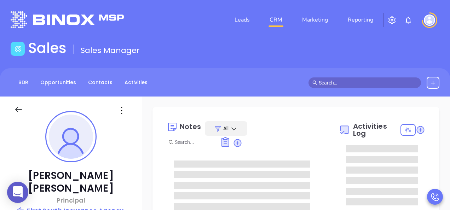
type input "[PERSON_NAME]"
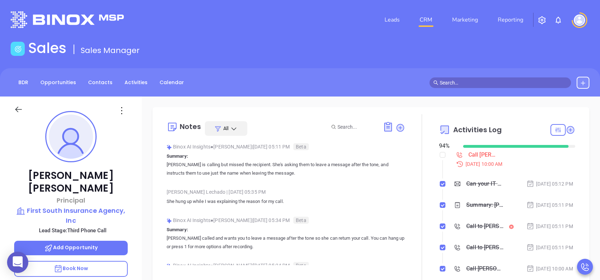
scroll to position [283, 0]
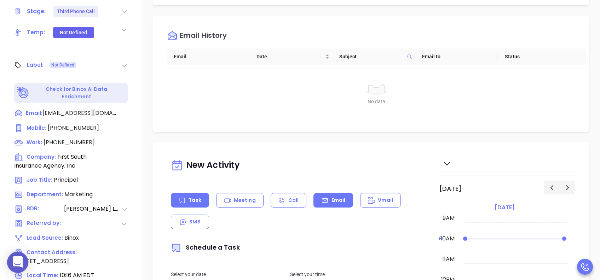
click at [321, 203] on icon at bounding box center [324, 200] width 7 height 7
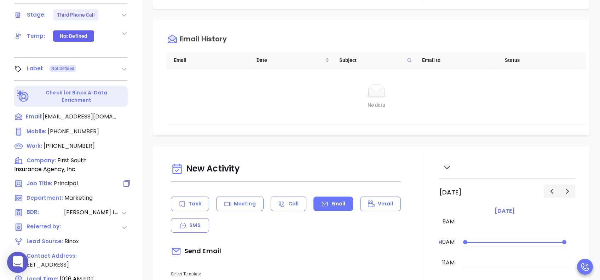
scroll to position [311, 0]
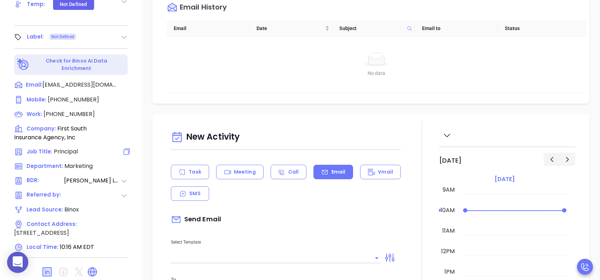
type input "[PERSON_NAME]"
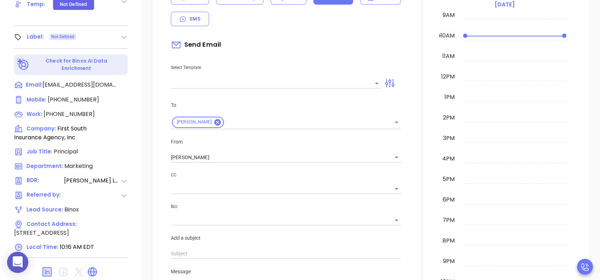
scroll to position [189, 0]
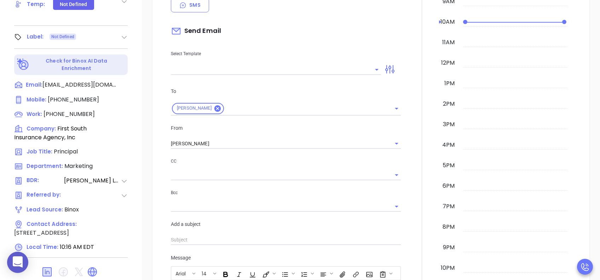
click at [249, 65] on input "text" at bounding box center [270, 69] width 199 height 10
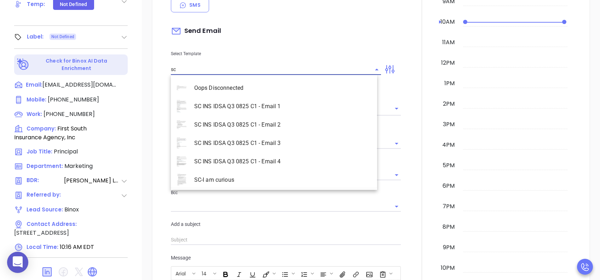
click at [294, 142] on li "SC INS IDSA Q3 0825 C1 - Email 3" at bounding box center [274, 143] width 206 height 18
type input "SC INS IDSA Q3 0825 C1 - Email 3"
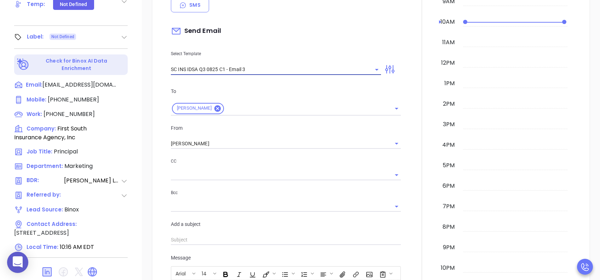
type input "[PERSON_NAME], could your agency survive a data breach?"
type input "SC INS IDSA Q3 0825 C1 - Email 3"
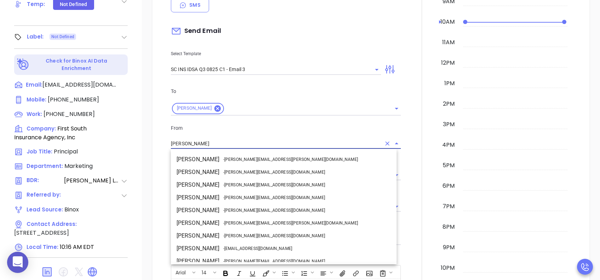
scroll to position [43, 0]
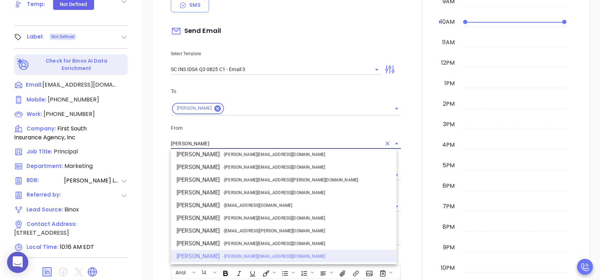
drag, startPoint x: 193, startPoint y: 143, endPoint x: 153, endPoint y: 143, distance: 40.3
click at [153, 143] on div "New Activity Task Meeting Call Email Vmail SMS Send Email Select Template SC IN…" at bounding box center [370, 245] width 437 height 638
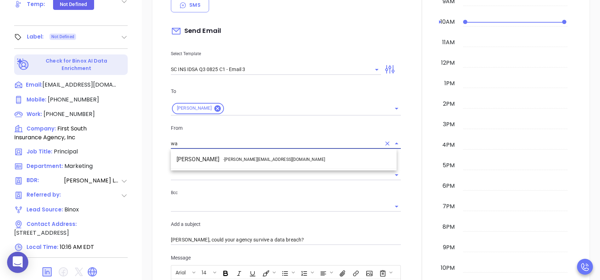
click at [228, 158] on span "- walter@motiva.net" at bounding box center [274, 159] width 102 height 6
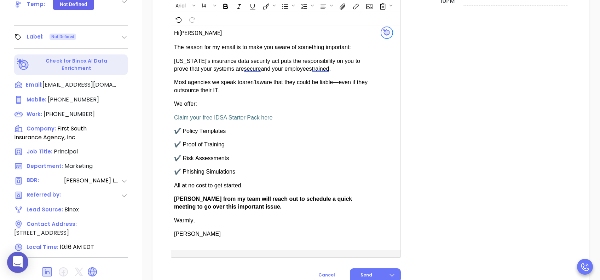
scroll to position [471, 0]
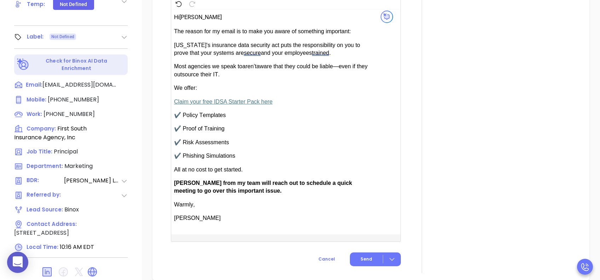
type input "Walter Contreras"
drag, startPoint x: 196, startPoint y: 177, endPoint x: 181, endPoint y: 180, distance: 15.1
click at [181, 180] on div "The reason for my email is to make you aware of something important: South Caro…" at bounding box center [273, 125] width 198 height 195
click at [357, 210] on button "Send" at bounding box center [375, 260] width 51 height 14
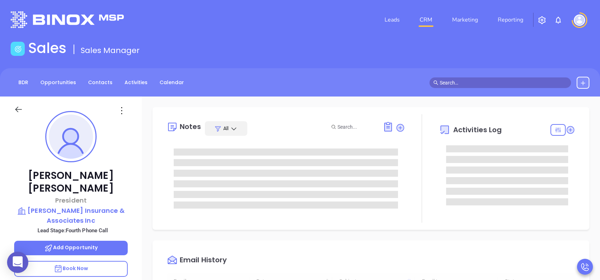
scroll to position [185, 0]
type input "[PERSON_NAME]"
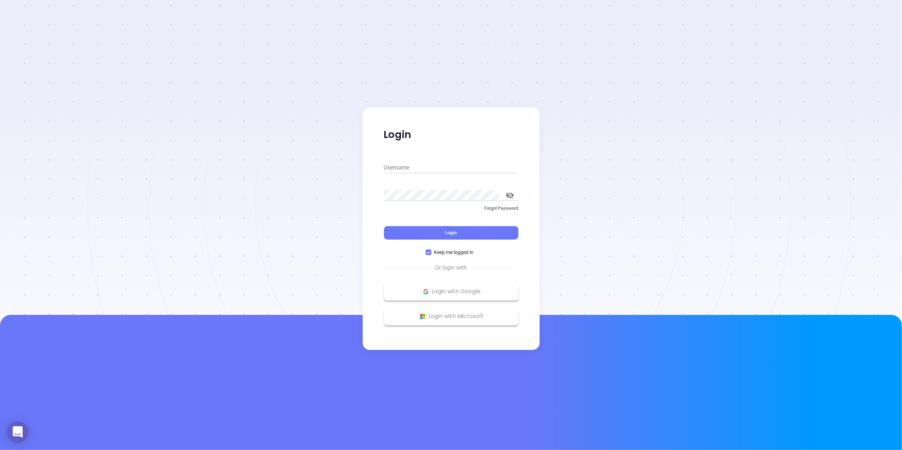
click at [470, 168] on input "Username" at bounding box center [451, 167] width 134 height 11
type input "[PERSON_NAME][EMAIL_ADDRESS][DOMAIN_NAME]"
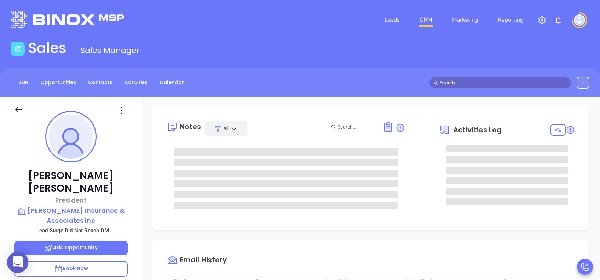
type input "[DATE]"
type input "[PERSON_NAME]"
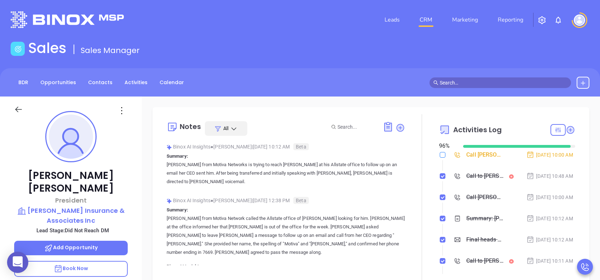
click at [440, 153] on input "checkbox" at bounding box center [443, 155] width 6 height 6
checkbox input "true"
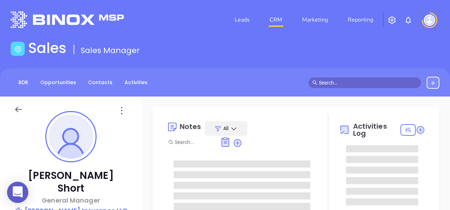
type input "[PERSON_NAME]"
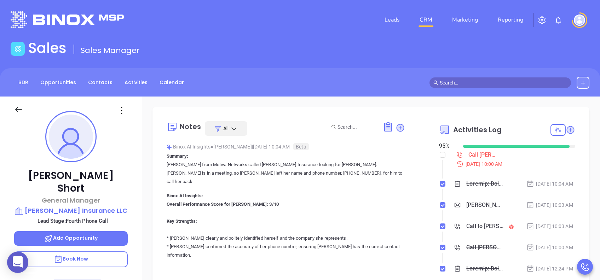
scroll to position [185, 0]
click at [95, 210] on p "Book Now" at bounding box center [71, 259] width 114 height 16
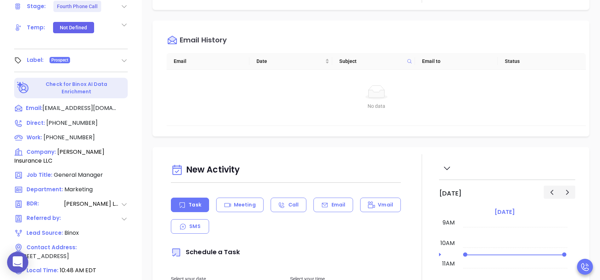
scroll to position [283, 0]
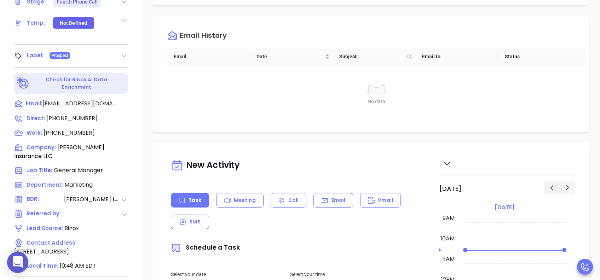
drag, startPoint x: 339, startPoint y: 196, endPoint x: 337, endPoint y: 188, distance: 8.0
click at [338, 197] on p "Email" at bounding box center [338, 200] width 14 height 7
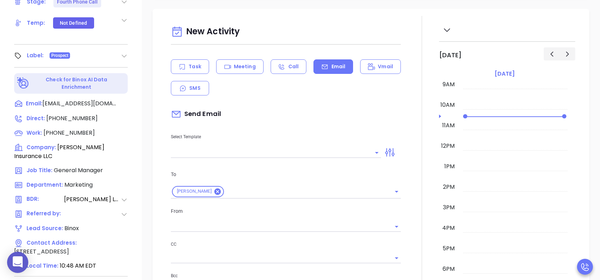
scroll to position [189, 0]
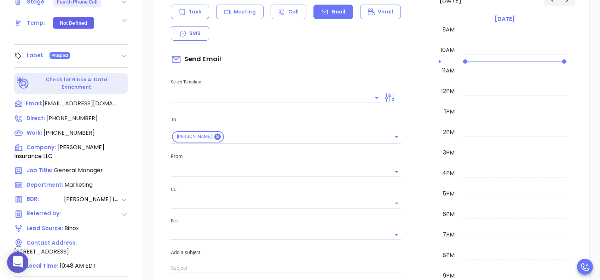
type input "[PERSON_NAME]"
click at [287, 95] on input "text" at bounding box center [270, 98] width 199 height 10
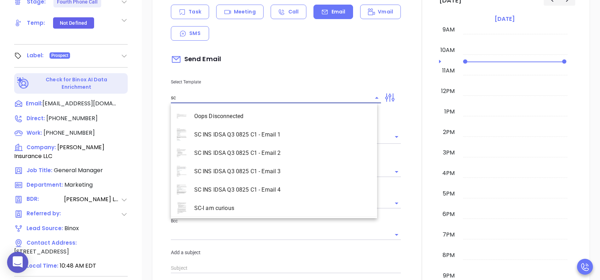
click at [284, 184] on li "SC INS IDSA Q3 0825 C1 - Email 4" at bounding box center [274, 190] width 206 height 18
type input "SC INS IDSA Q3 0825 C1 - Email 4"
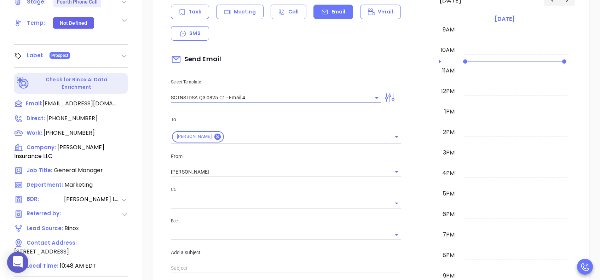
type input "Final heads up Rick; Compliance matters"
type input "SC INS IDSA Q3 0825 C1 - Email 4"
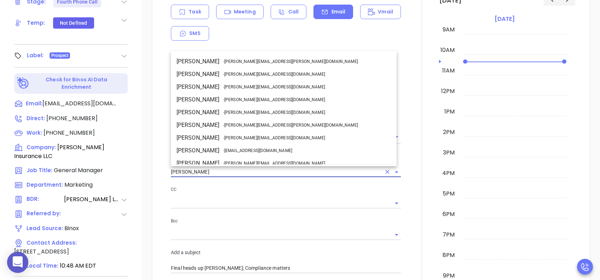
scroll to position [43, 0]
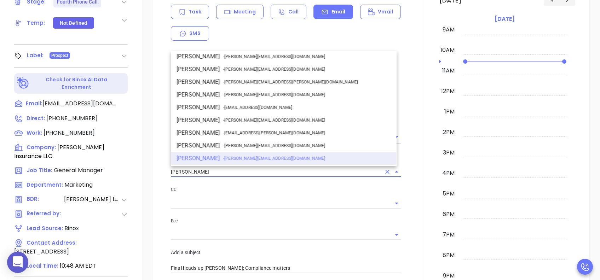
drag, startPoint x: 218, startPoint y: 171, endPoint x: 145, endPoint y: 171, distance: 72.2
click at [145, 171] on div "New Activity Task Meeting Call Email Vmail SMS Send Email Select Template SC IN…" at bounding box center [371, 265] width 458 height 623
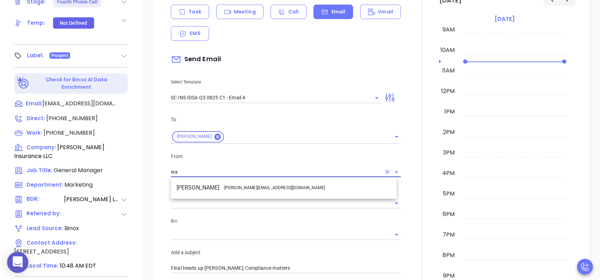
click at [238, 187] on span "- walter@motiva.net" at bounding box center [274, 188] width 102 height 6
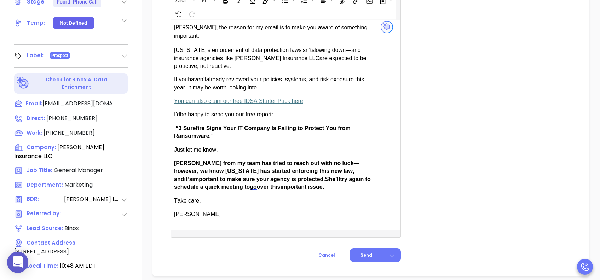
scroll to position [519, 0]
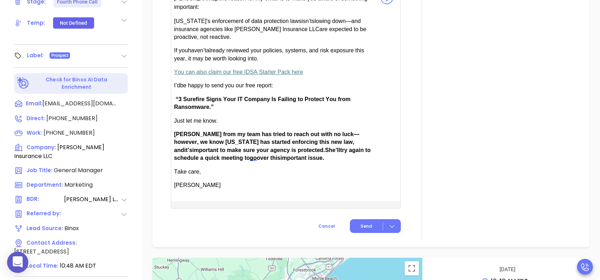
type input "[PERSON_NAME]"
drag, startPoint x: 197, startPoint y: 122, endPoint x: 175, endPoint y: 125, distance: 22.5
click at [175, 131] on span "Anabell from my team has tried to reach out with no luck—however, we know South…" at bounding box center [266, 142] width 185 height 22
click at [366, 210] on button "Send" at bounding box center [375, 226] width 51 height 14
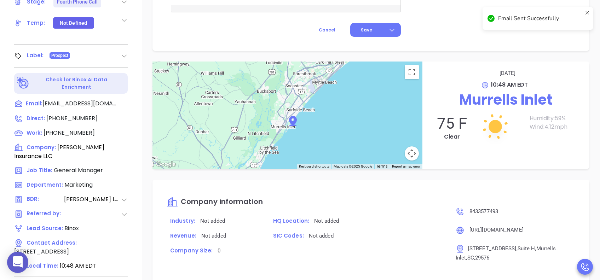
scroll to position [461, 0]
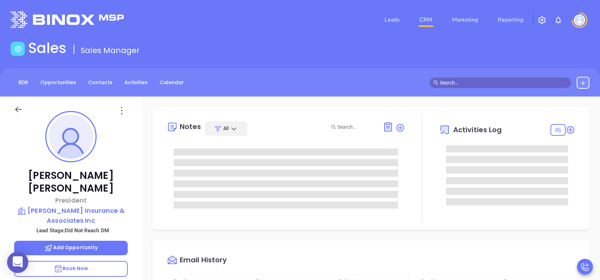
type input "[DATE]"
type input "[PERSON_NAME]"
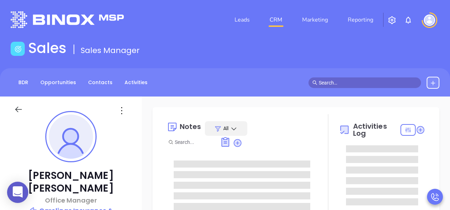
type input "Lucy Lechado"
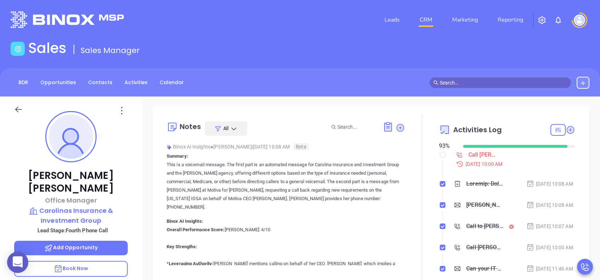
scroll to position [185, 0]
click at [107, 210] on p "Book Now" at bounding box center [71, 269] width 114 height 16
click at [450, 210] on div "Michelle, could your agency survive a data breach?" at bounding box center [484, 205] width 37 height 11
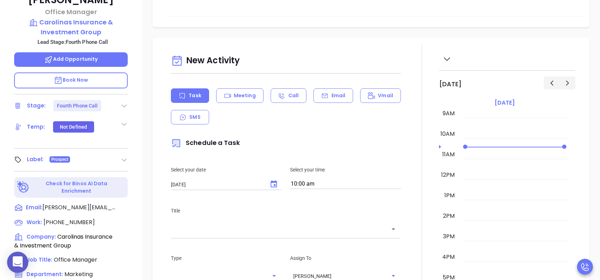
scroll to position [236, 0]
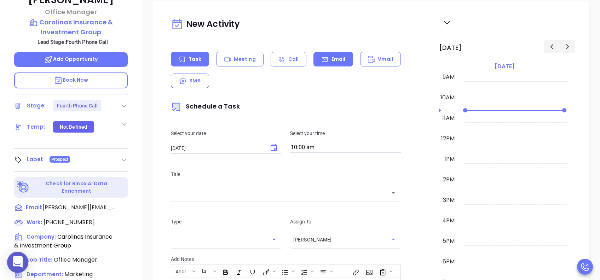
click at [331, 59] on p "Email" at bounding box center [338, 59] width 14 height 7
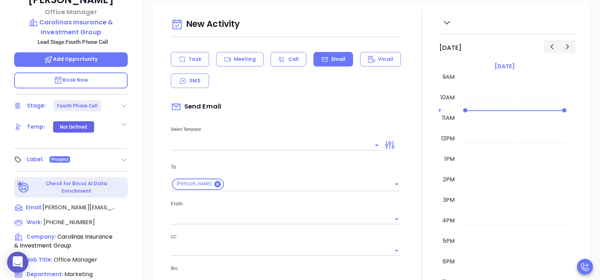
click at [274, 144] on input "text" at bounding box center [270, 145] width 199 height 10
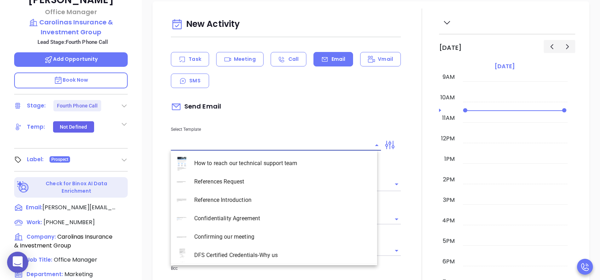
type input "s"
type input "[PERSON_NAME]"
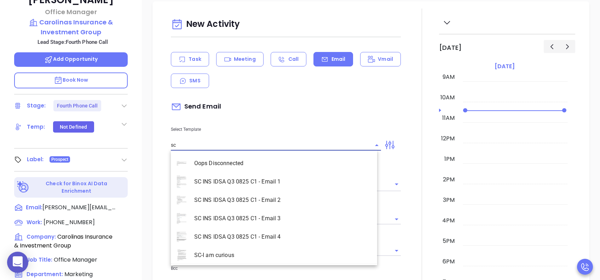
click at [271, 210] on li "SC INS IDSA Q3 0825 C1 - Email 4" at bounding box center [274, 237] width 206 height 18
type input "SC INS IDSA Q3 0825 C1 - Email 4"
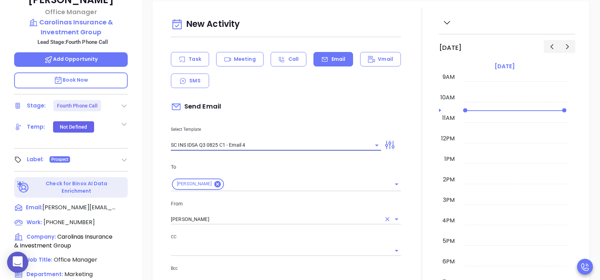
type input "Final heads up Michelle; Compliance matters"
type input "SC INS IDSA Q3 0825 C1 - Email 4"
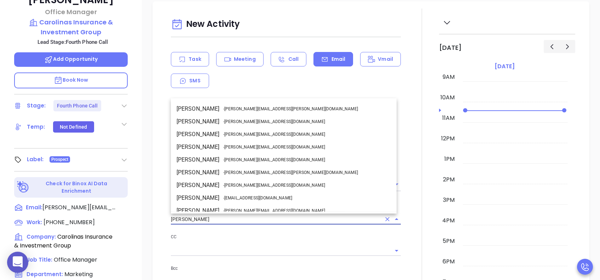
scroll to position [43, 0]
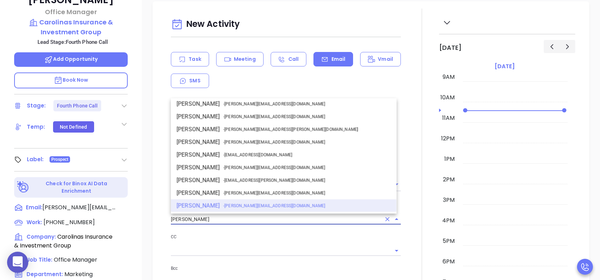
drag, startPoint x: 219, startPoint y: 219, endPoint x: 145, endPoint y: 223, distance: 74.0
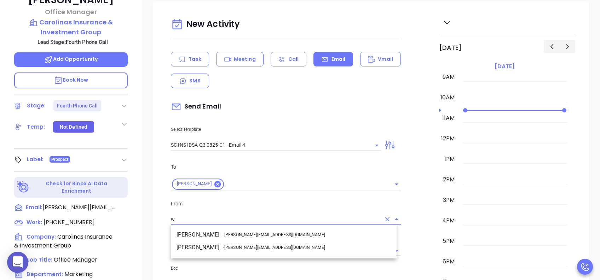
scroll to position [0, 0]
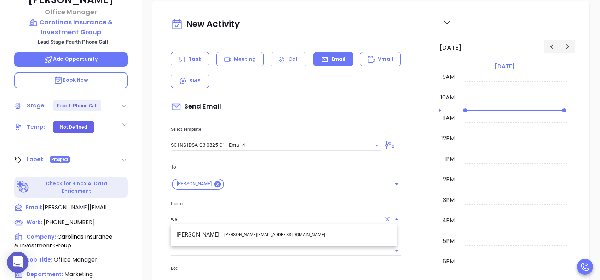
click at [241, 210] on span "- walter@motiva.net" at bounding box center [274, 235] width 102 height 6
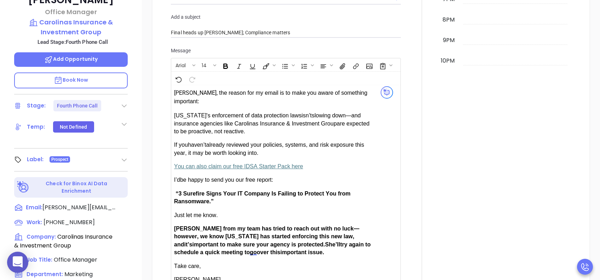
scroll to position [566, 0]
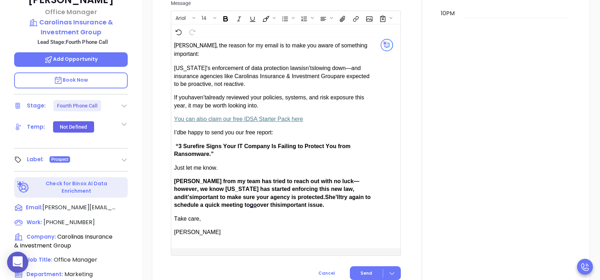
type input "[PERSON_NAME]"
drag, startPoint x: 196, startPoint y: 179, endPoint x: 180, endPoint y: 179, distance: 16.6
click at [180, 179] on span "Anabell from my team has tried to reach out with no luck—however, we know South…" at bounding box center [266, 189] width 185 height 22
click at [365, 210] on button "Send" at bounding box center [375, 273] width 51 height 14
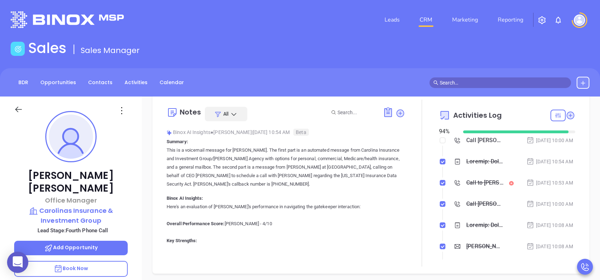
scroll to position [0, 0]
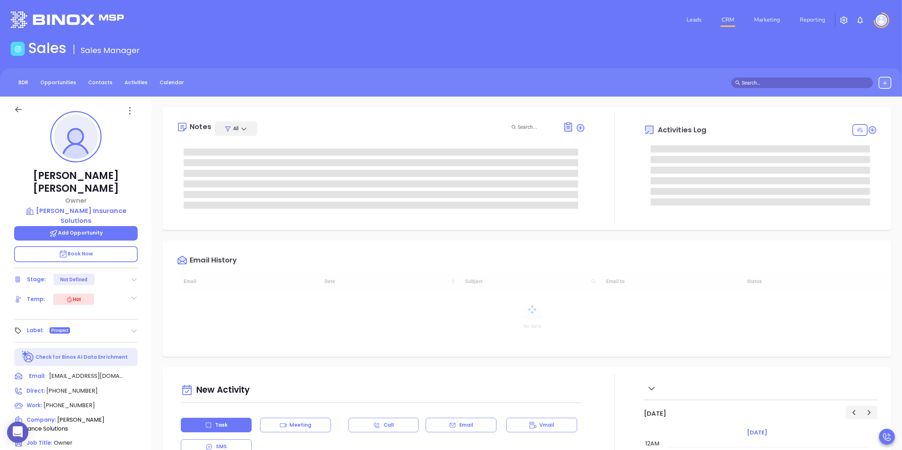
type input "[DATE]"
type input "[PERSON_NAME]"
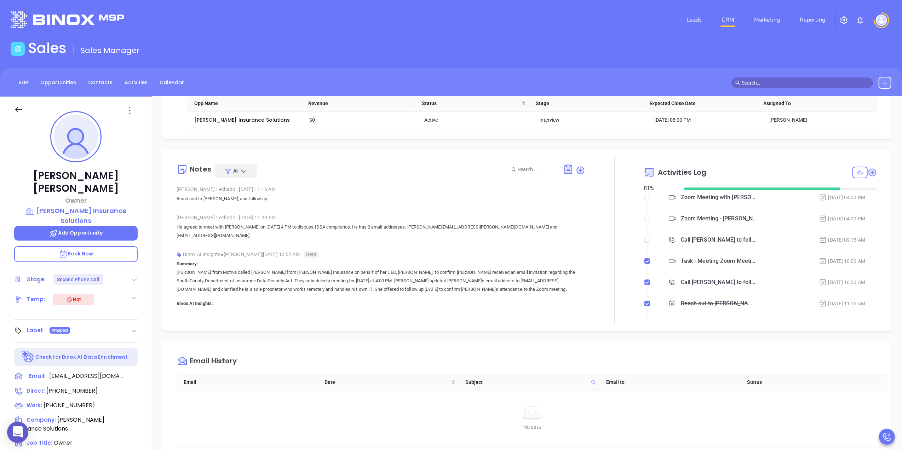
scroll to position [0, 0]
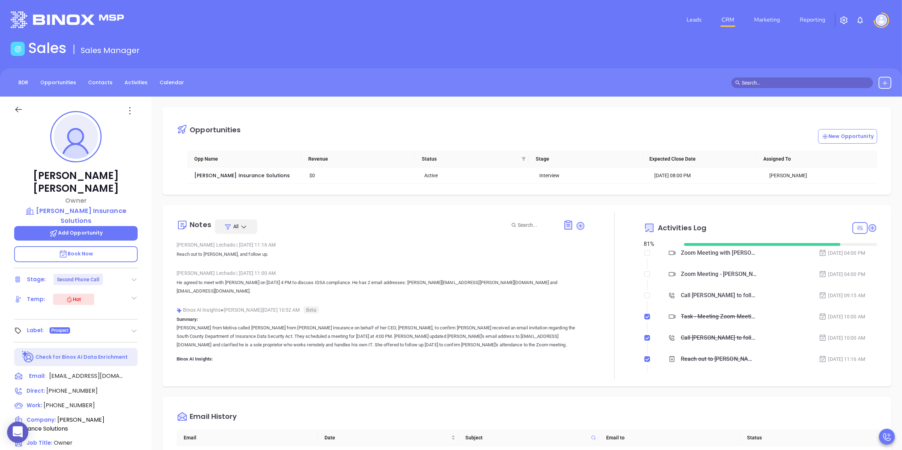
click at [115, 246] on p "Book Now" at bounding box center [75, 254] width 123 height 16
click at [112, 246] on p "Book Now" at bounding box center [75, 254] width 123 height 16
click at [123, 246] on p "Book Now" at bounding box center [75, 254] width 123 height 16
drag, startPoint x: 387, startPoint y: 285, endPoint x: 458, endPoint y: 283, distance: 71.5
click at [458, 283] on p "He agreed to meet with [PERSON_NAME] on [DATE] 4 PM to discuss IDSA compliance.…" at bounding box center [380, 286] width 409 height 17
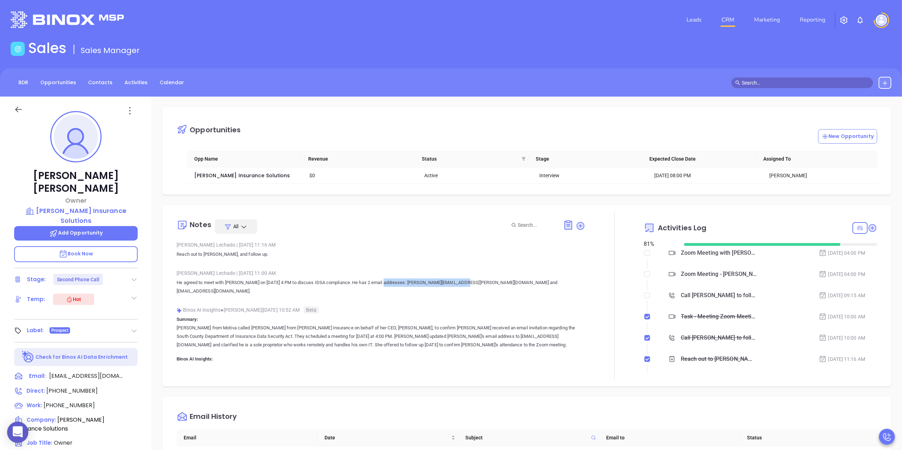
drag, startPoint x: 458, startPoint y: 283, endPoint x: 453, endPoint y: 284, distance: 5.7
click at [453, 284] on p "He agreed to meet with Walter on 9/3 at 4 PM to discuss IDSA compliance. He has…" at bounding box center [380, 286] width 409 height 17
drag, startPoint x: 457, startPoint y: 283, endPoint x: 389, endPoint y: 287, distance: 67.7
click at [389, 287] on p "He agreed to meet with Walter on 9/3 at 4 PM to discuss IDSA compliance. He has…" at bounding box center [380, 286] width 409 height 17
drag, startPoint x: 467, startPoint y: 284, endPoint x: 559, endPoint y: 283, distance: 91.6
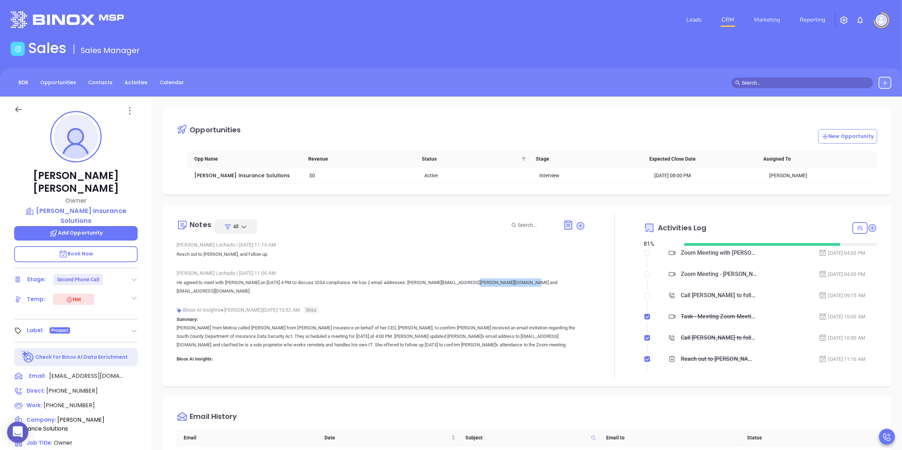
click at [559, 283] on p "He agreed to meet with Walter on 9/3 at 4 PM to discuss IDSA compliance. He has…" at bounding box center [380, 286] width 409 height 17
drag, startPoint x: 559, startPoint y: 283, endPoint x: 476, endPoint y: 285, distance: 82.8
click at [481, 285] on p "He agreed to meet with Walter on 9/3 at 4 PM to discuss IDSA compliance. He has…" at bounding box center [380, 286] width 409 height 17
click at [133, 109] on icon at bounding box center [129, 110] width 11 height 11
click at [143, 184] on div "Edit" at bounding box center [164, 187] width 69 height 8
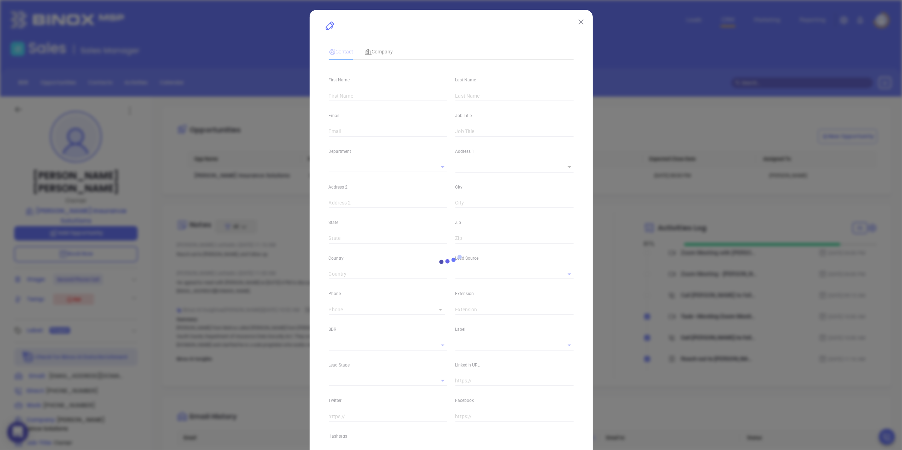
type input "Philip"
type input "Davenport"
type input "davenportins@gmail.com"
type input "Owner"
type textarea "9367 Two Notch Rd"
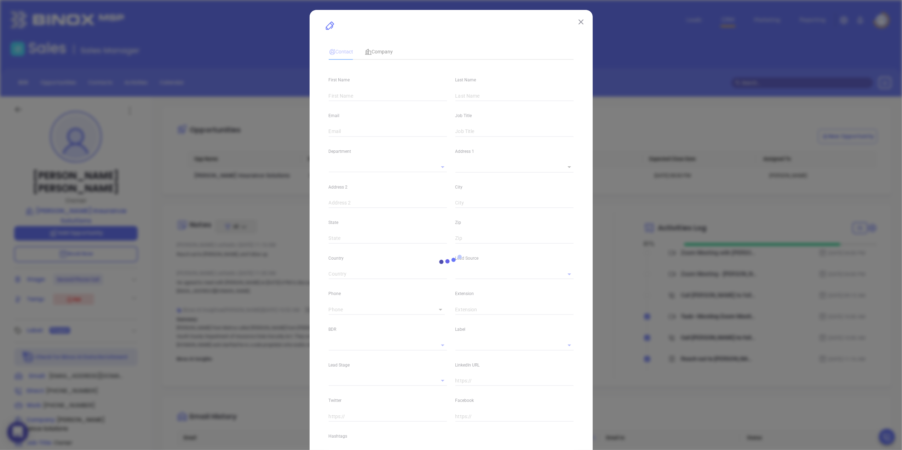
type input "1"
type input "Suite F2A"
type input "Columbia"
type input "SC"
type input "29223"
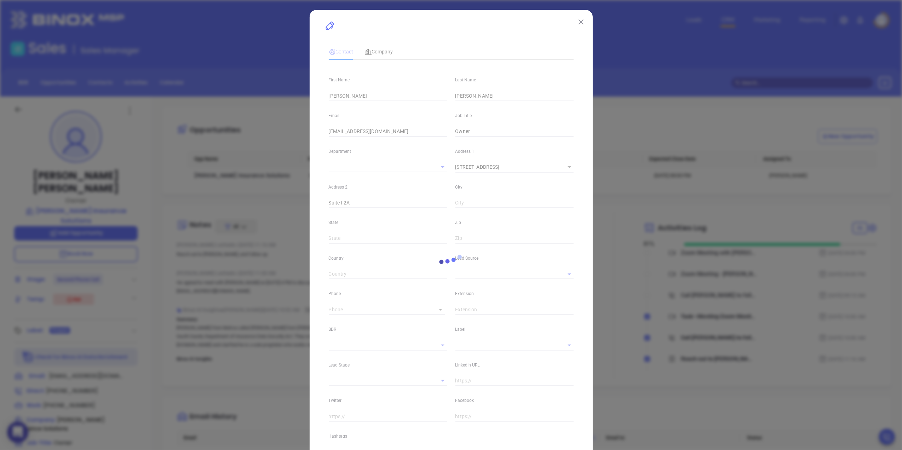
type input "United States"
type input "www.linkedin.com/in/philip-davenport-51ba1515/"
type input "Marketing"
type input "Binox"
type input "[PERSON_NAME]"
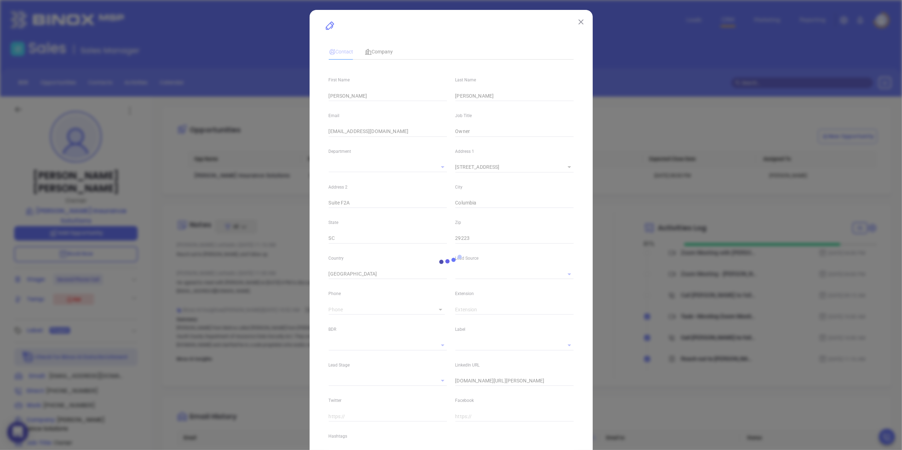
type input "Second Phone Call"
type input "(803) 699-1947"
type input "1"
click at [578, 21] on img at bounding box center [580, 21] width 5 height 5
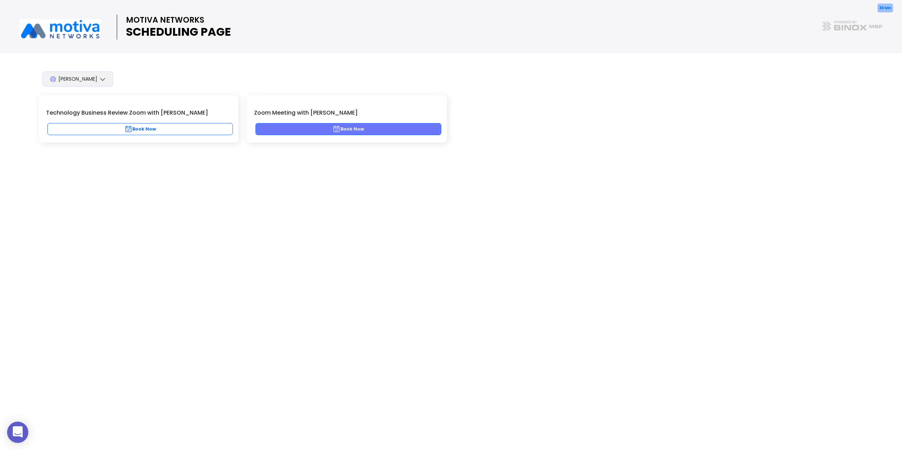
click at [428, 128] on button "Book Now" at bounding box center [347, 129] width 185 height 12
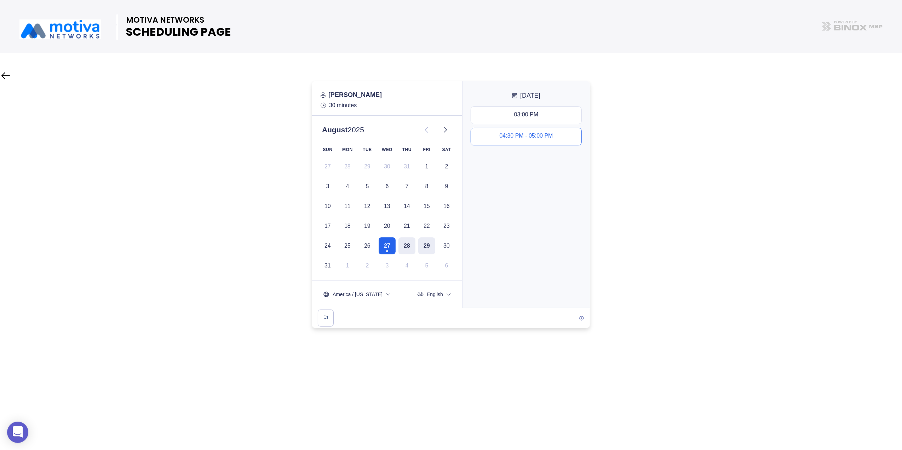
click at [562, 139] on button "04:30 PM - 05:00 PM" at bounding box center [526, 136] width 110 height 17
click at [0, 0] on slot "Next" at bounding box center [0, 0] width 0 height 0
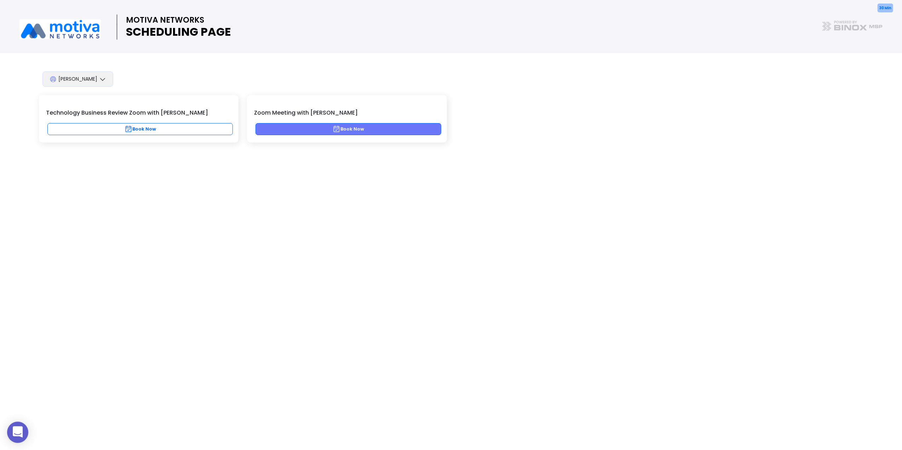
click at [402, 130] on button "Book Now" at bounding box center [347, 129] width 185 height 12
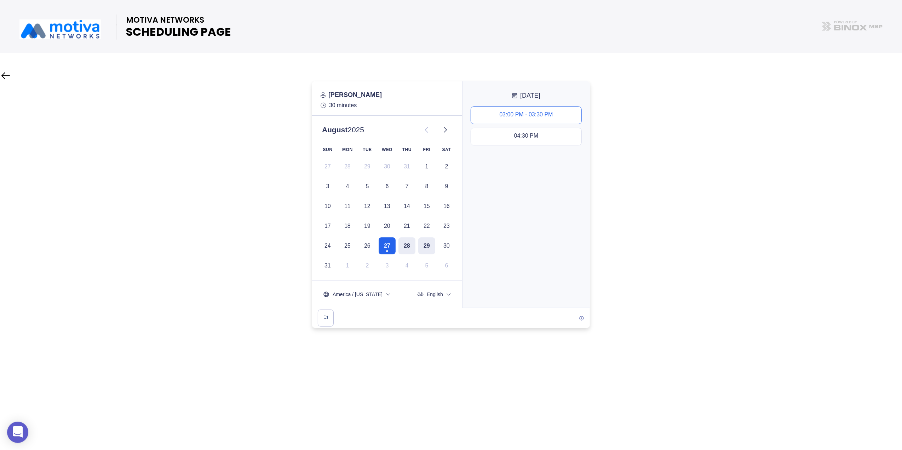
click at [558, 115] on button "03:00 PM - 03:30 PM" at bounding box center [526, 115] width 110 height 17
click at [552, 299] on button "Next" at bounding box center [525, 294] width 117 height 17
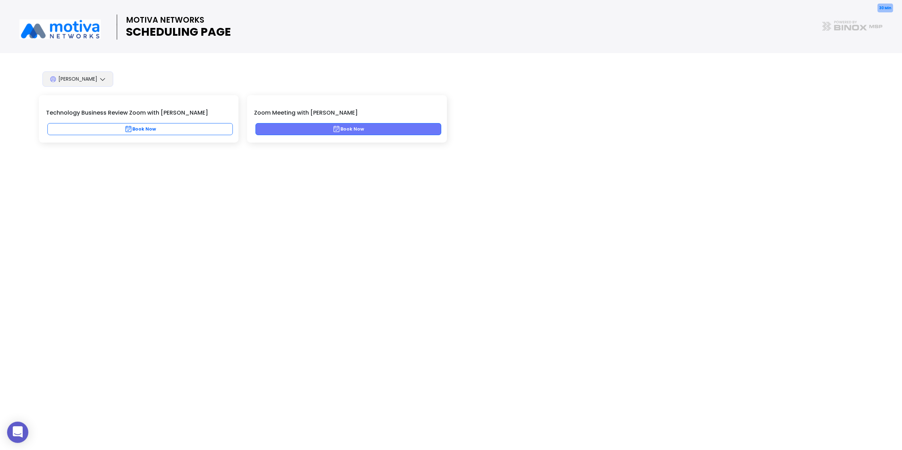
click at [417, 129] on button "Book Now" at bounding box center [347, 129] width 185 height 12
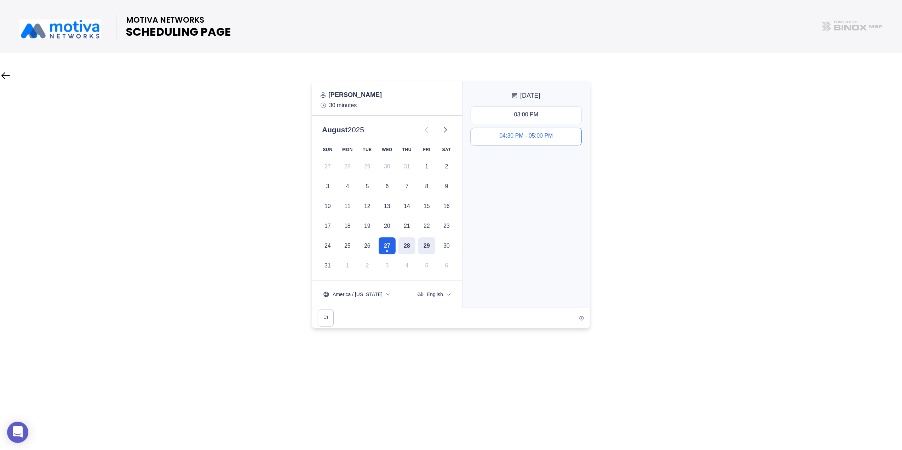
click at [552, 139] on button "04:30 PM - 05:00 PM" at bounding box center [526, 136] width 110 height 17
click at [549, 299] on button "Next" at bounding box center [525, 294] width 117 height 17
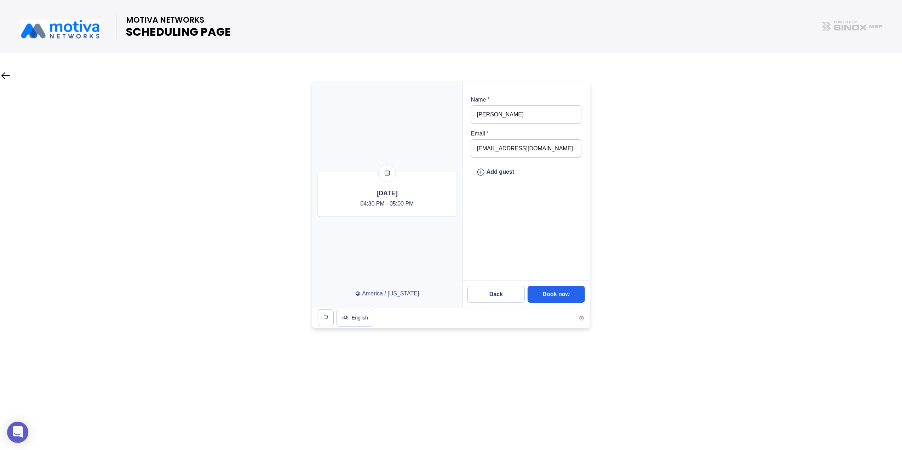
drag, startPoint x: 562, startPoint y: 154, endPoint x: 423, endPoint y: 153, distance: 138.3
click at [423, 153] on div at bounding box center [451, 194] width 278 height 226
click at [554, 149] on input "[EMAIL_ADDRESS][DOMAIN_NAME]" at bounding box center [526, 148] width 110 height 18
click at [641, 142] on div at bounding box center [451, 204] width 902 height 247
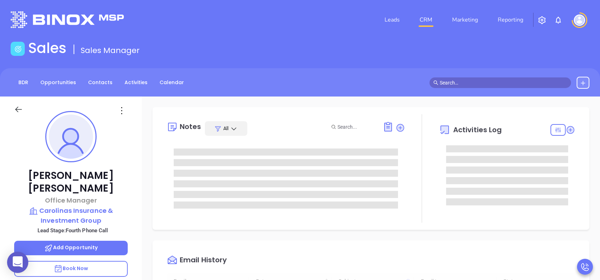
type input "[PERSON_NAME]"
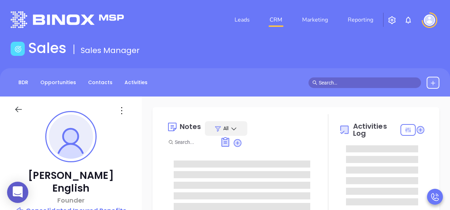
type input "[PERSON_NAME]"
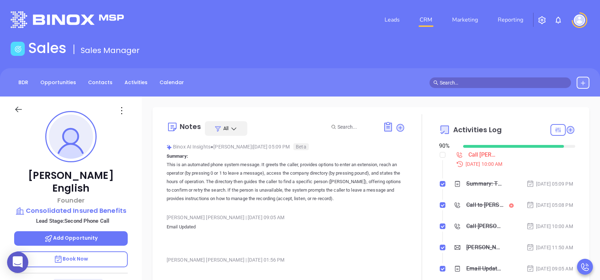
click at [99, 210] on p "Book Now" at bounding box center [71, 259] width 114 height 16
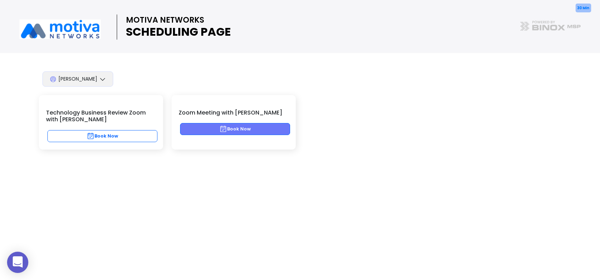
click at [257, 129] on button "Book Now" at bounding box center [235, 129] width 110 height 12
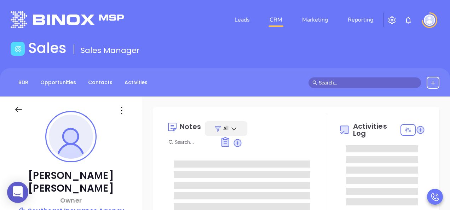
type input "[PERSON_NAME]"
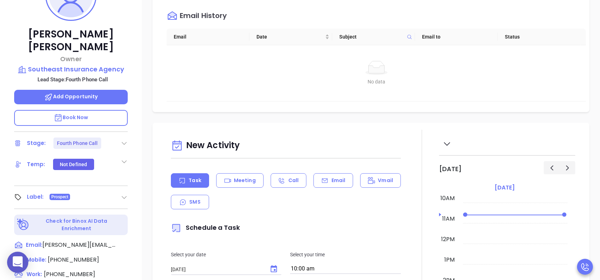
scroll to position [283, 0]
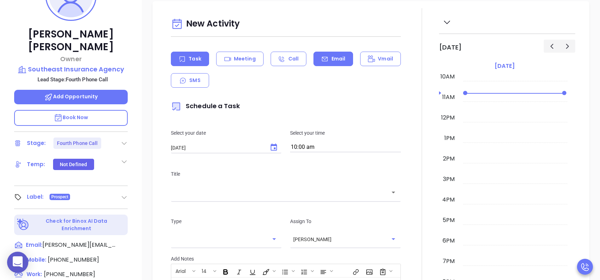
click at [325, 59] on div "Email" at bounding box center [333, 59] width 40 height 15
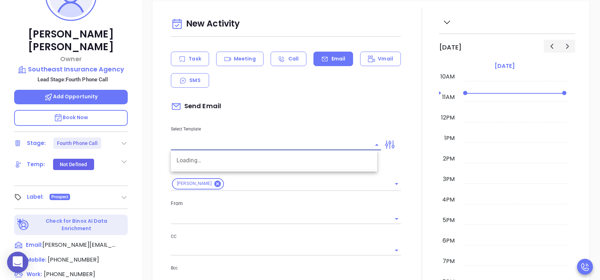
click at [278, 146] on input "text" at bounding box center [270, 145] width 199 height 10
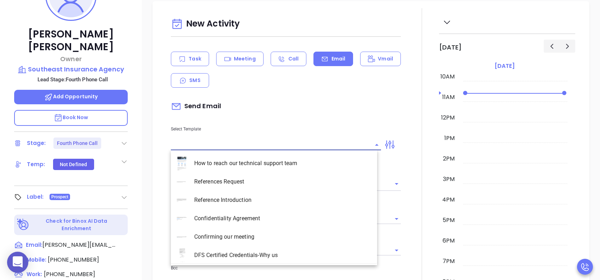
type input "[PERSON_NAME]"
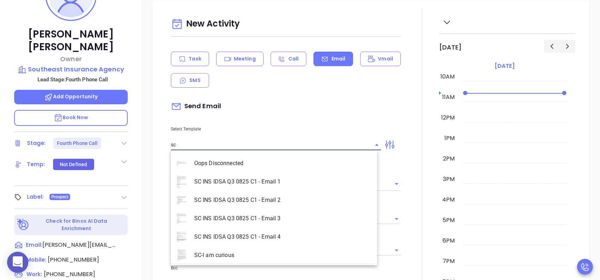
click at [274, 210] on li "SC INS IDSA Q3 0825 C1 - Email 4" at bounding box center [274, 237] width 206 height 18
type input "SC INS IDSA Q3 0825 C1 - Email 4"
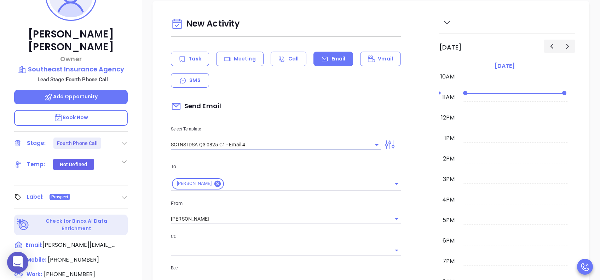
type input "Final heads up Larry; Compliance matters"
type input "SC INS IDSA Q3 0825 C1 - Email 4"
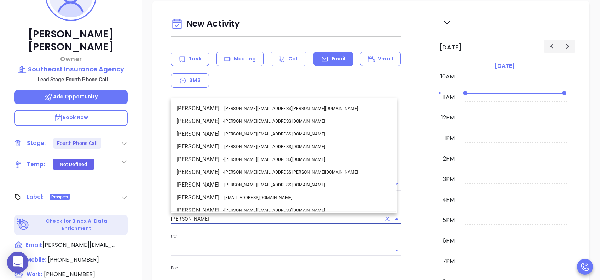
scroll to position [43, 0]
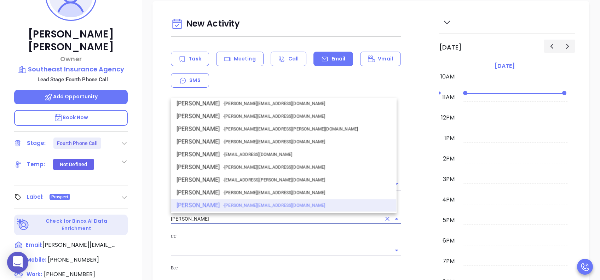
drag, startPoint x: 203, startPoint y: 219, endPoint x: 141, endPoint y: 221, distance: 61.2
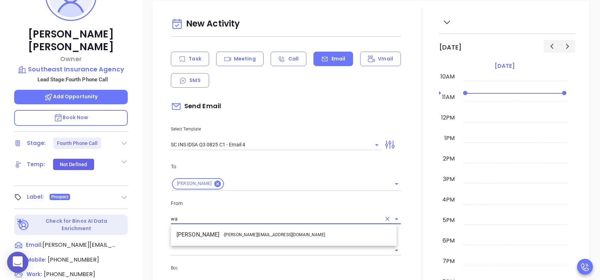
click at [230, 210] on span "- walter@motiva.net" at bounding box center [274, 235] width 102 height 6
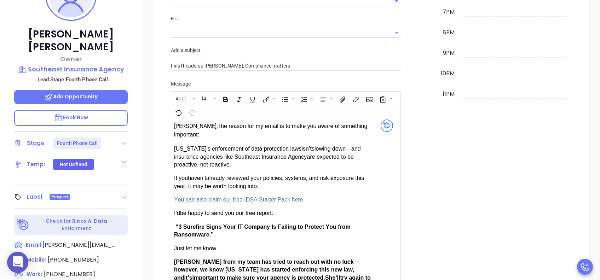
scroll to position [660, 0]
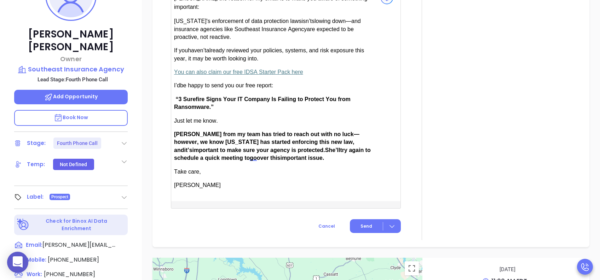
type input "[PERSON_NAME]"
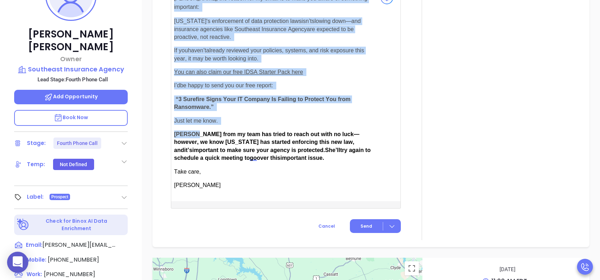
drag, startPoint x: 195, startPoint y: 127, endPoint x: 173, endPoint y: 126, distance: 21.6
click at [173, 126] on div "Larry, t he reason for my email is to make you aware of something important: So…" at bounding box center [277, 96] width 213 height 210
click at [194, 131] on span "Anabell from my team has tried to reach out with no luck—however, we know South…" at bounding box center [266, 142] width 185 height 22
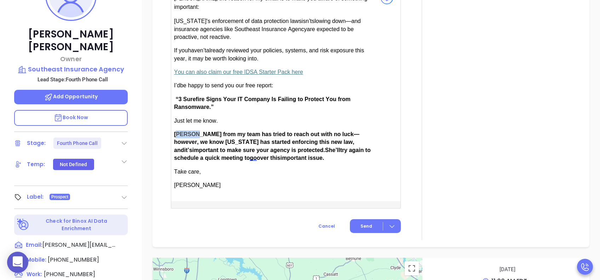
drag, startPoint x: 195, startPoint y: 124, endPoint x: 179, endPoint y: 124, distance: 15.2
click at [179, 131] on span "Anabell from my team has tried to reach out with no luck—however, we know South…" at bounding box center [266, 142] width 185 height 22
click at [368, 210] on button "Send" at bounding box center [375, 226] width 51 height 14
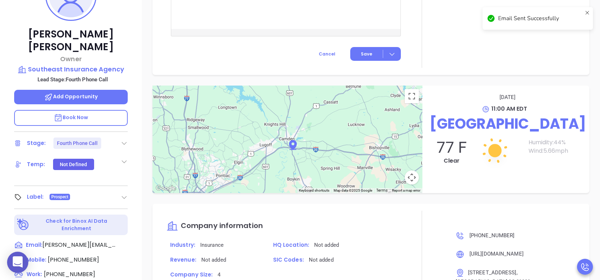
scroll to position [602, 0]
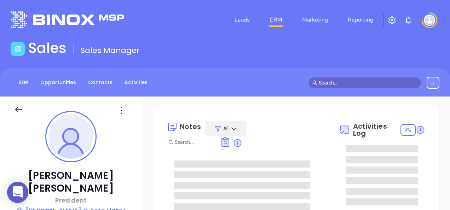
type input "[DATE]"
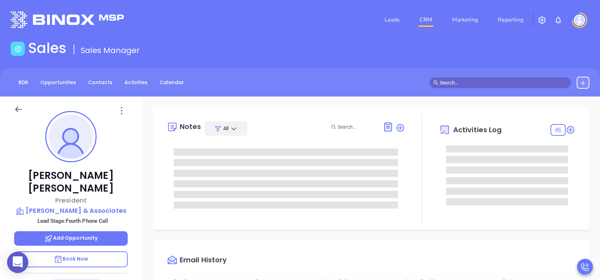
scroll to position [205, 0]
type input "[PERSON_NAME]"
click at [116, 210] on p "Book Now" at bounding box center [71, 259] width 114 height 16
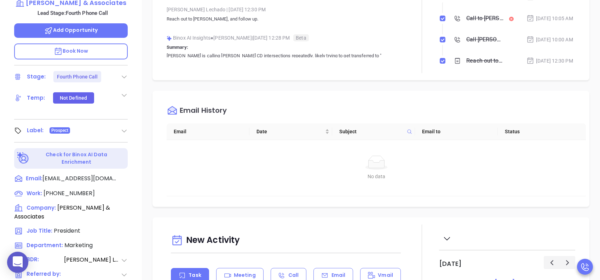
scroll to position [311, 0]
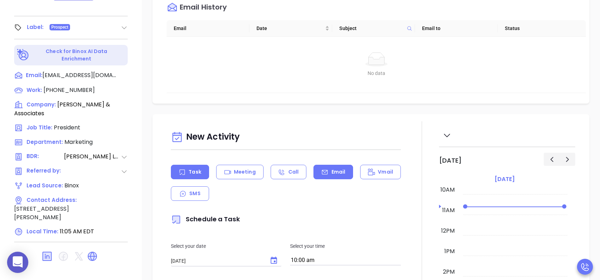
click at [331, 172] on p "Email" at bounding box center [338, 171] width 14 height 7
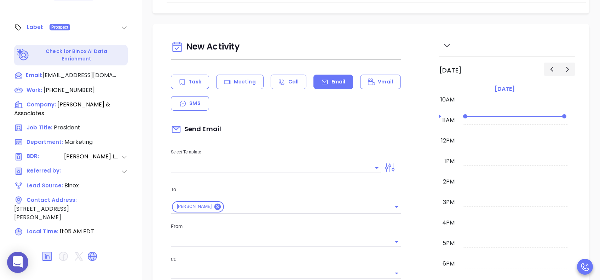
scroll to position [94, 0]
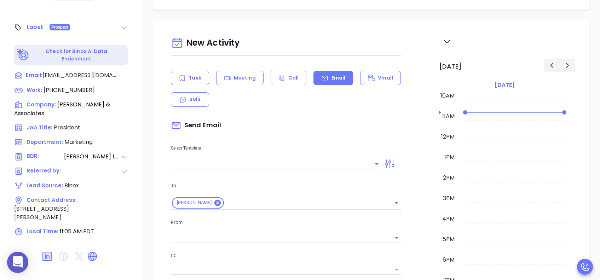
type input "[PERSON_NAME]"
click at [280, 161] on input "text" at bounding box center [270, 164] width 199 height 10
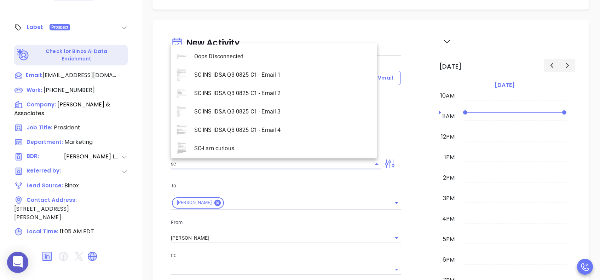
click at [278, 126] on li "SC INS IDSA Q3 0825 C1 - Email 4" at bounding box center [274, 130] width 206 height 18
type input "SC INS IDSA Q3 0825 C1 - Email 4"
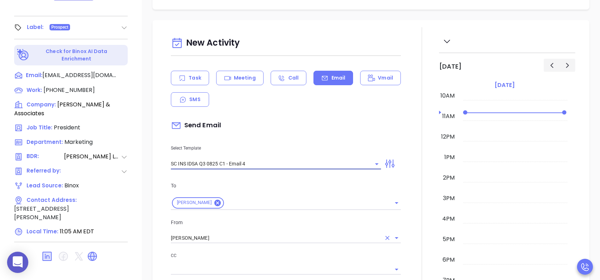
type input "Final heads up [PERSON_NAME]; Compliance matters"
type input "SC INS IDSA Q3 0825 C1 - Email 4"
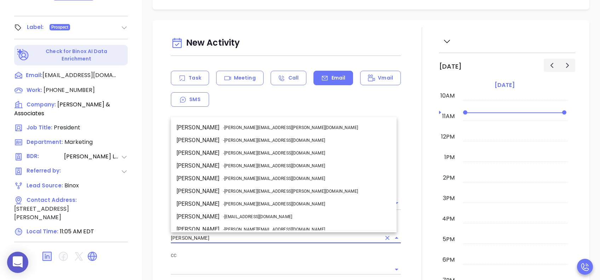
scroll to position [43, 0]
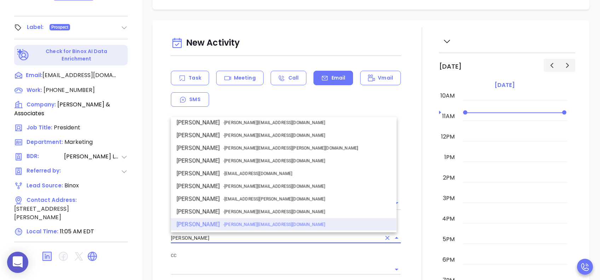
drag, startPoint x: 212, startPoint y: 239, endPoint x: 146, endPoint y: 241, distance: 65.8
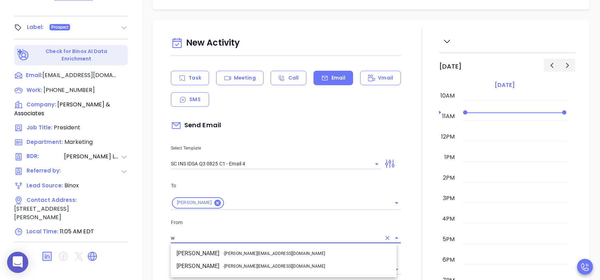
scroll to position [0, 0]
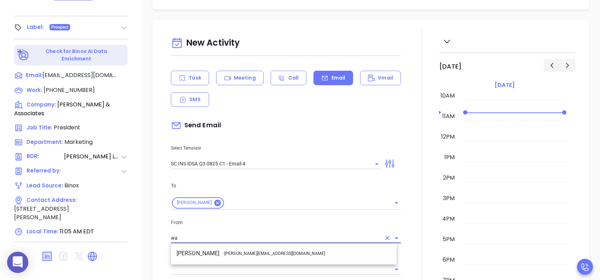
click at [232, 210] on li "Walter Contreras - [EMAIL_ADDRESS][DOMAIN_NAME]" at bounding box center [284, 253] width 226 height 13
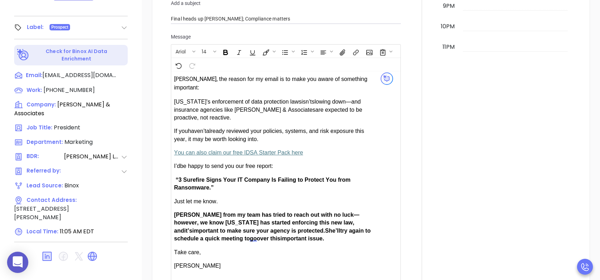
scroll to position [424, 0]
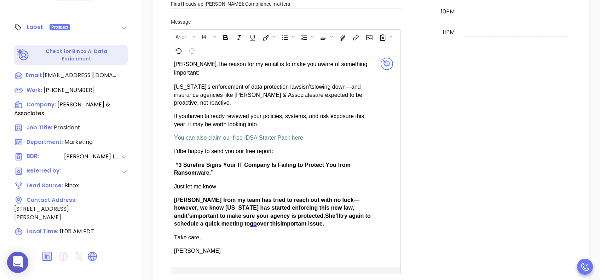
type input "[PERSON_NAME]"
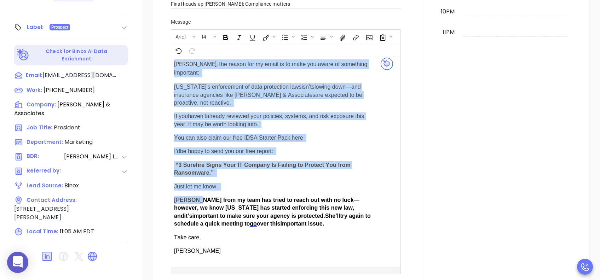
drag, startPoint x: 195, startPoint y: 187, endPoint x: 173, endPoint y: 190, distance: 22.1
click at [173, 190] on div "[PERSON_NAME], t he reason for my email is to make you aware of something impor…" at bounding box center [277, 162] width 213 height 210
click at [186, 197] on span "[PERSON_NAME] from my team has tried to reach out with no luck—however, we know…" at bounding box center [266, 208] width 185 height 22
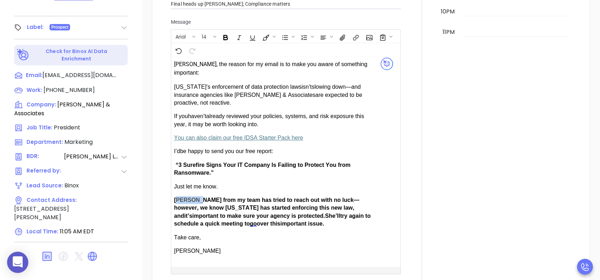
drag, startPoint x: 195, startPoint y: 190, endPoint x: 176, endPoint y: 191, distance: 18.8
click at [176, 197] on span "[PERSON_NAME] from my team has tried to reach out with no luck—however, we know…" at bounding box center [266, 208] width 185 height 22
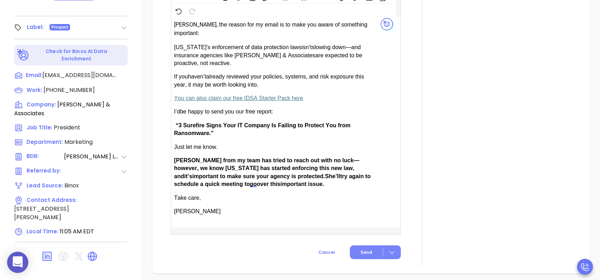
scroll to position [519, 0]
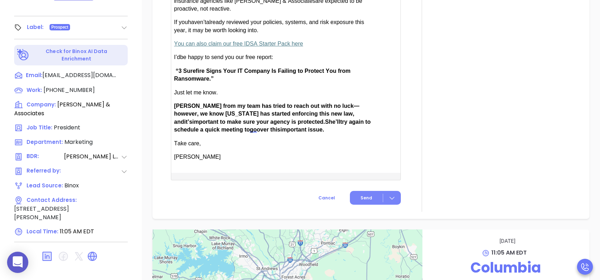
click at [369, 191] on button "Send" at bounding box center [375, 198] width 51 height 14
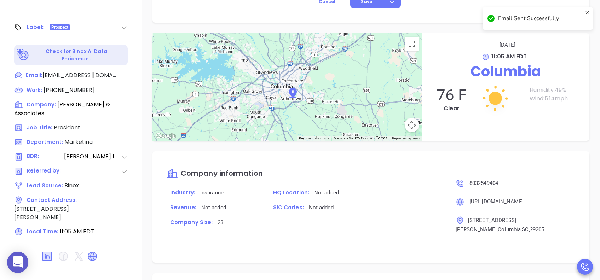
scroll to position [461, 0]
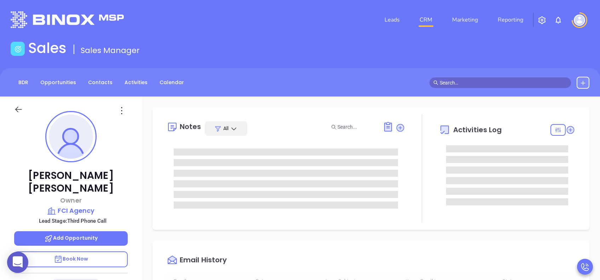
scroll to position [205, 0]
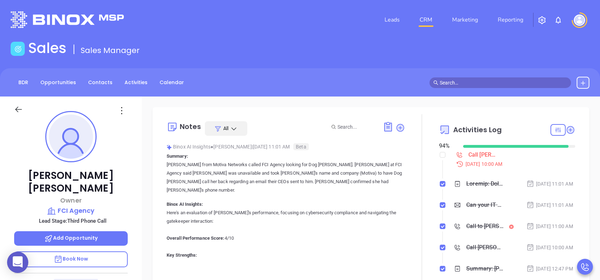
type input "[PERSON_NAME]"
click at [105, 210] on p "Book Now" at bounding box center [71, 259] width 114 height 16
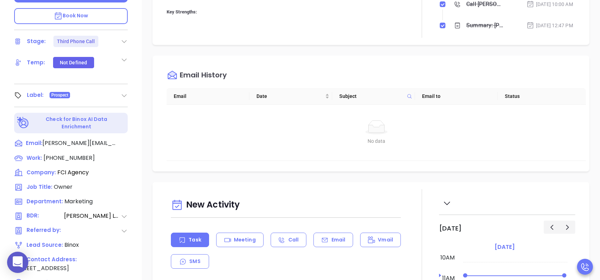
scroll to position [283, 0]
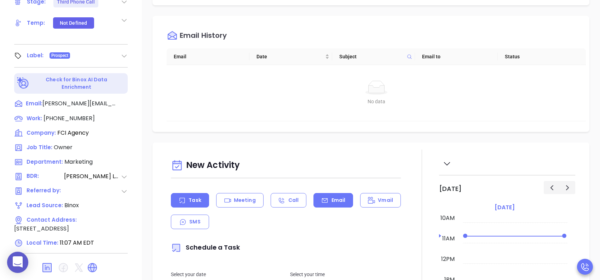
click at [326, 201] on div "Email" at bounding box center [333, 200] width 40 height 15
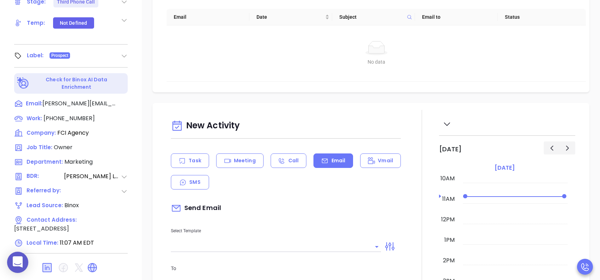
scroll to position [94, 0]
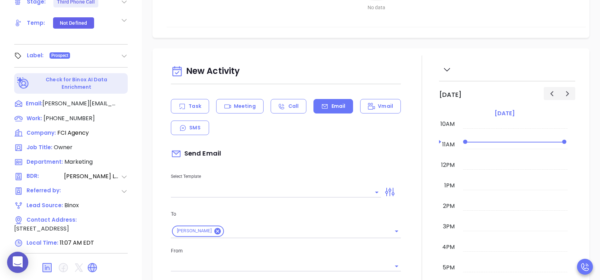
type input "[PERSON_NAME]"
click at [300, 196] on input "text" at bounding box center [270, 192] width 199 height 10
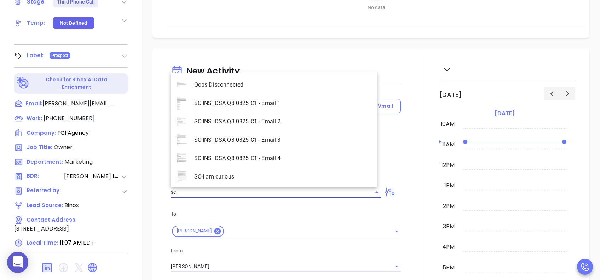
click at [301, 137] on li "SC INS IDSA Q3 0825 C1 - Email 3" at bounding box center [274, 140] width 206 height 18
type input "SC INS IDSA Q3 0825 C1 - Email 3"
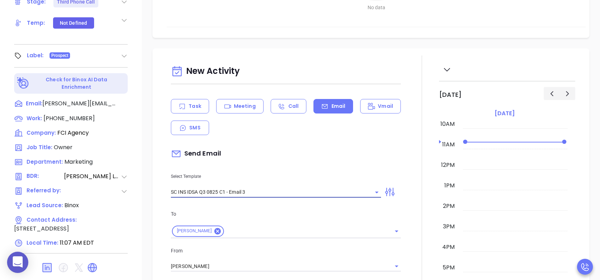
type input "[PERSON_NAME], could your agency survive a data breach?"
type input "SC INS IDSA Q3 0825 C1 - Email 3"
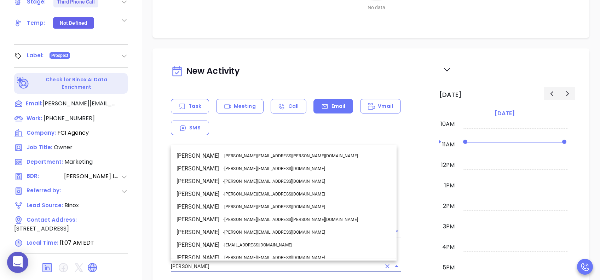
drag, startPoint x: 209, startPoint y: 267, endPoint x: 162, endPoint y: 266, distance: 47.4
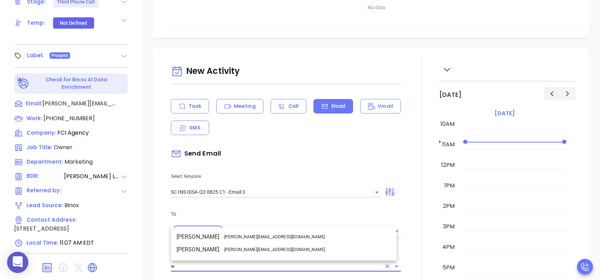
scroll to position [0, 0]
click at [233, 210] on span "- [PERSON_NAME][EMAIL_ADDRESS][DOMAIN_NAME]" at bounding box center [274, 250] width 102 height 6
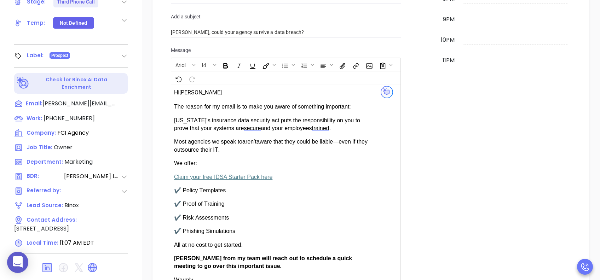
scroll to position [519, 0]
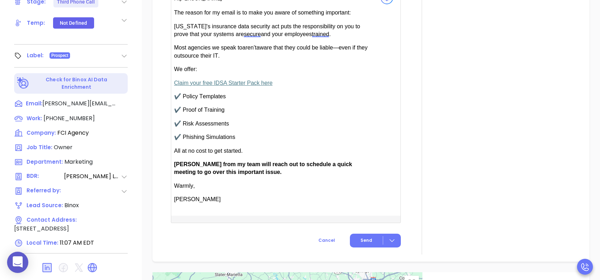
type input "[PERSON_NAME]"
drag, startPoint x: 192, startPoint y: 163, endPoint x: 175, endPoint y: 163, distance: 16.6
click at [175, 163] on span "[PERSON_NAME] from my team will reach out to schedule a quick meeting to go ove…" at bounding box center [263, 168] width 178 height 14
click at [372, 210] on button "Send" at bounding box center [375, 241] width 51 height 14
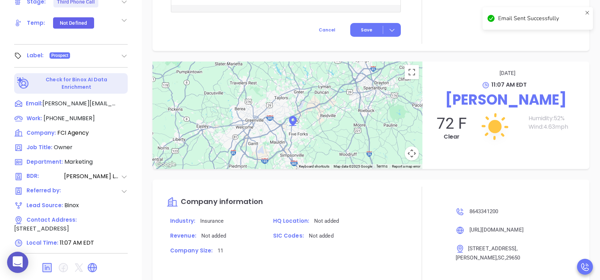
scroll to position [461, 0]
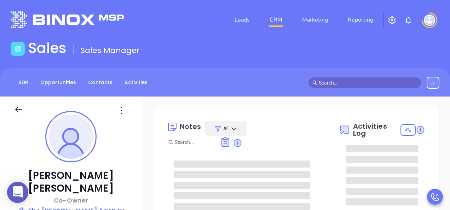
type input "[PERSON_NAME]"
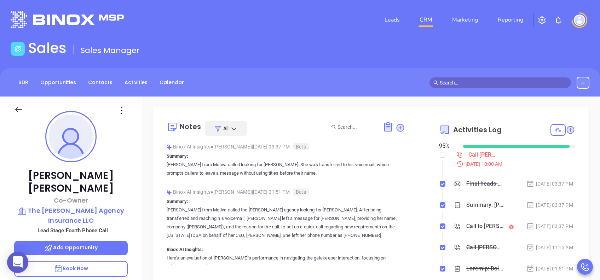
scroll to position [205, 0]
click at [108, 210] on p "Book Now" at bounding box center [71, 269] width 114 height 16
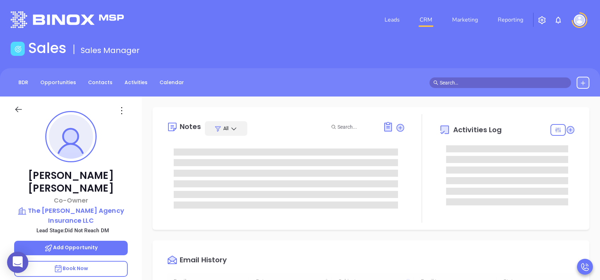
type input "[DATE]"
type input "[PERSON_NAME]"
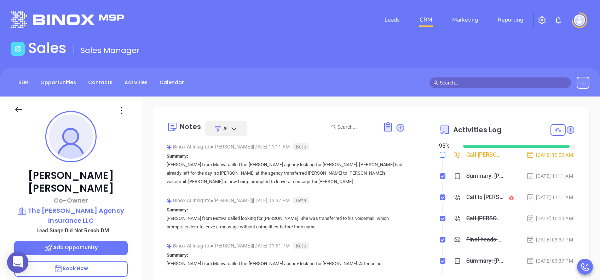
click at [440, 156] on input "checkbox" at bounding box center [443, 155] width 6 height 6
checkbox input "true"
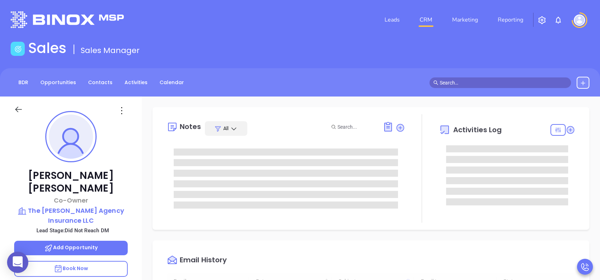
scroll to position [205, 0]
type input "[PERSON_NAME]"
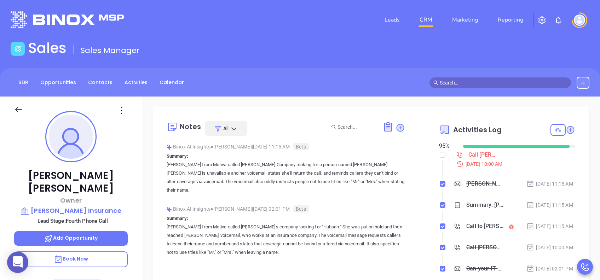
scroll to position [205, 0]
type input "Lucy Lechado"
click at [118, 210] on p "Book Now" at bounding box center [71, 259] width 114 height 16
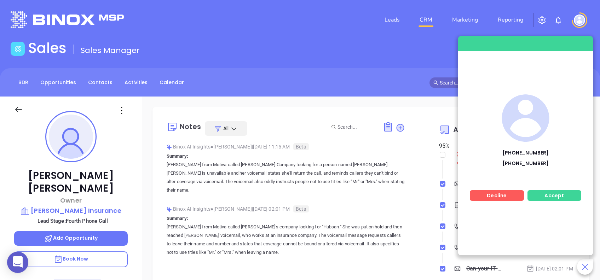
click at [450, 195] on div "Accept" at bounding box center [554, 195] width 54 height 11
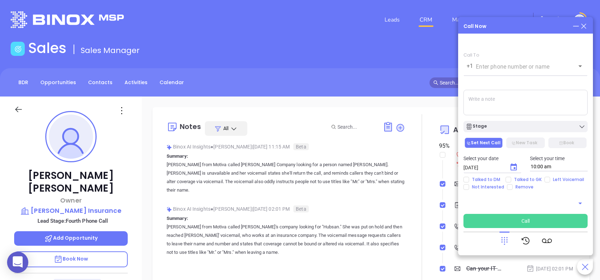
click at [450, 210] on button "Call" at bounding box center [525, 221] width 124 height 14
click at [450, 210] on icon at bounding box center [504, 241] width 10 height 10
click at [450, 210] on icon at bounding box center [526, 241] width 10 height 10
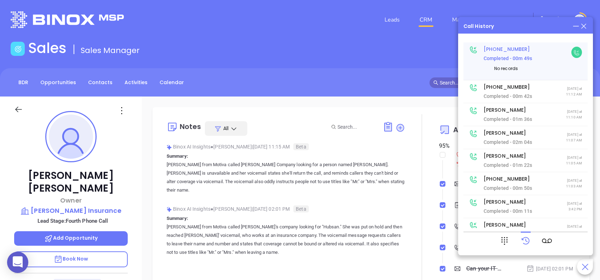
click at [450, 52] on icon at bounding box center [577, 53] width 6 height 6
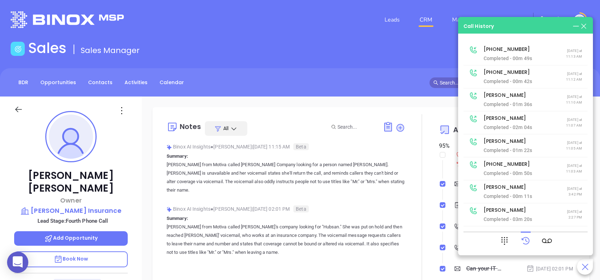
type input "(843) 662-9401"
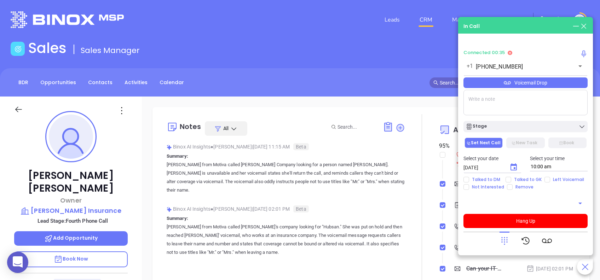
click at [450, 82] on div "Voicemail Drop" at bounding box center [525, 82] width 124 height 11
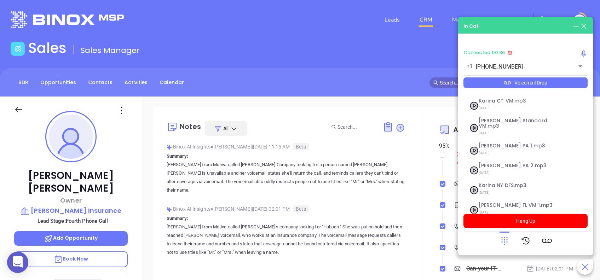
scroll to position [77, 0]
click at [450, 202] on span "Lucy VM SC.mp3" at bounding box center [517, 204] width 76 height 5
checkbox input "true"
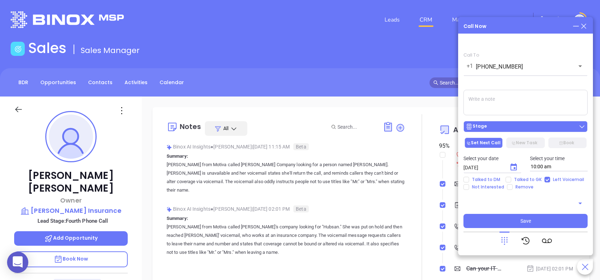
click at [450, 130] on div "Stage" at bounding box center [525, 126] width 120 height 7
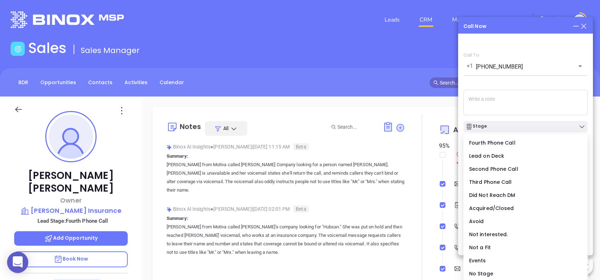
click at [450, 87] on div "Call To +1 (843) 662-9401 ​ Voicemail Drop Stage Set Next Call New Task Book Se…" at bounding box center [525, 140] width 124 height 176
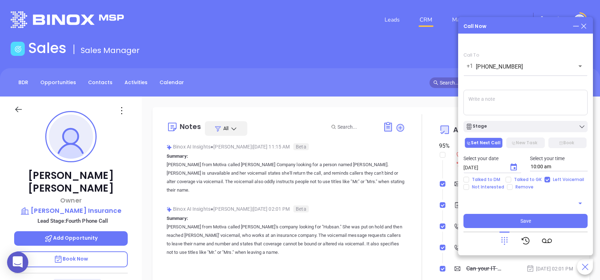
click at [450, 23] on icon at bounding box center [576, 26] width 8 height 8
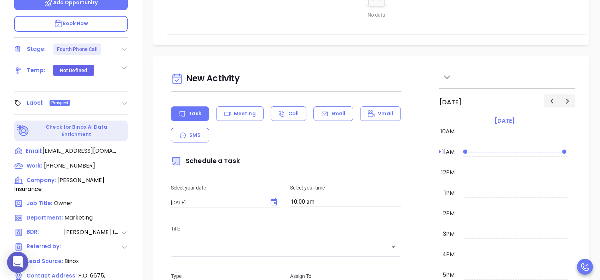
scroll to position [141, 0]
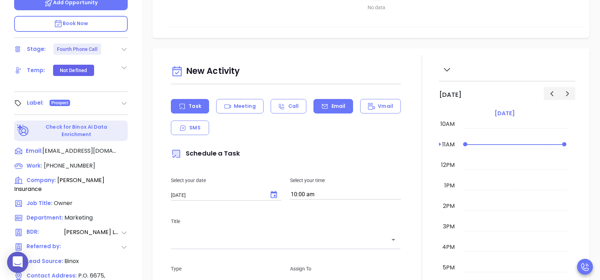
click at [325, 108] on div "Email" at bounding box center [333, 106] width 40 height 15
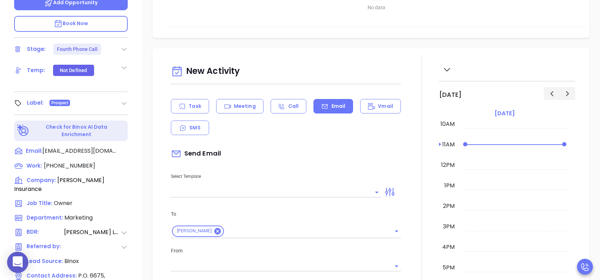
click at [241, 193] on input "text" at bounding box center [270, 192] width 199 height 10
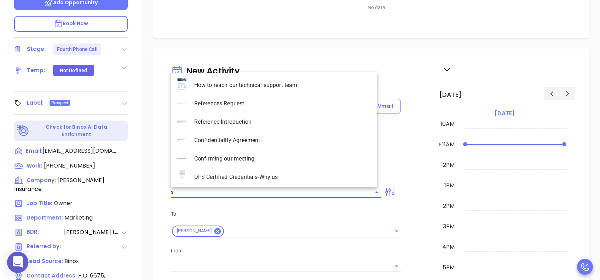
type input "sc"
type input "[PERSON_NAME]"
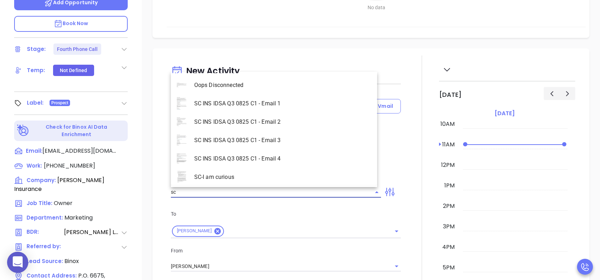
click at [260, 161] on li "SC INS IDSA Q3 0825 C1 - Email 4" at bounding box center [274, 159] width 206 height 18
type input "SC INS IDSA Q3 0825 C1 - Email 4"
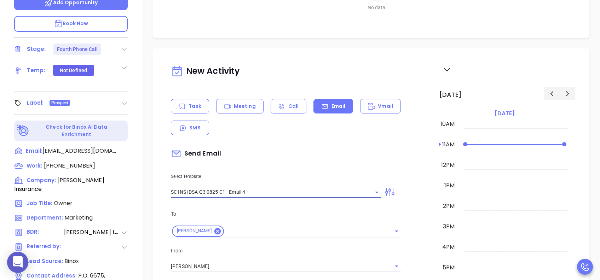
type input "Final heads up Ann; Compliance matters"
type input "SC INS IDSA Q3 0825 C1 - Email 4"
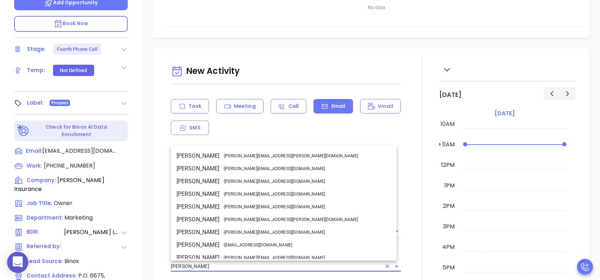
scroll to position [43, 0]
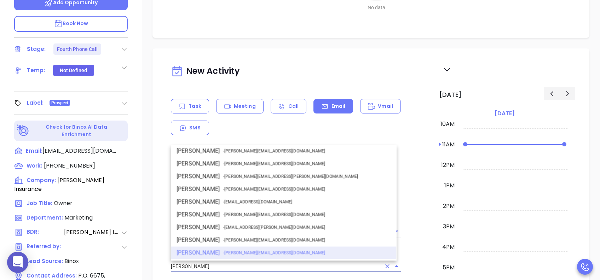
drag, startPoint x: 212, startPoint y: 266, endPoint x: 150, endPoint y: 270, distance: 62.0
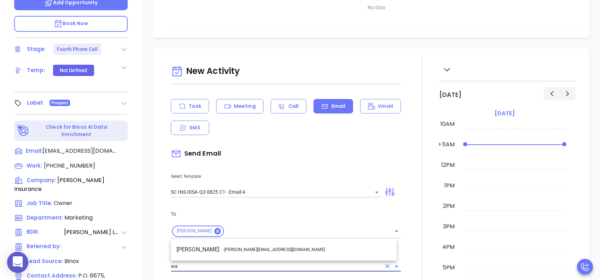
click at [232, 210] on span "- walter@motiva.net" at bounding box center [274, 250] width 102 height 6
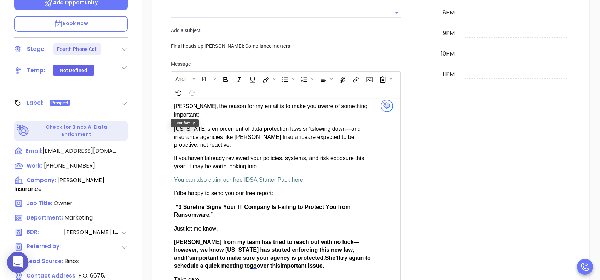
scroll to position [519, 0]
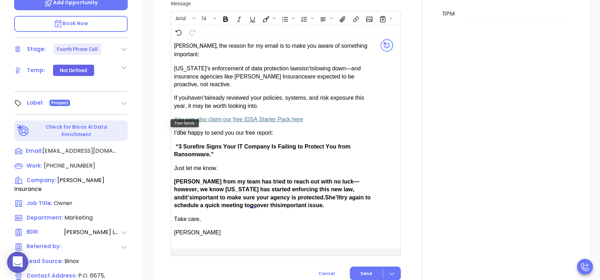
type input "Walter Contreras"
drag, startPoint x: 195, startPoint y: 169, endPoint x: 176, endPoint y: 170, distance: 18.8
click at [176, 179] on span "Anabell from my team has tried to reach out with no luck—however, we know South…" at bounding box center [266, 190] width 185 height 22
click at [361, 210] on button "Send" at bounding box center [375, 274] width 51 height 14
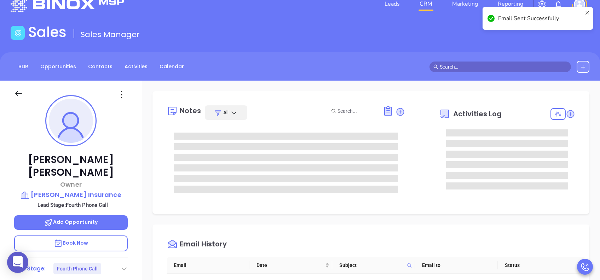
scroll to position [0, 0]
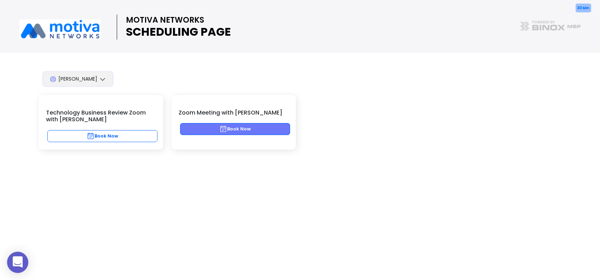
click at [239, 133] on button "Book Now" at bounding box center [235, 129] width 110 height 12
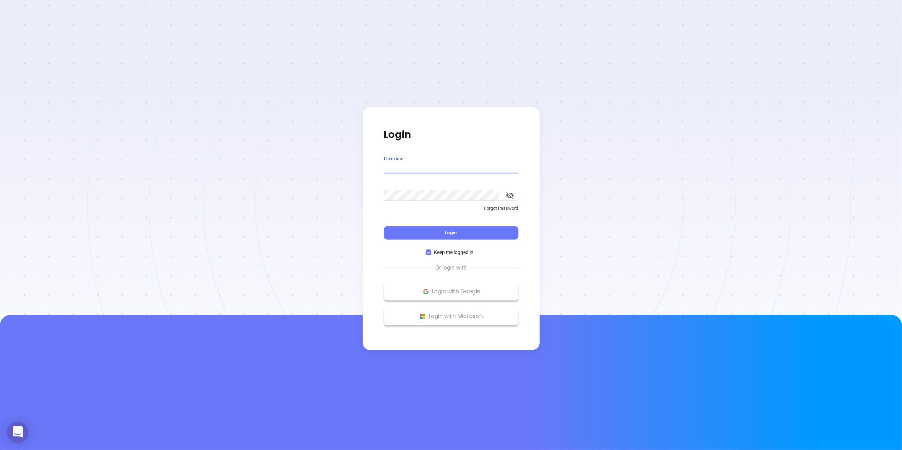
click at [424, 169] on input "Username" at bounding box center [451, 167] width 134 height 11
type input "[PERSON_NAME][EMAIL_ADDRESS][DOMAIN_NAME]"
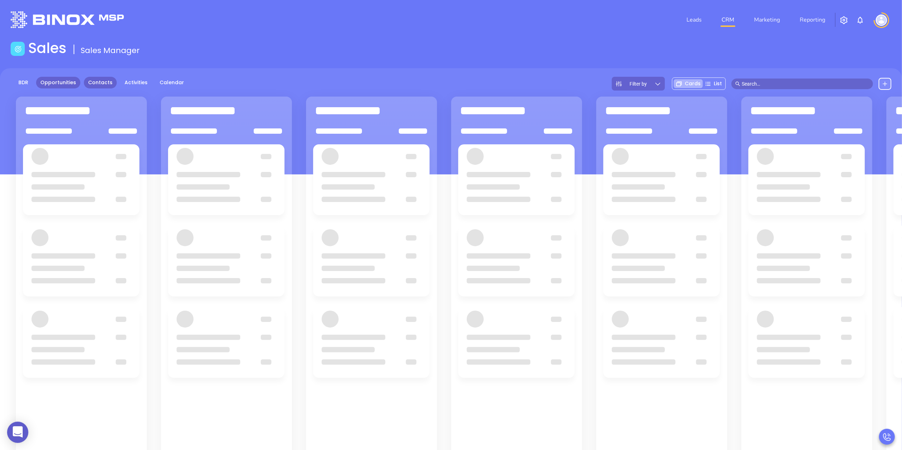
click at [100, 81] on link "Contacts" at bounding box center [100, 83] width 33 height 12
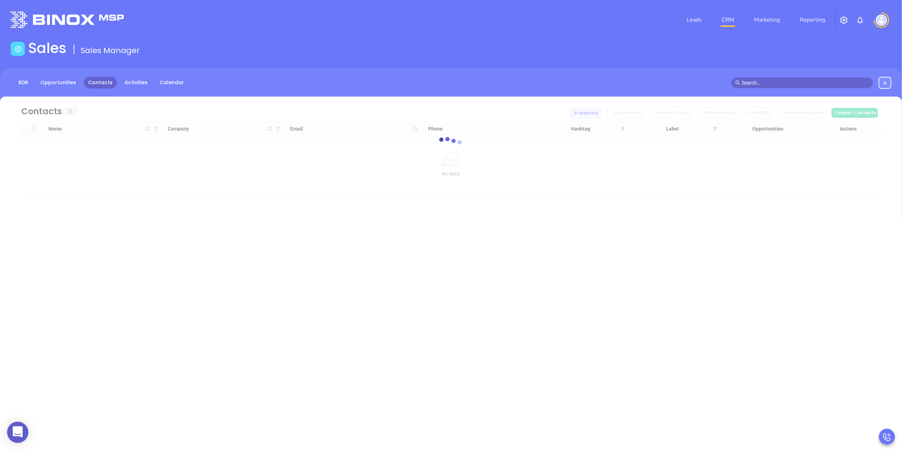
click at [768, 79] on input "text" at bounding box center [804, 83] width 127 height 8
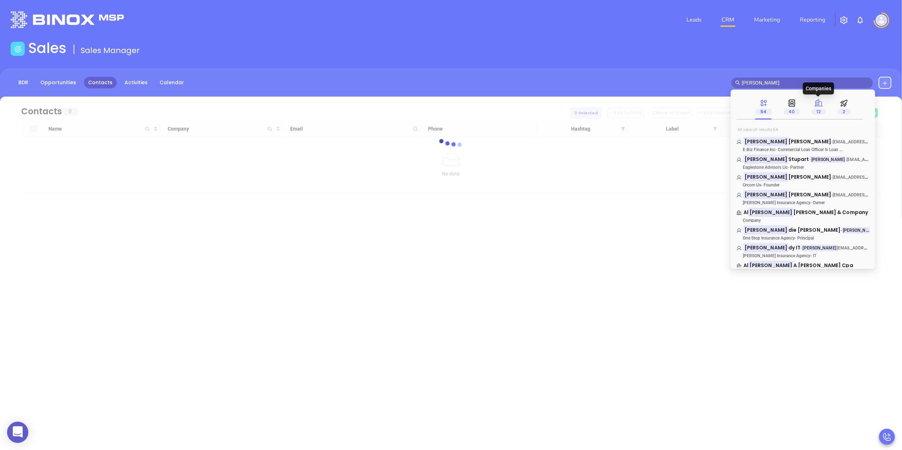
type input "[PERSON_NAME]"
click at [820, 101] on icon at bounding box center [818, 103] width 9 height 9
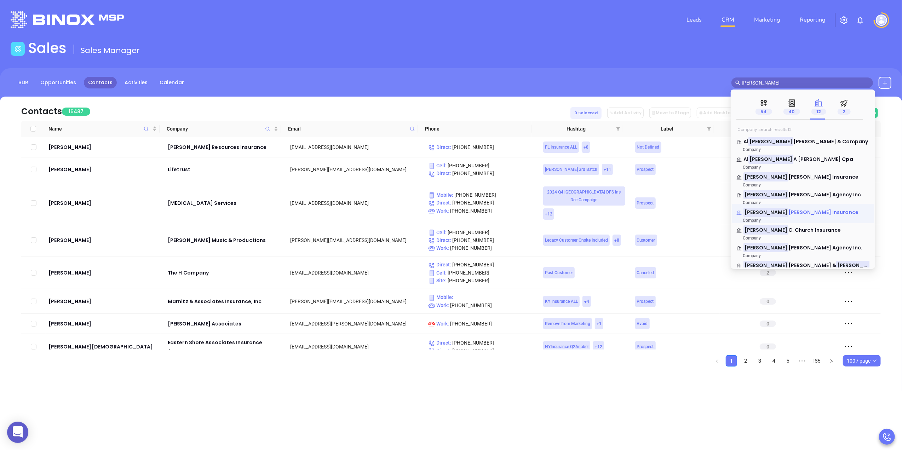
click at [788, 211] on span "[PERSON_NAME] Insurance" at bounding box center [823, 212] width 70 height 7
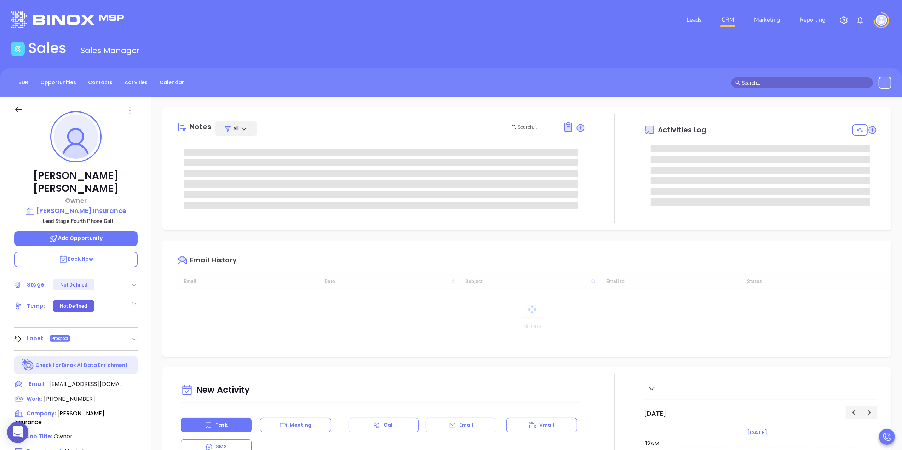
type input "[DATE]"
type input "[PERSON_NAME]"
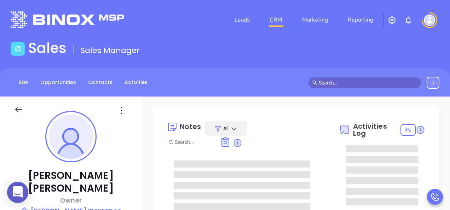
type input "[PERSON_NAME]"
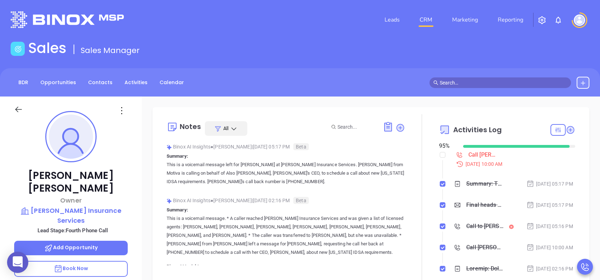
scroll to position [205, 0]
click at [104, 210] on p "Book Now" at bounding box center [71, 269] width 114 height 16
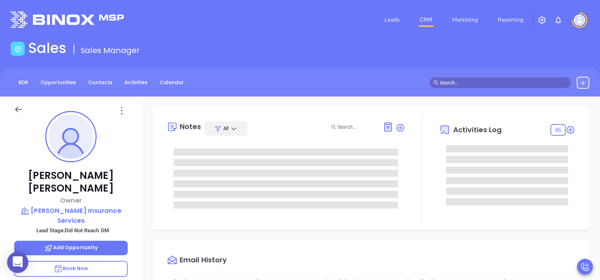
type input "08/28/2025"
type input "Lucy Lechado"
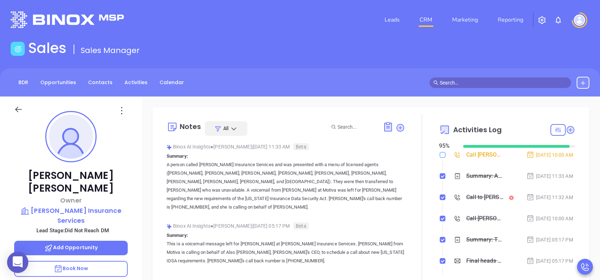
click at [440, 155] on input "checkbox" at bounding box center [443, 155] width 6 height 6
checkbox input "true"
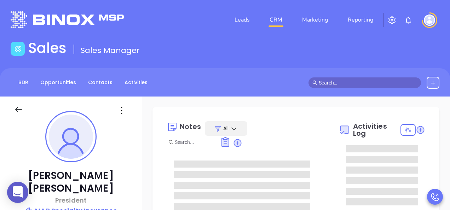
type input "[DATE]"
type input "[PERSON_NAME]"
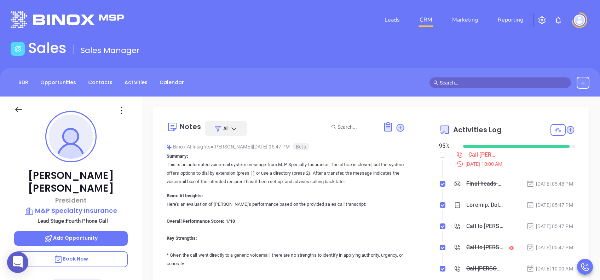
scroll to position [205, 0]
click at [106, 210] on p "Book Now" at bounding box center [71, 259] width 114 height 16
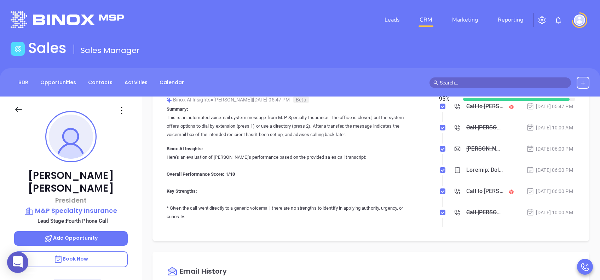
scroll to position [141, 0]
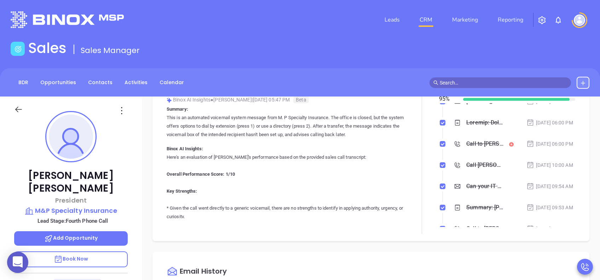
click at [450, 126] on icon at bounding box center [457, 122] width 7 height 7
click at [450, 128] on div at bounding box center [484, 122] width 37 height 11
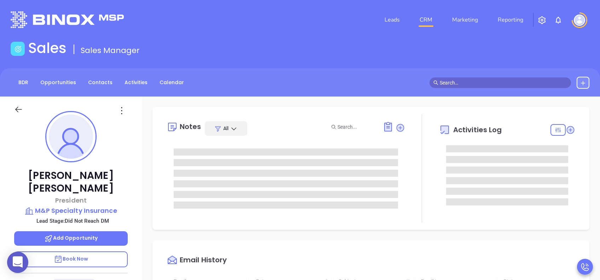
type input "08/28/2025"
type input "Lucy Lechado"
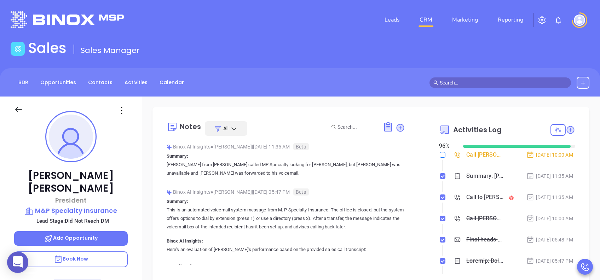
click at [440, 155] on input "checkbox" at bounding box center [443, 155] width 6 height 6
checkbox input "true"
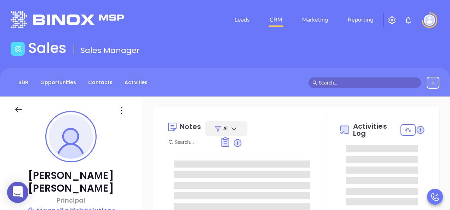
type input "[PERSON_NAME]"
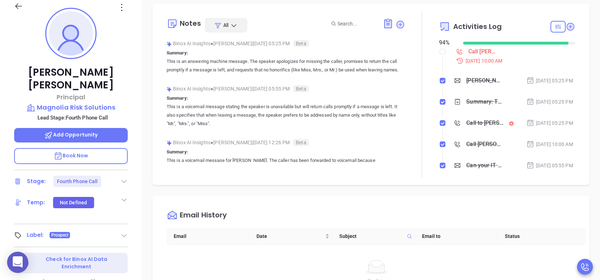
scroll to position [236, 0]
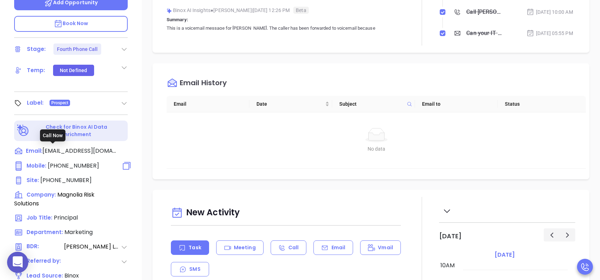
click at [76, 162] on span "[PHONE_NUMBER]" at bounding box center [73, 166] width 51 height 8
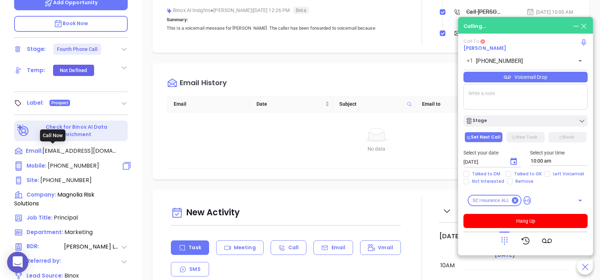
type input "[PHONE_NUMBER]"
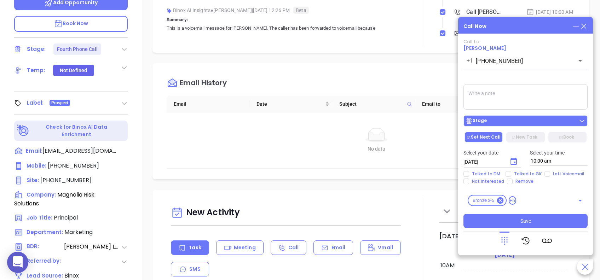
click at [450, 120] on div "Stage" at bounding box center [525, 120] width 120 height 7
click at [450, 78] on div "Call To Stephen Frank +1 (864) 360-7784 ​ Voicemail Drop Stage Set Next Call Ne…" at bounding box center [525, 133] width 124 height 189
click at [450, 173] on input "Talked to DM" at bounding box center [466, 174] width 6 height 6
checkbox input "true"
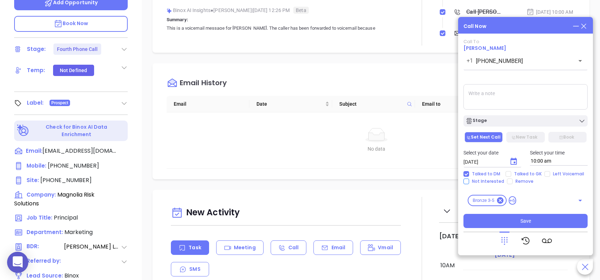
click at [450, 182] on input "Not Interested" at bounding box center [466, 182] width 6 height 6
checkbox input "true"
click at [450, 210] on button "Save" at bounding box center [525, 221] width 124 height 14
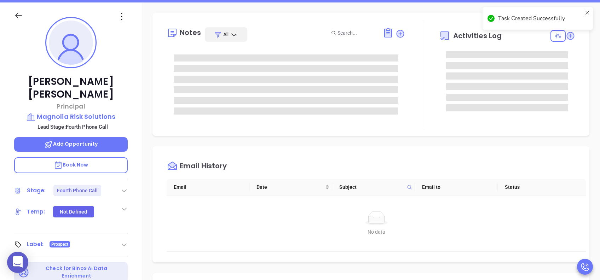
scroll to position [141, 0]
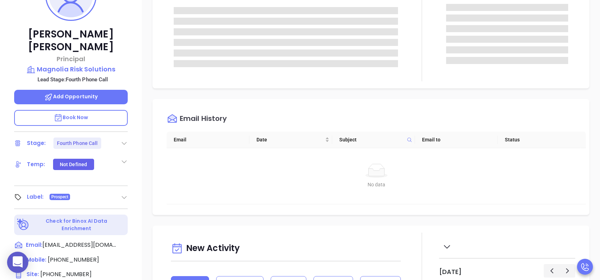
click at [124, 140] on icon at bounding box center [124, 143] width 7 height 7
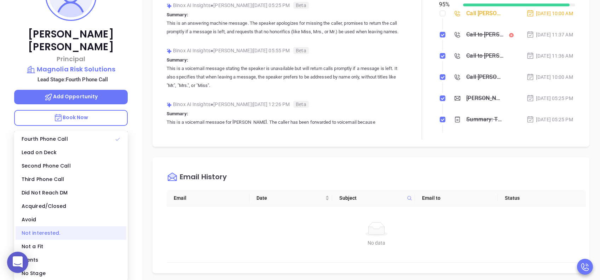
click at [58, 210] on div "Not interested." at bounding box center [71, 232] width 111 height 13
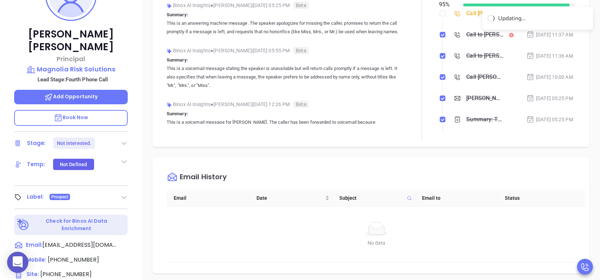
click at [145, 145] on div "Notes All Binox AI Insights ● Lucy Lechado | Aug 25, 2025 05:25 PM Beta Summary…" at bounding box center [371, 202] width 458 height 495
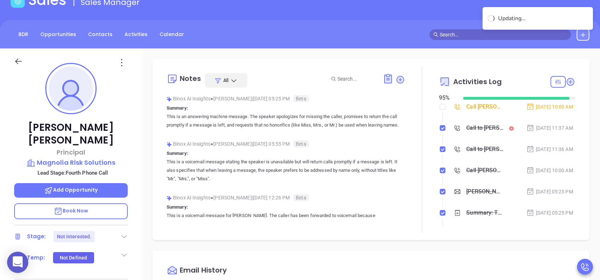
scroll to position [47, 0]
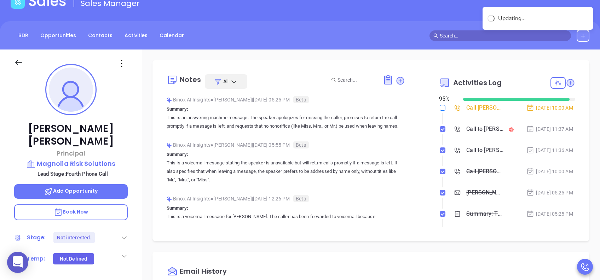
click at [440, 109] on input "checkbox" at bounding box center [443, 108] width 6 height 6
checkbox input "true"
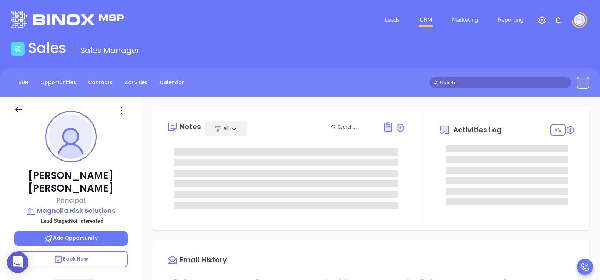
type input "[DATE]"
type input "[PERSON_NAME]"
